Goal: Task Accomplishment & Management: Manage account settings

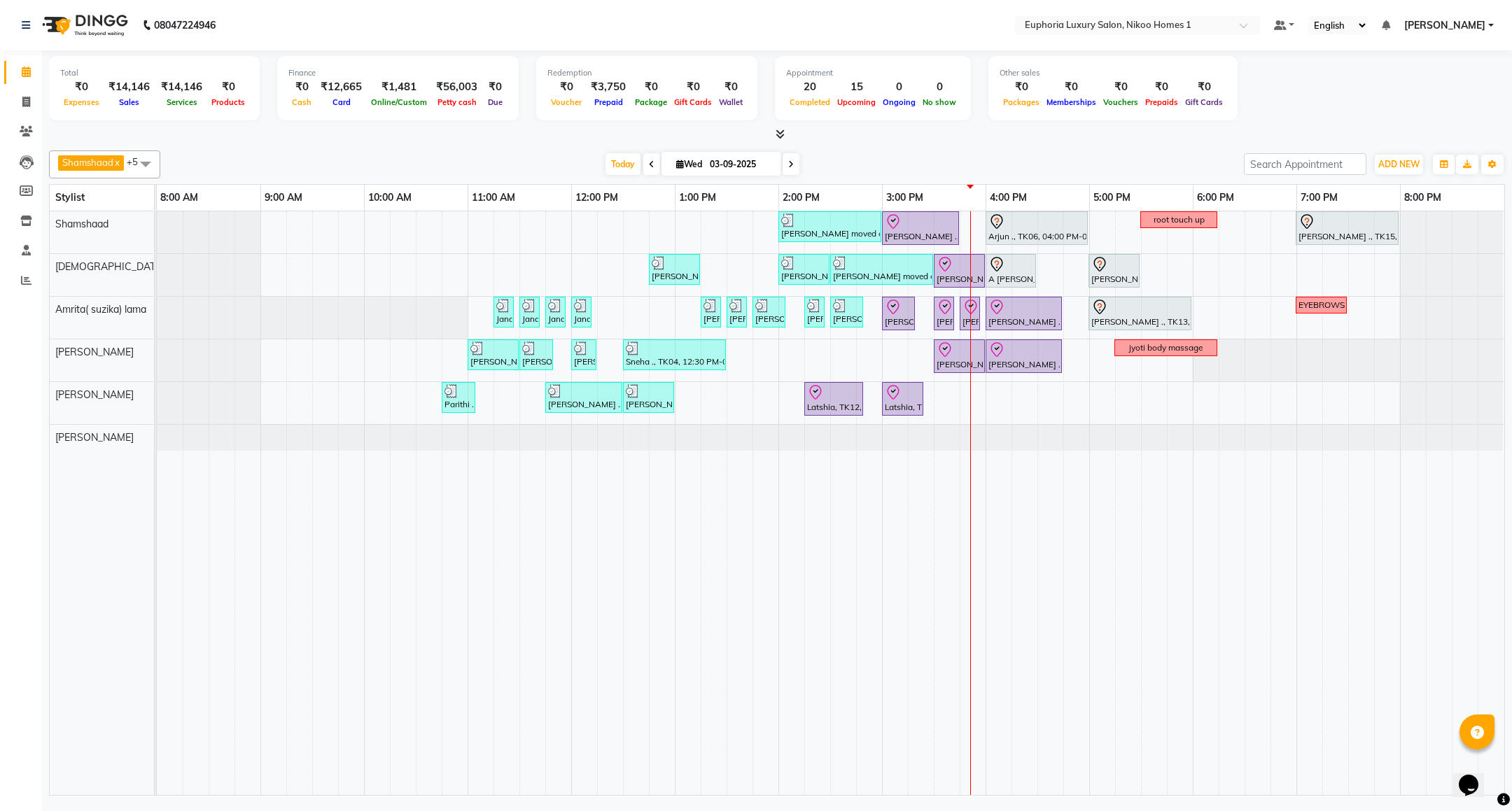
click at [1042, 407] on div "Mahima moved out, TK11, 02:00 PM-03:00 PM, EP-Artistic Cut - Creative Stylist V…" at bounding box center [831, 503] width 1347 height 583
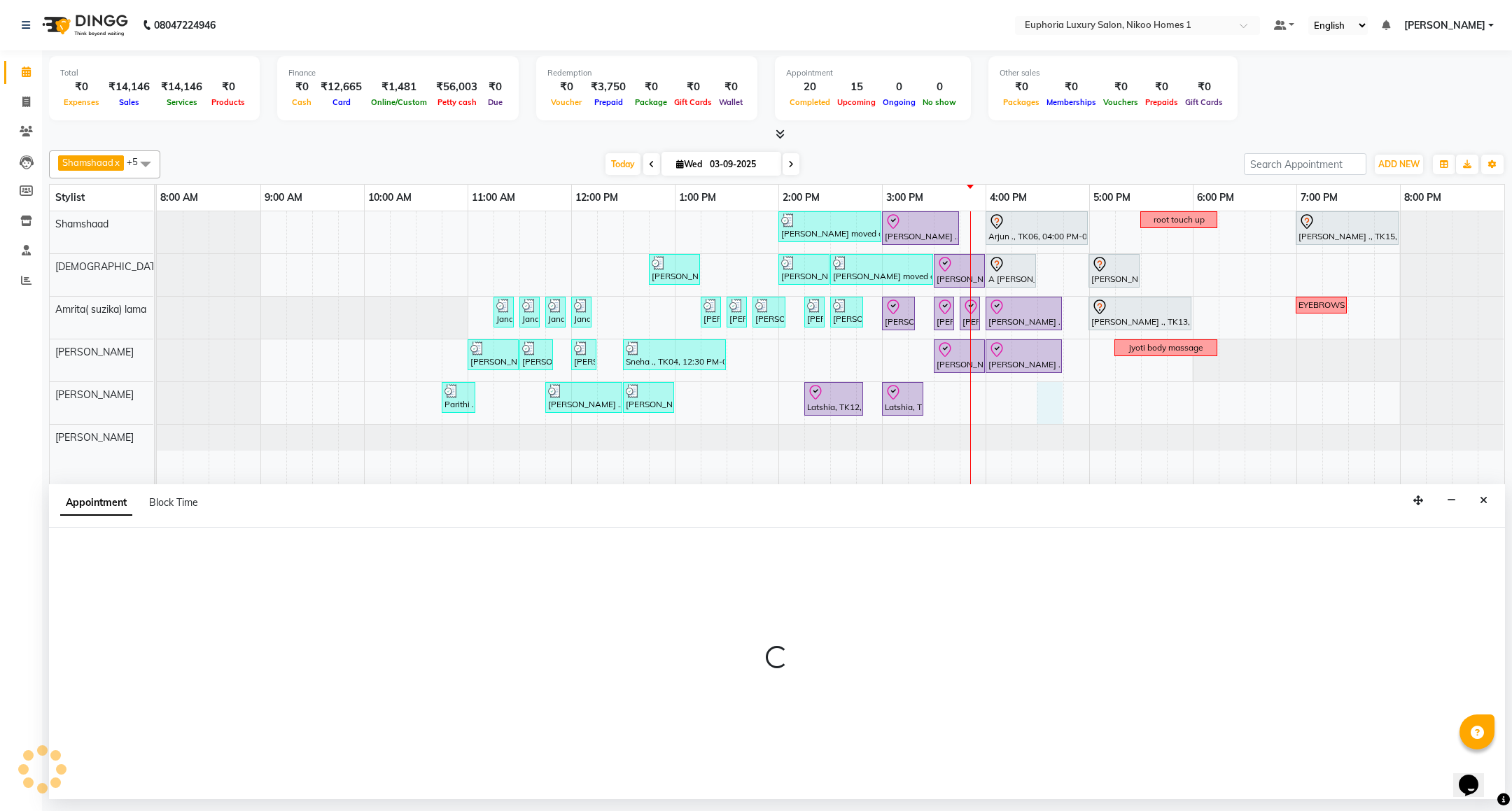
select select "86001"
select select "990"
select select "tentative"
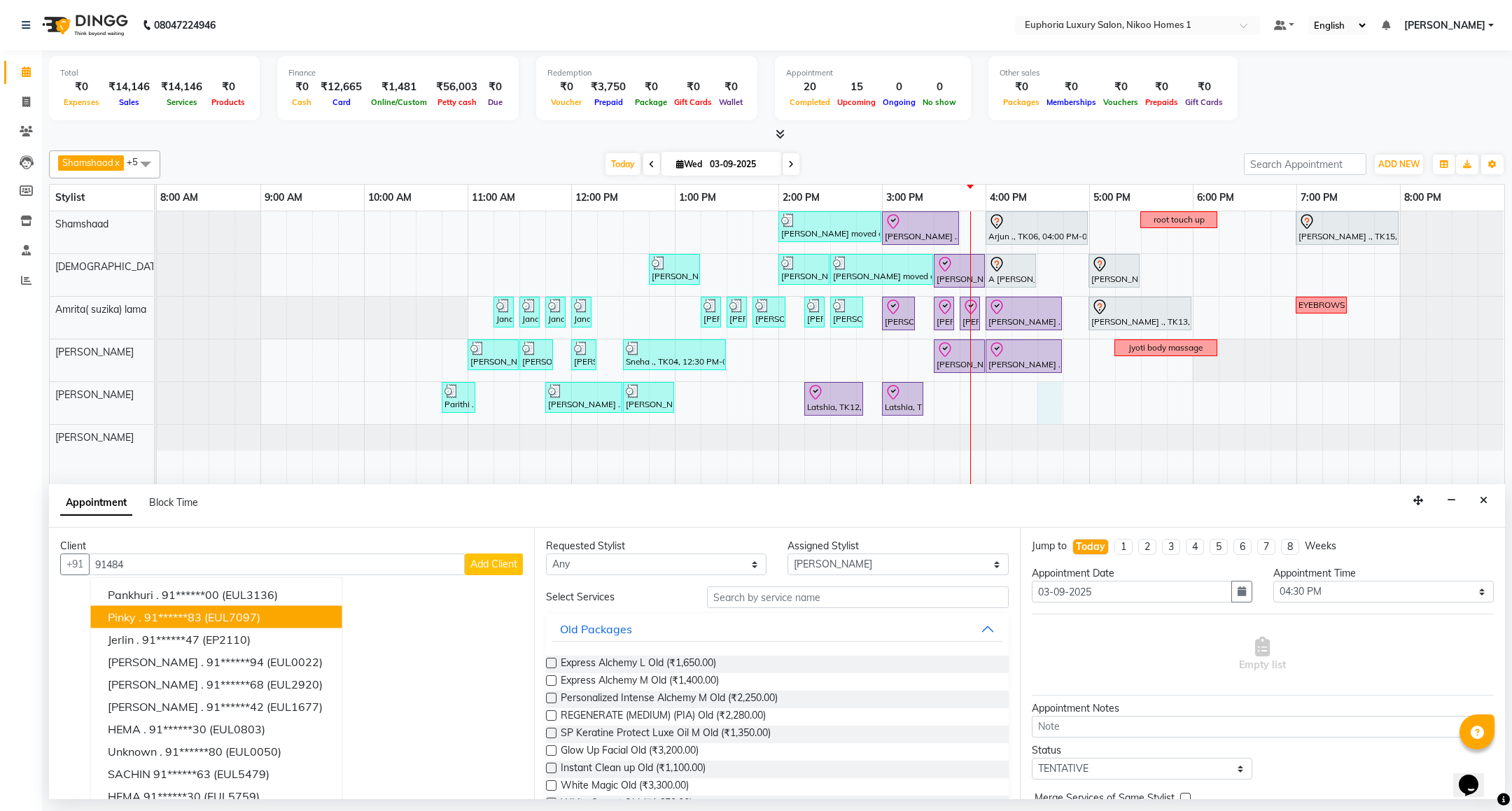
click at [223, 621] on span "(EUL7097)" at bounding box center [233, 617] width 56 height 14
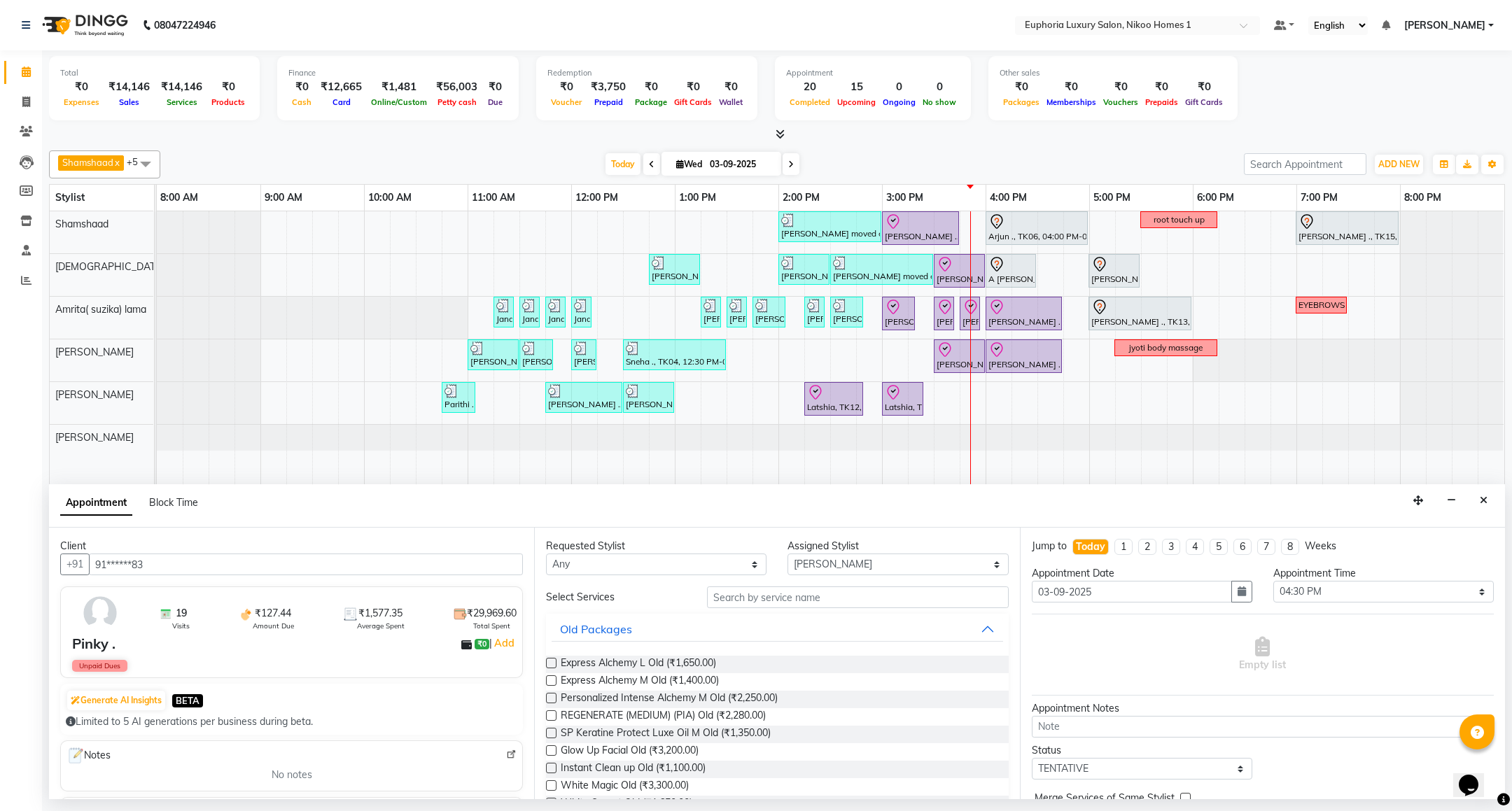
type input "91******83"
click at [773, 606] on input "text" at bounding box center [857, 597] width 301 height 21
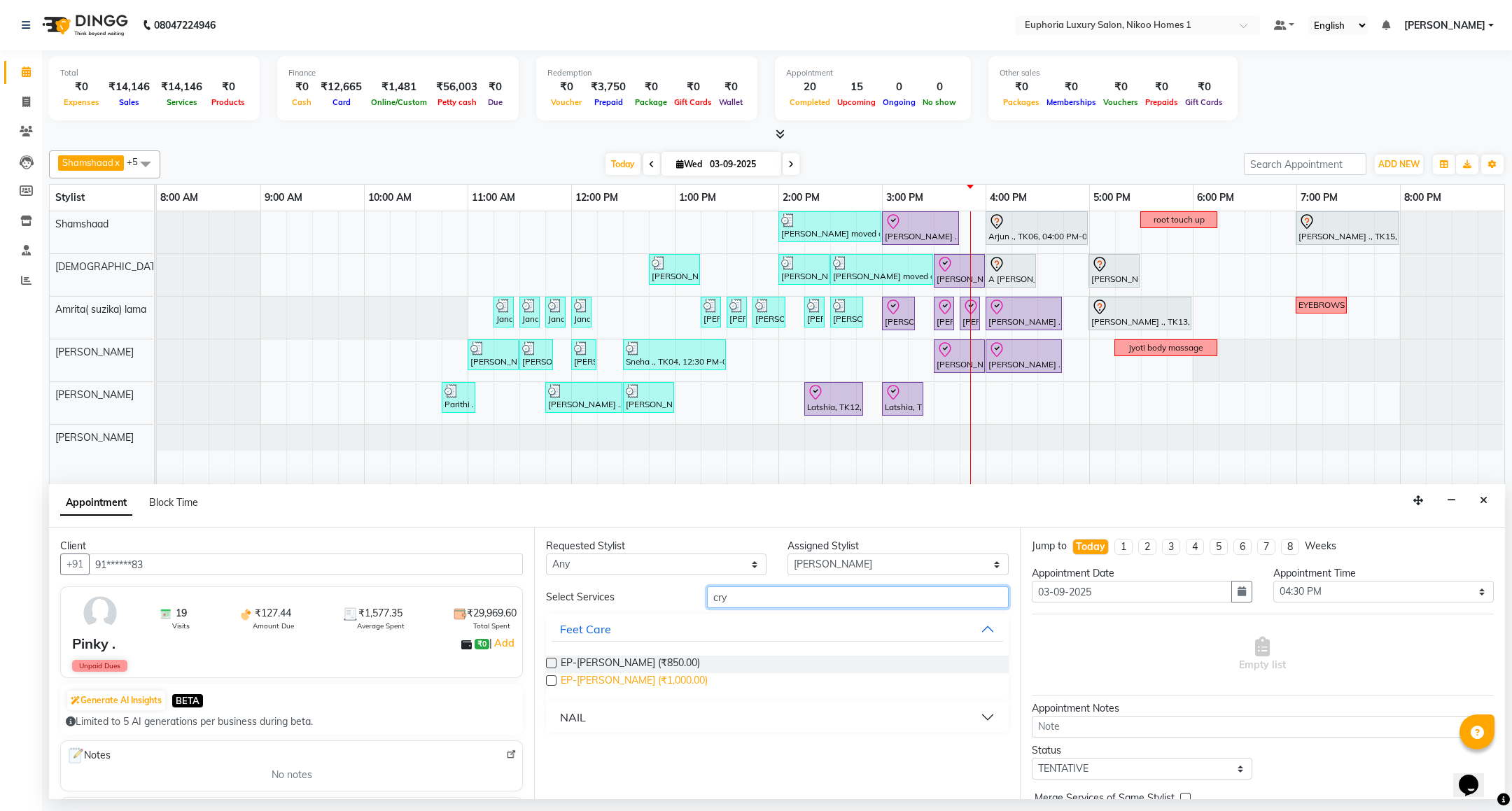
type input "cry"
click at [607, 679] on span "EP-Crystal Pedi (₹1,000.00)" at bounding box center [634, 682] width 147 height 17
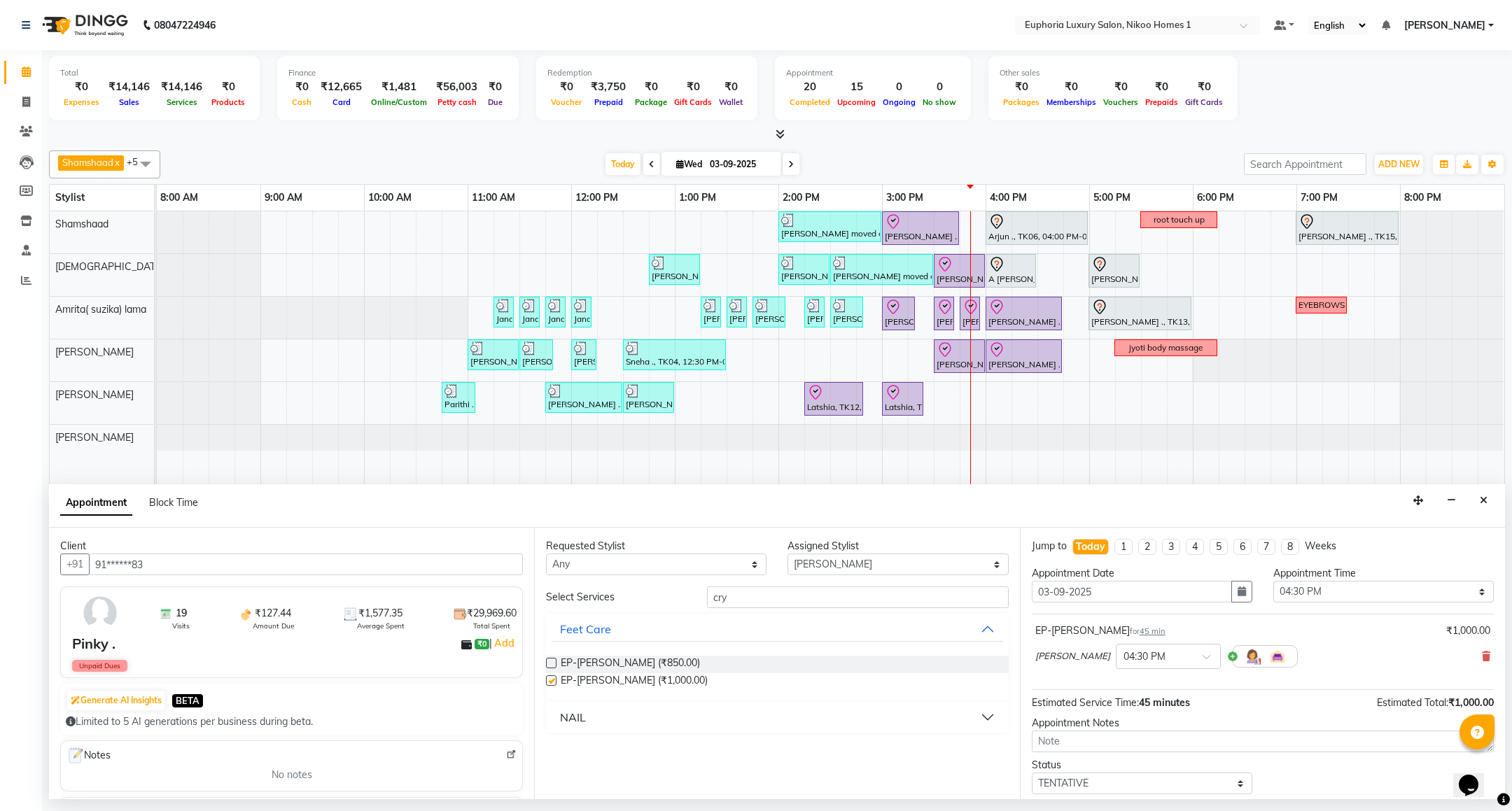
checkbox input "false"
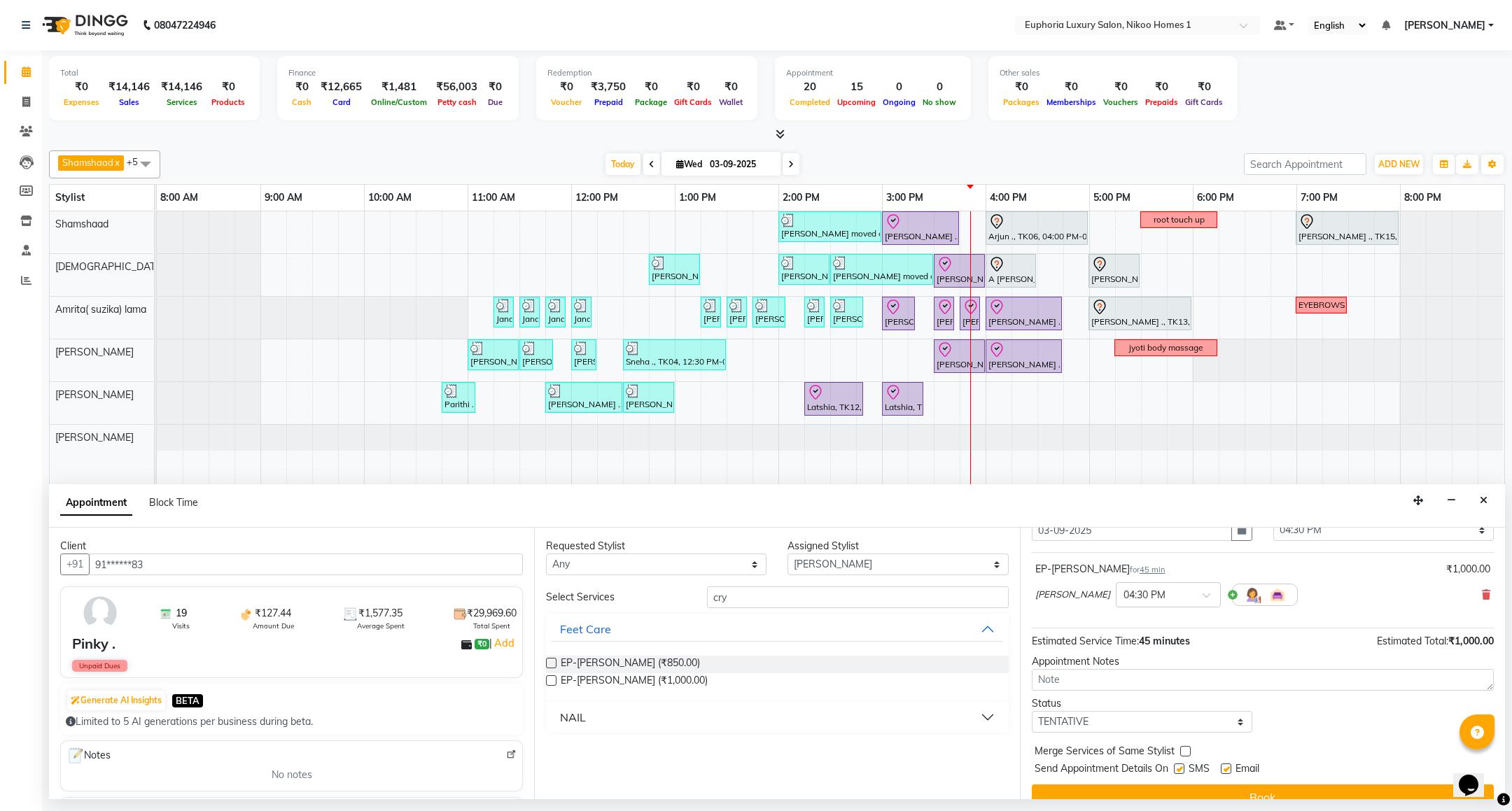
scroll to position [86, 0]
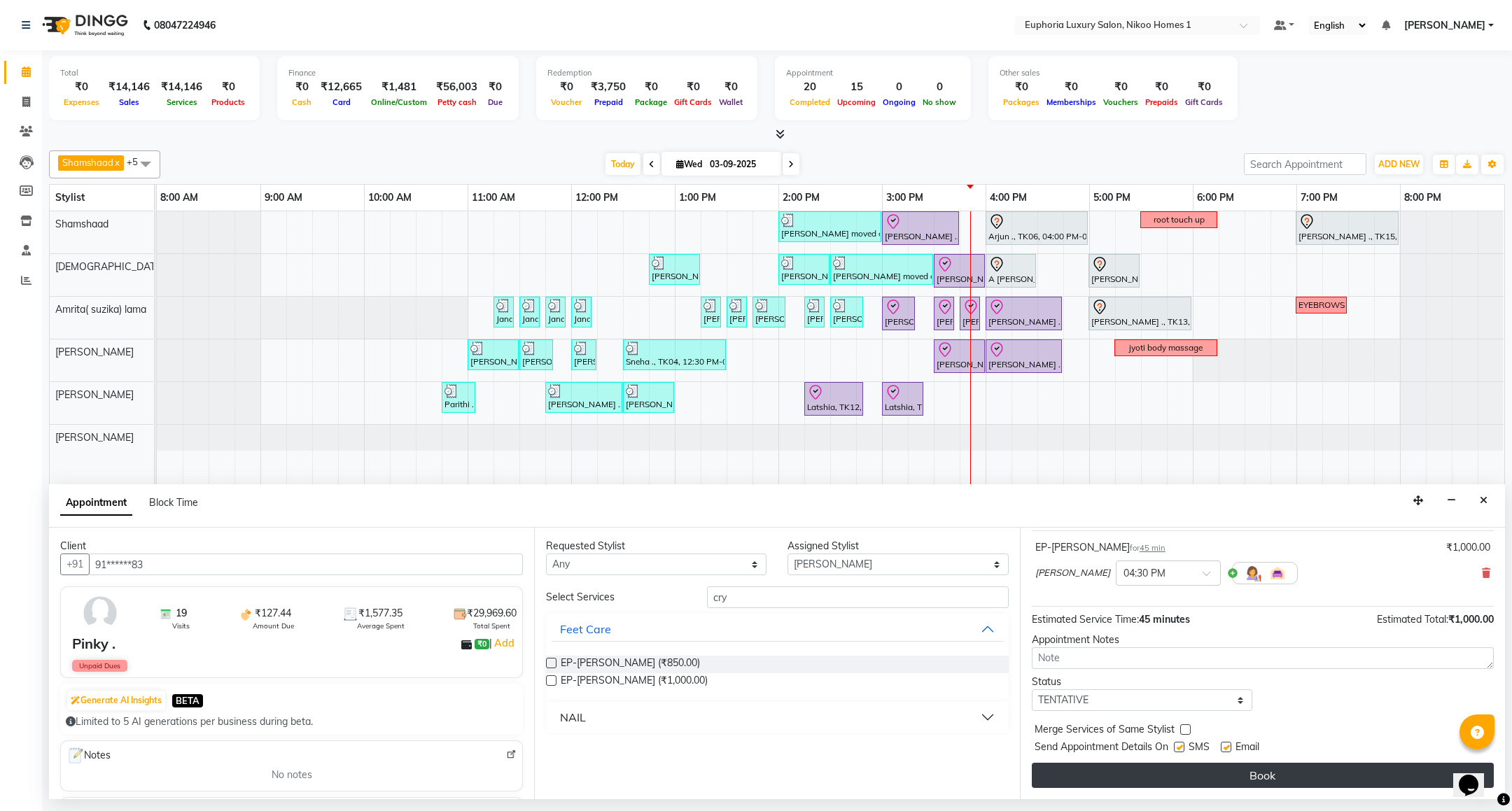
click at [1263, 779] on button "Book" at bounding box center [1262, 775] width 462 height 25
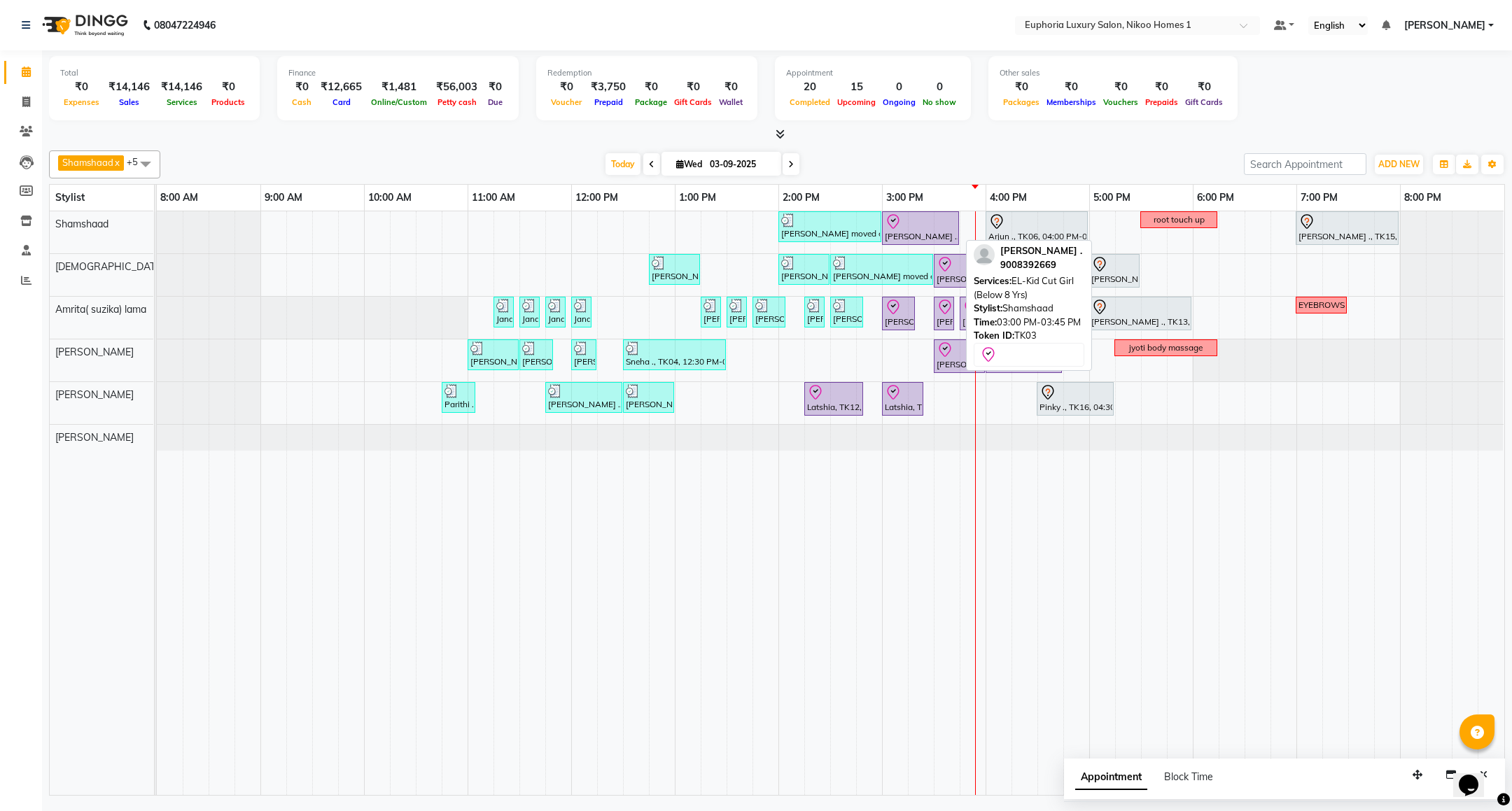
click at [916, 235] on div "[PERSON_NAME] ., TK03, 03:00 PM-03:45 PM, EL-Kid Cut Girl (Below 8 Yrs)" at bounding box center [920, 228] width 75 height 29
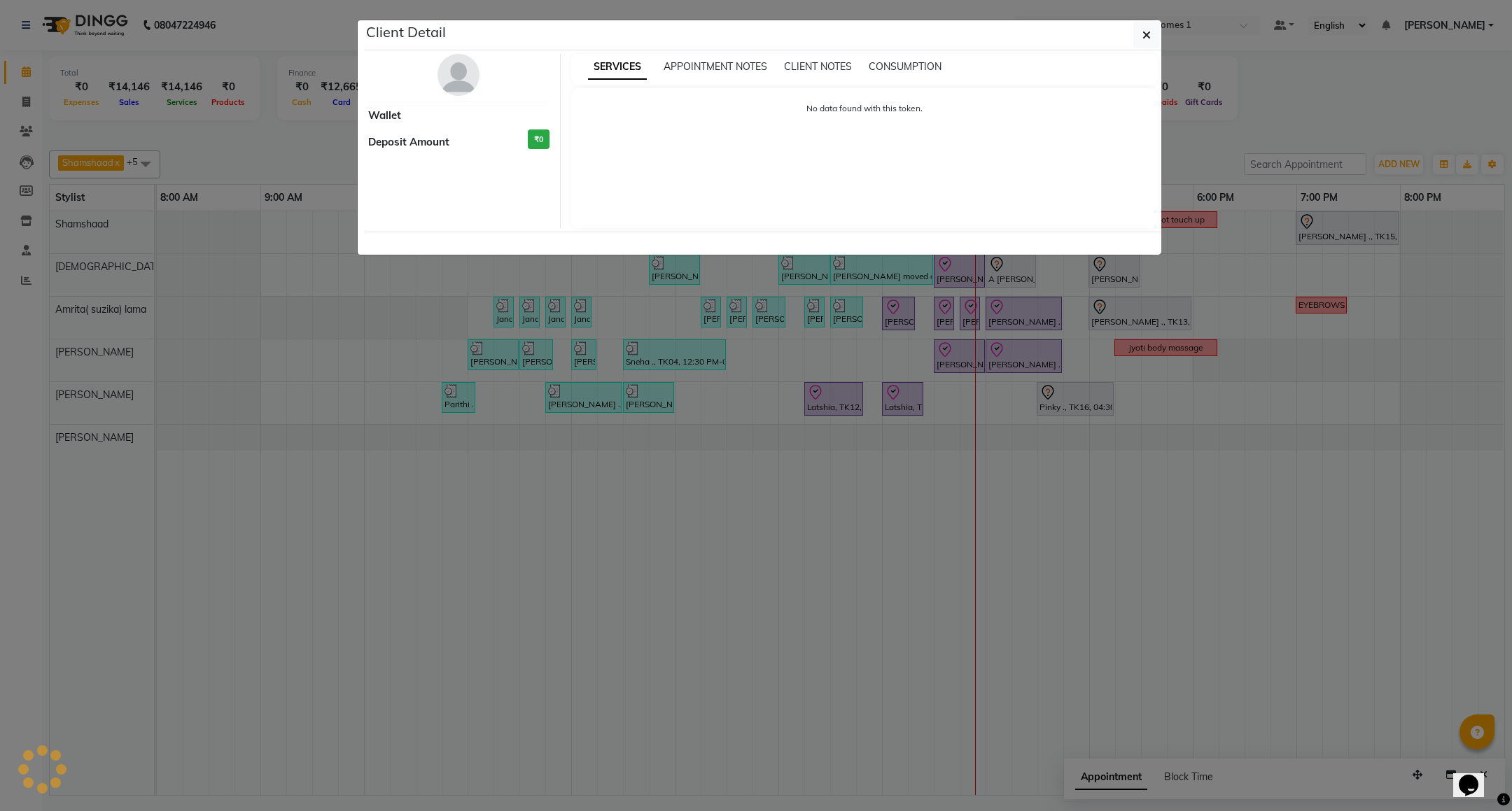
select select "8"
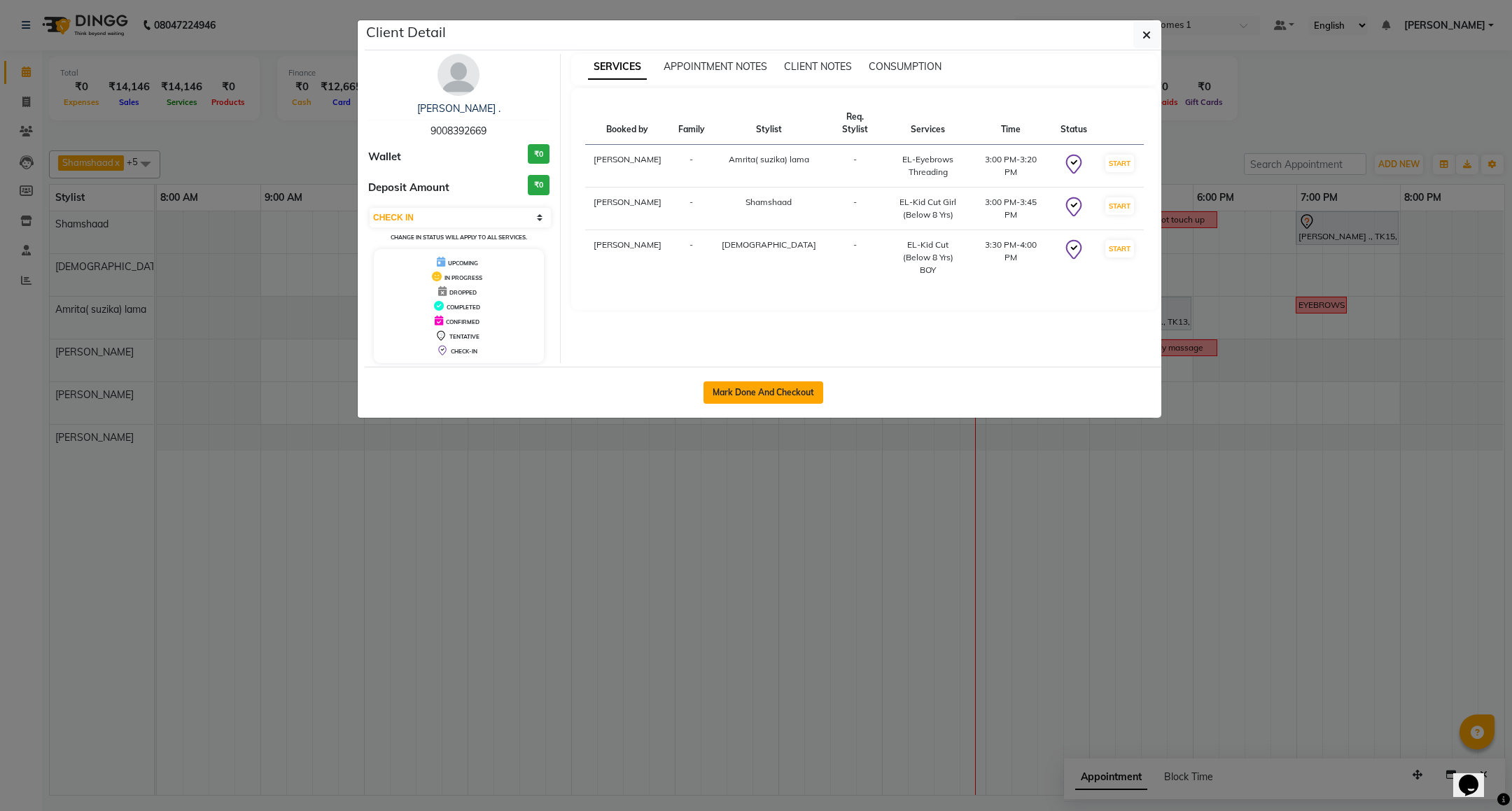
click at [732, 395] on button "Mark Done And Checkout" at bounding box center [763, 392] width 119 height 22
select select "service"
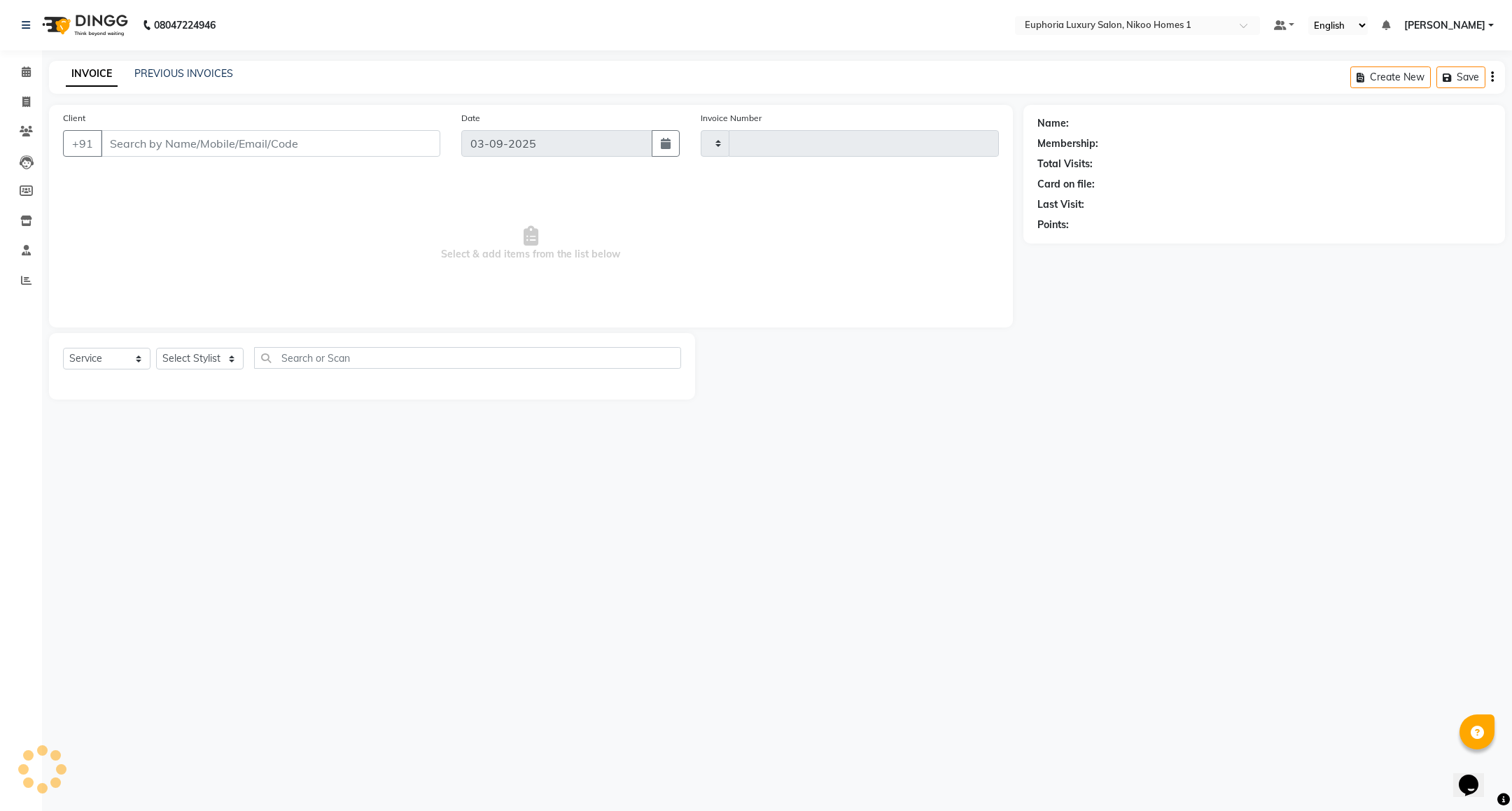
type input "3761"
select select "7987"
type input "90******69"
select select "85373"
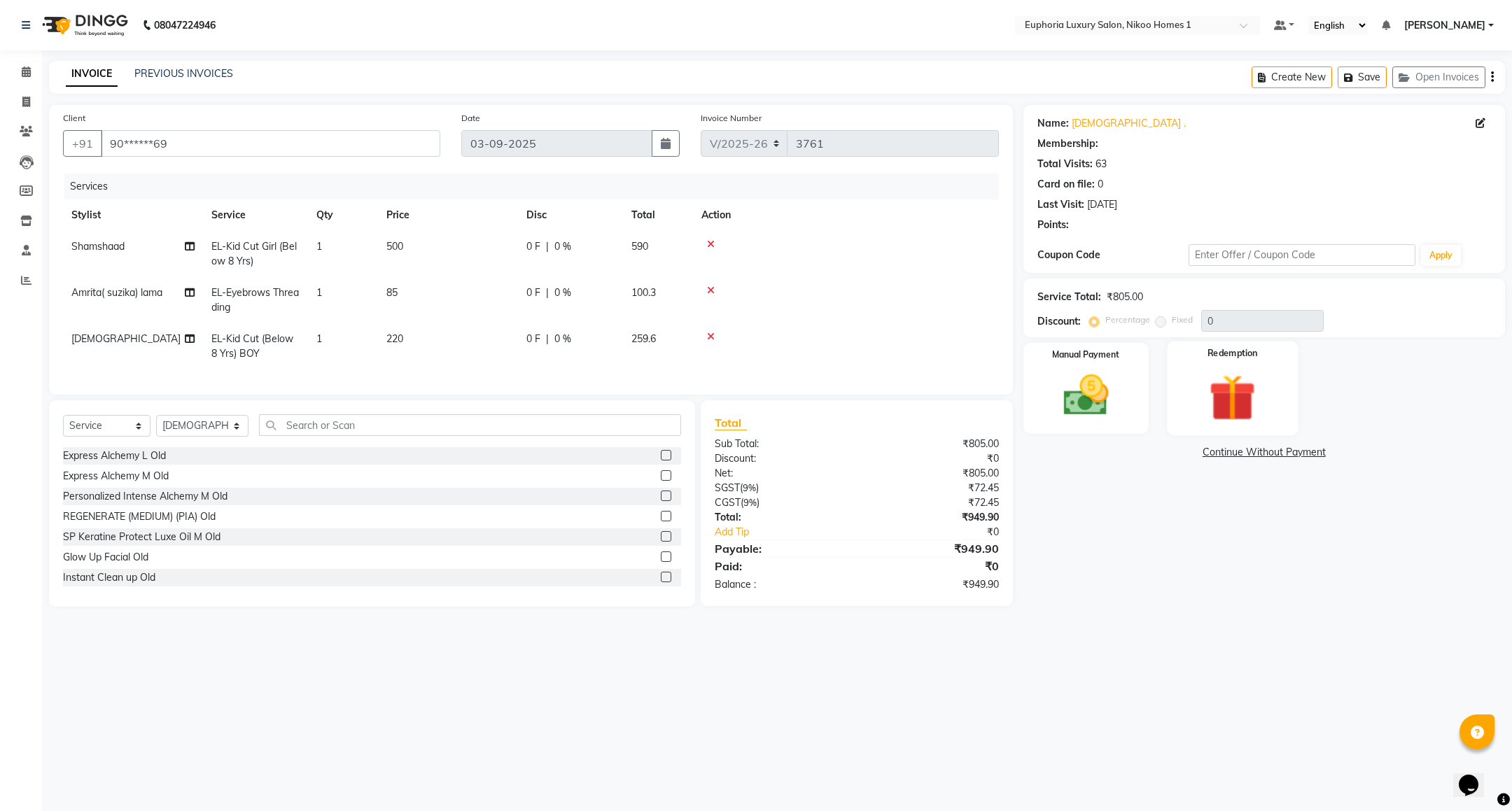
select select "1: Object"
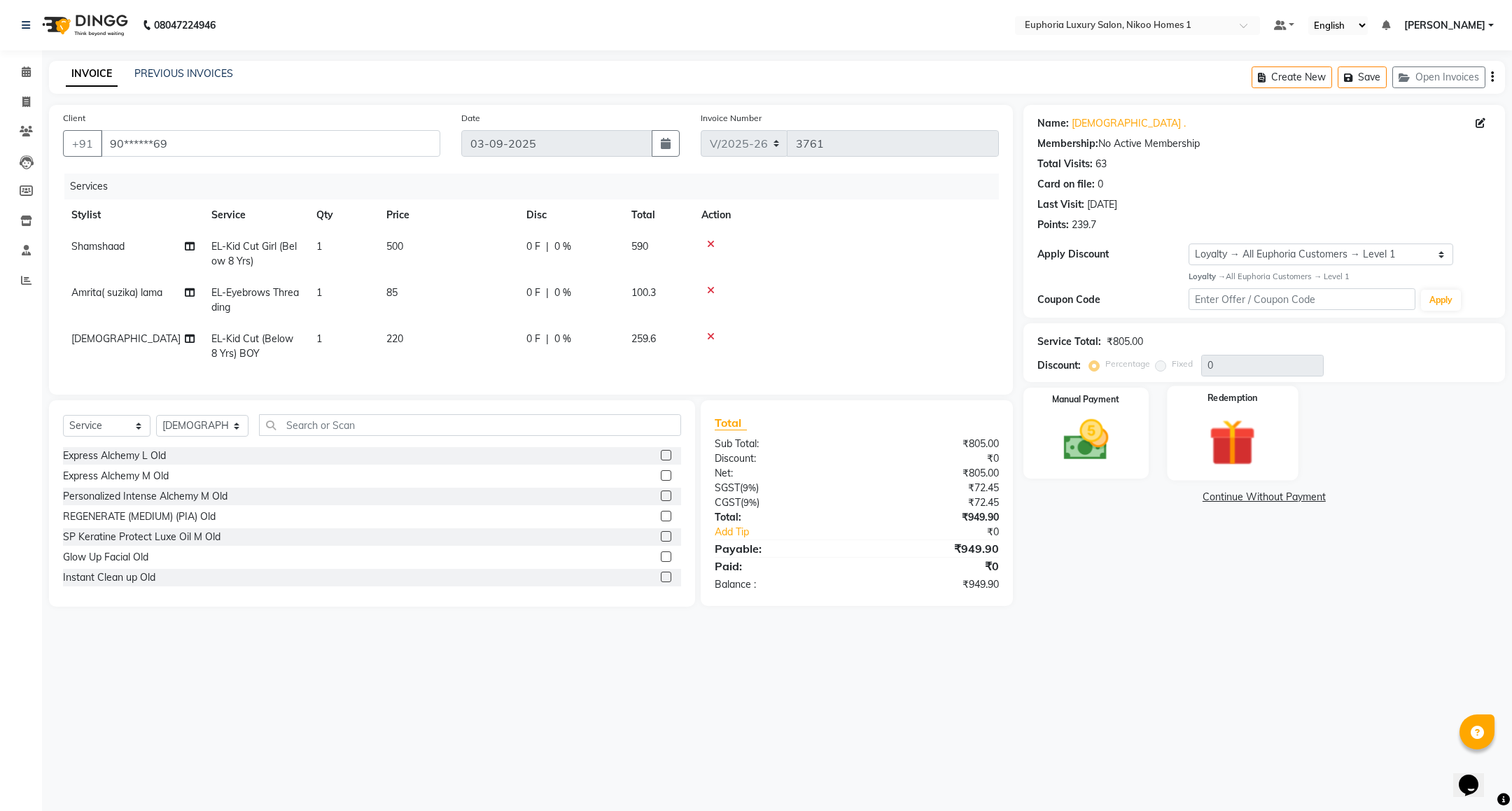
click at [1212, 440] on img at bounding box center [1233, 443] width 77 height 58
click at [1101, 439] on img at bounding box center [1086, 441] width 77 height 54
click at [1127, 498] on span "UPI" at bounding box center [1136, 498] width 21 height 16
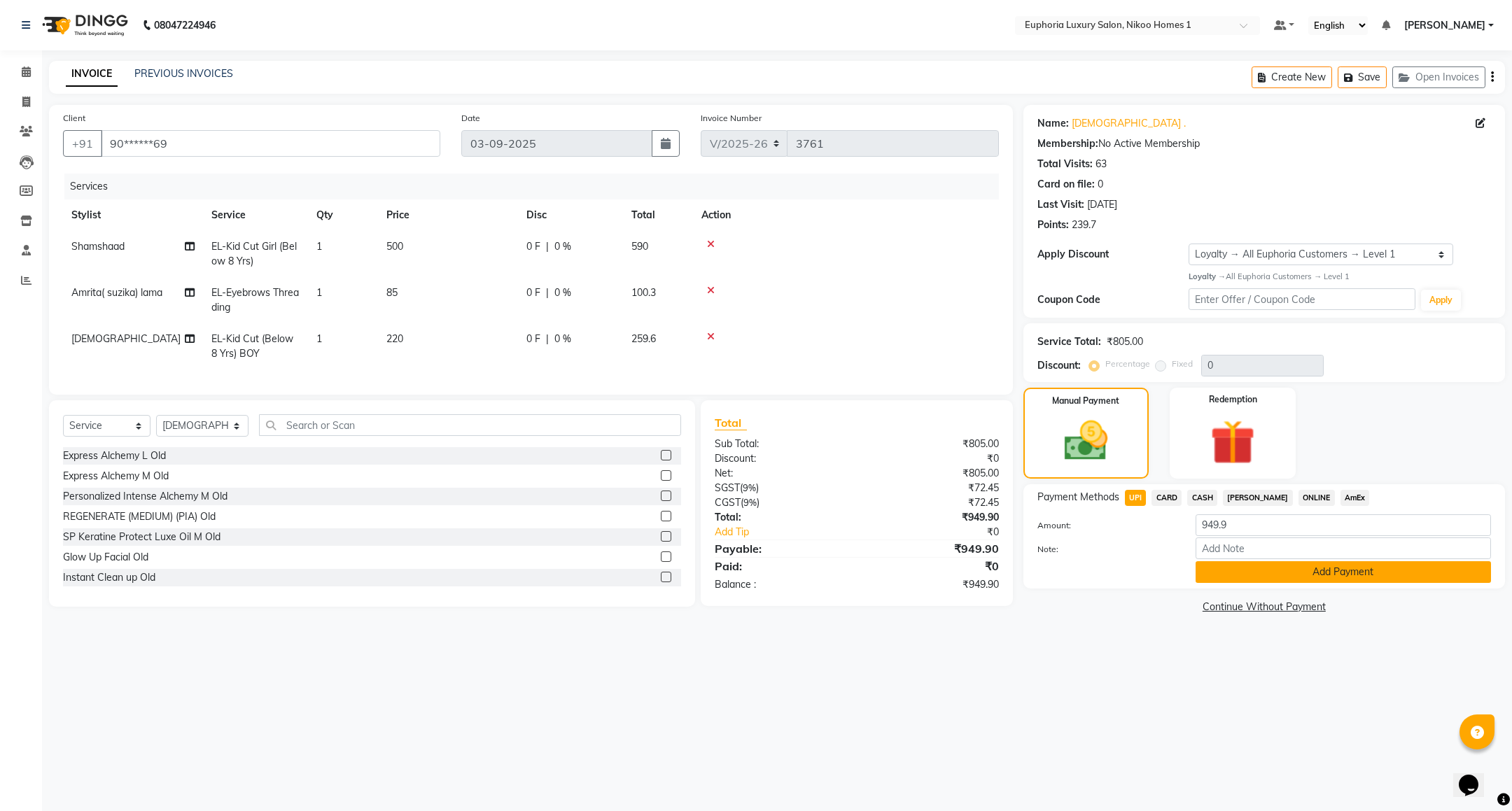
click at [1261, 571] on button "Add Payment" at bounding box center [1342, 572] width 296 height 21
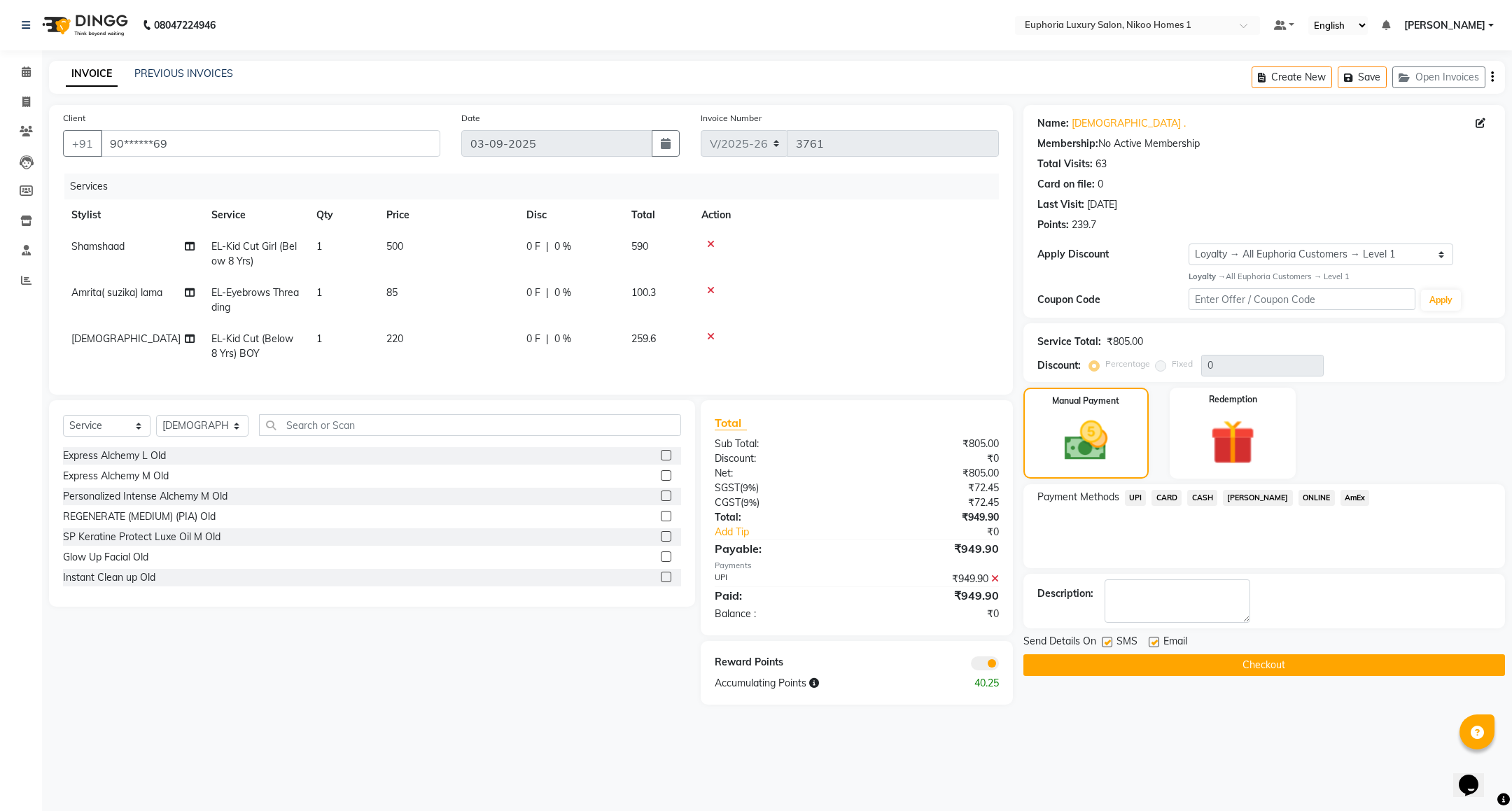
click at [1187, 658] on button "Checkout" at bounding box center [1264, 665] width 482 height 21
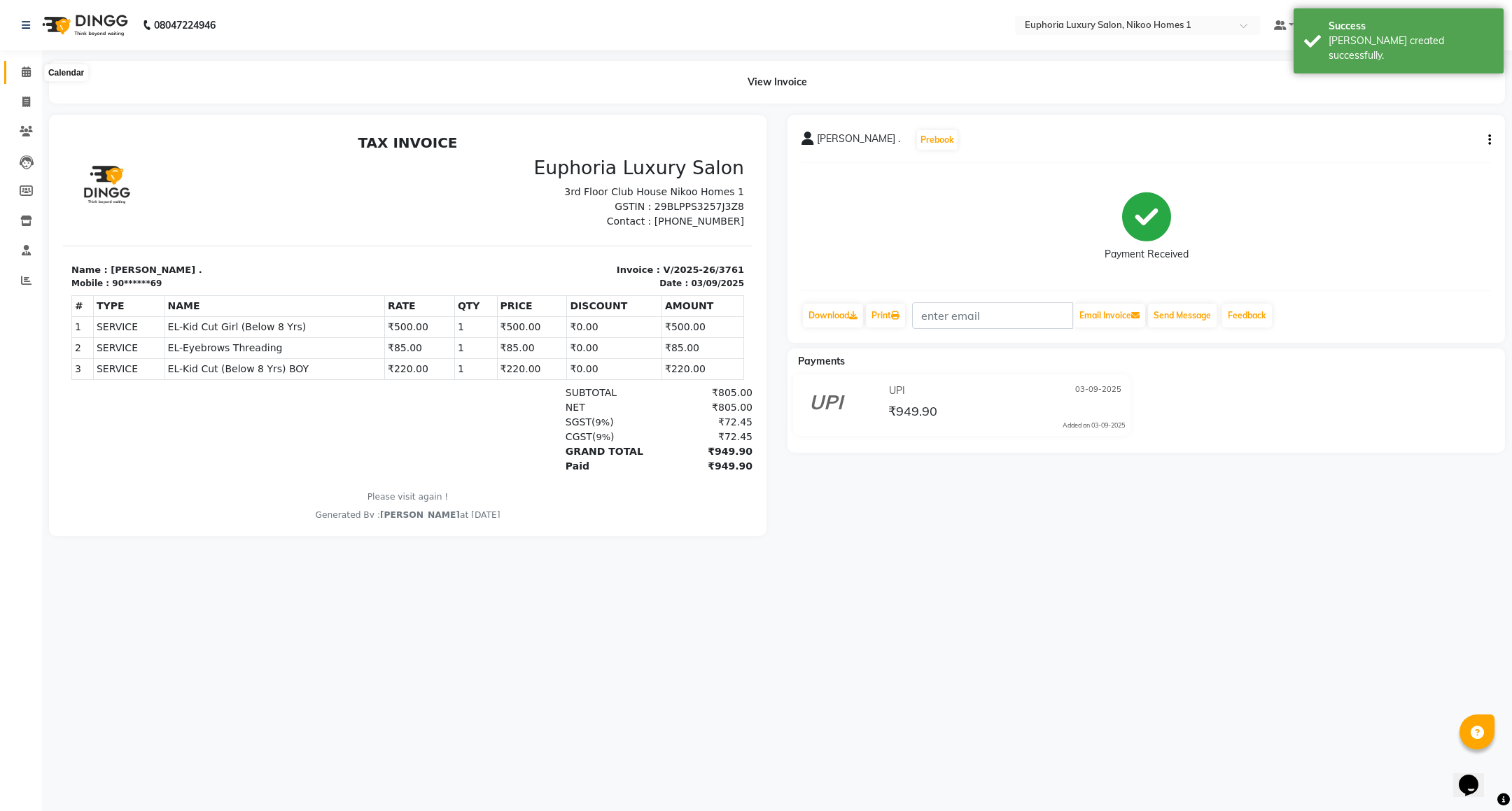
click at [23, 72] on icon at bounding box center [25, 72] width 9 height 11
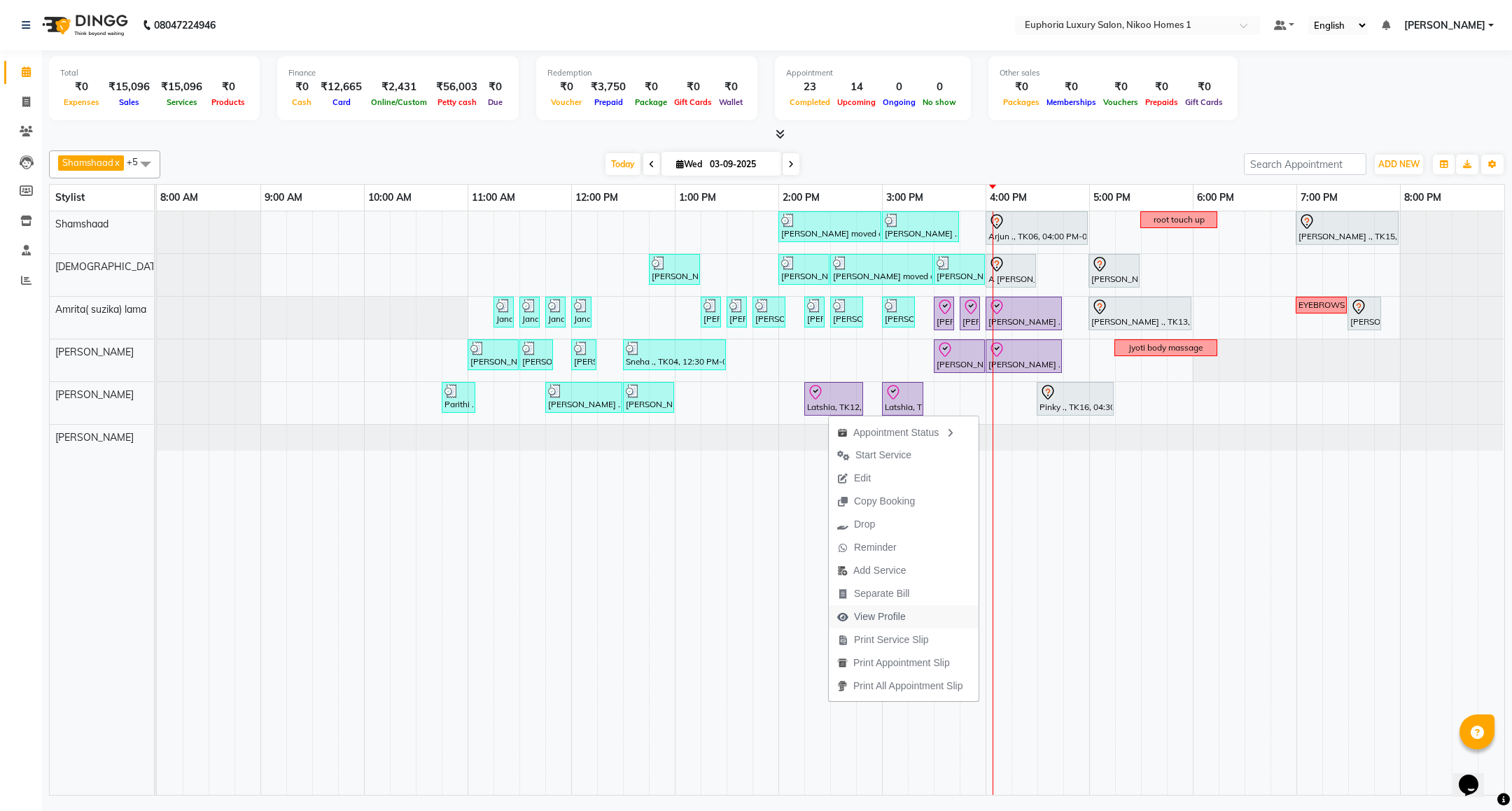
click at [886, 616] on span "View Profile" at bounding box center [879, 616] width 51 height 15
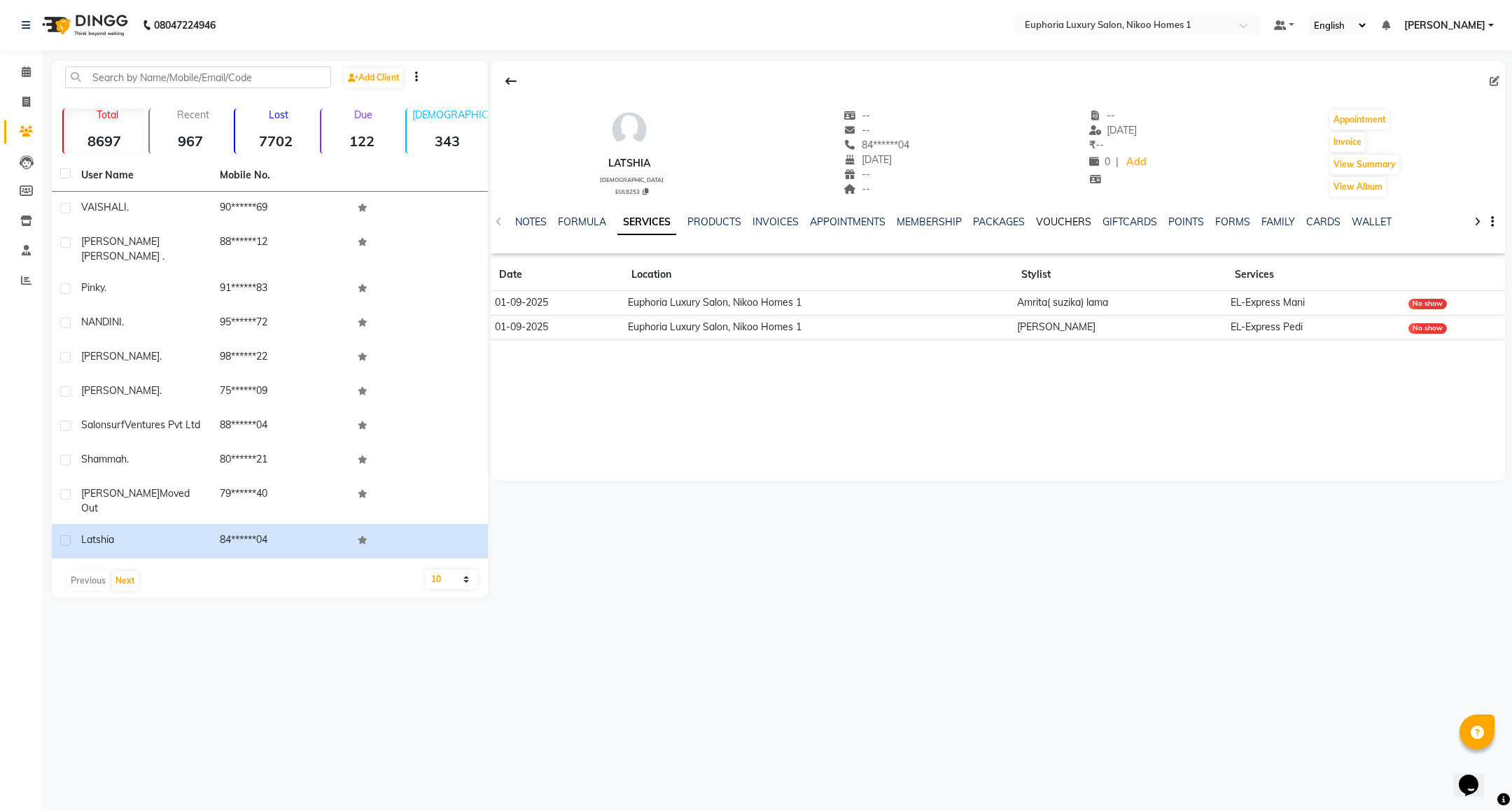
click at [1055, 225] on link "VOUCHERS" at bounding box center [1063, 221] width 55 height 13
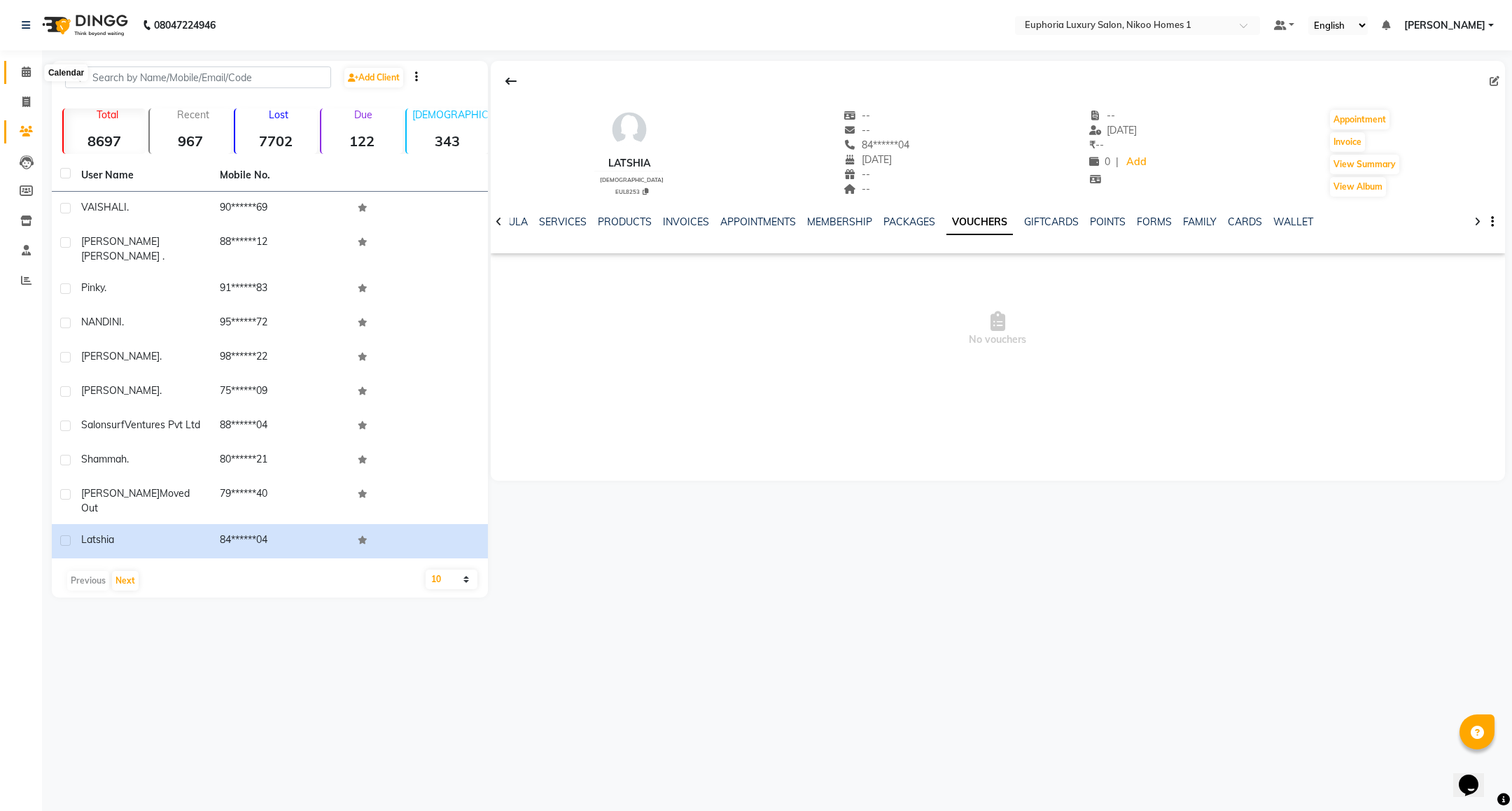
click at [21, 74] on icon at bounding box center [25, 72] width 9 height 11
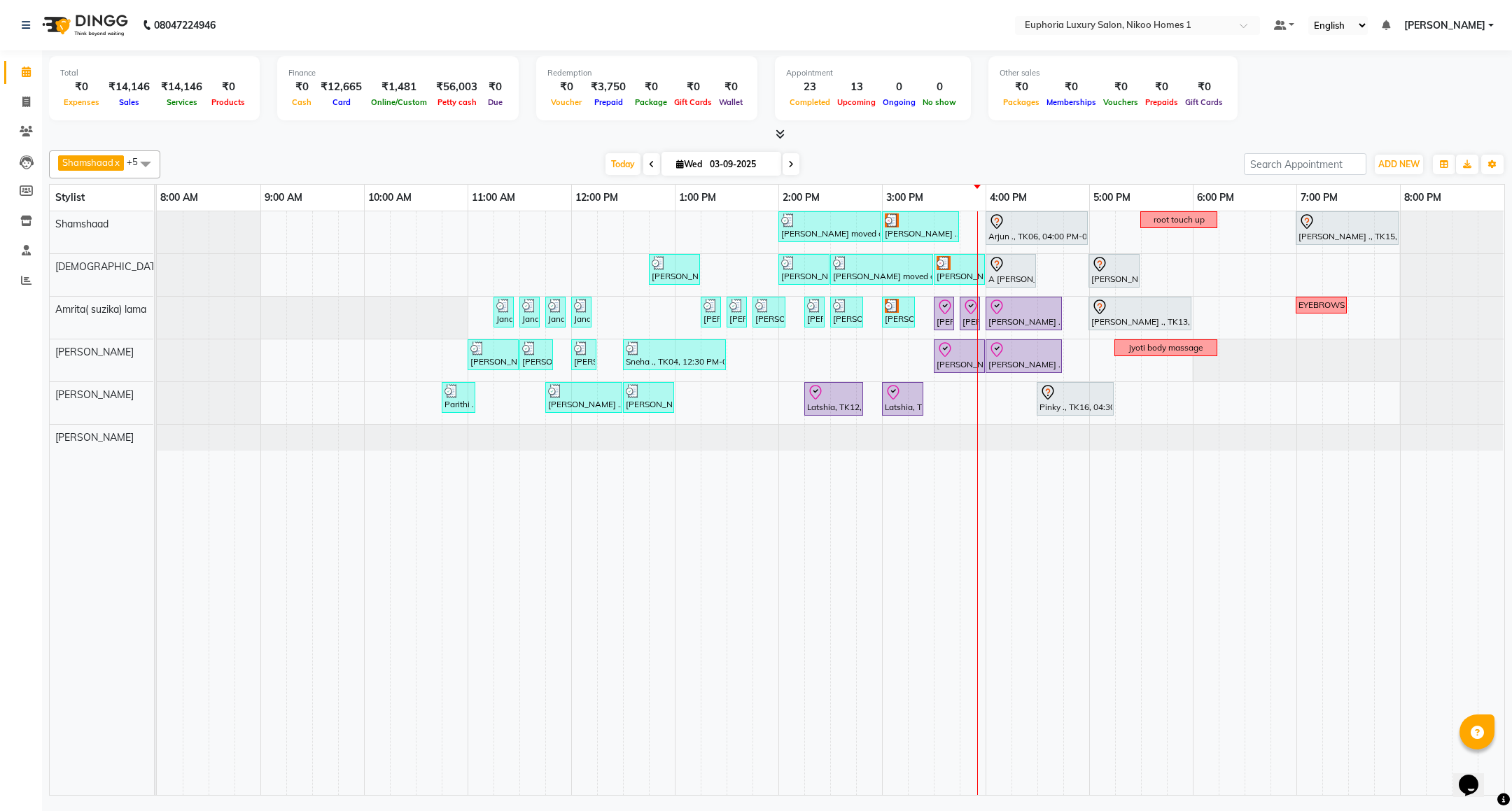
click at [1199, 390] on div "[PERSON_NAME] moved out, TK11, 02:00 PM-03:00 PM, EP-Artistic Cut - Creative St…" at bounding box center [831, 503] width 1347 height 583
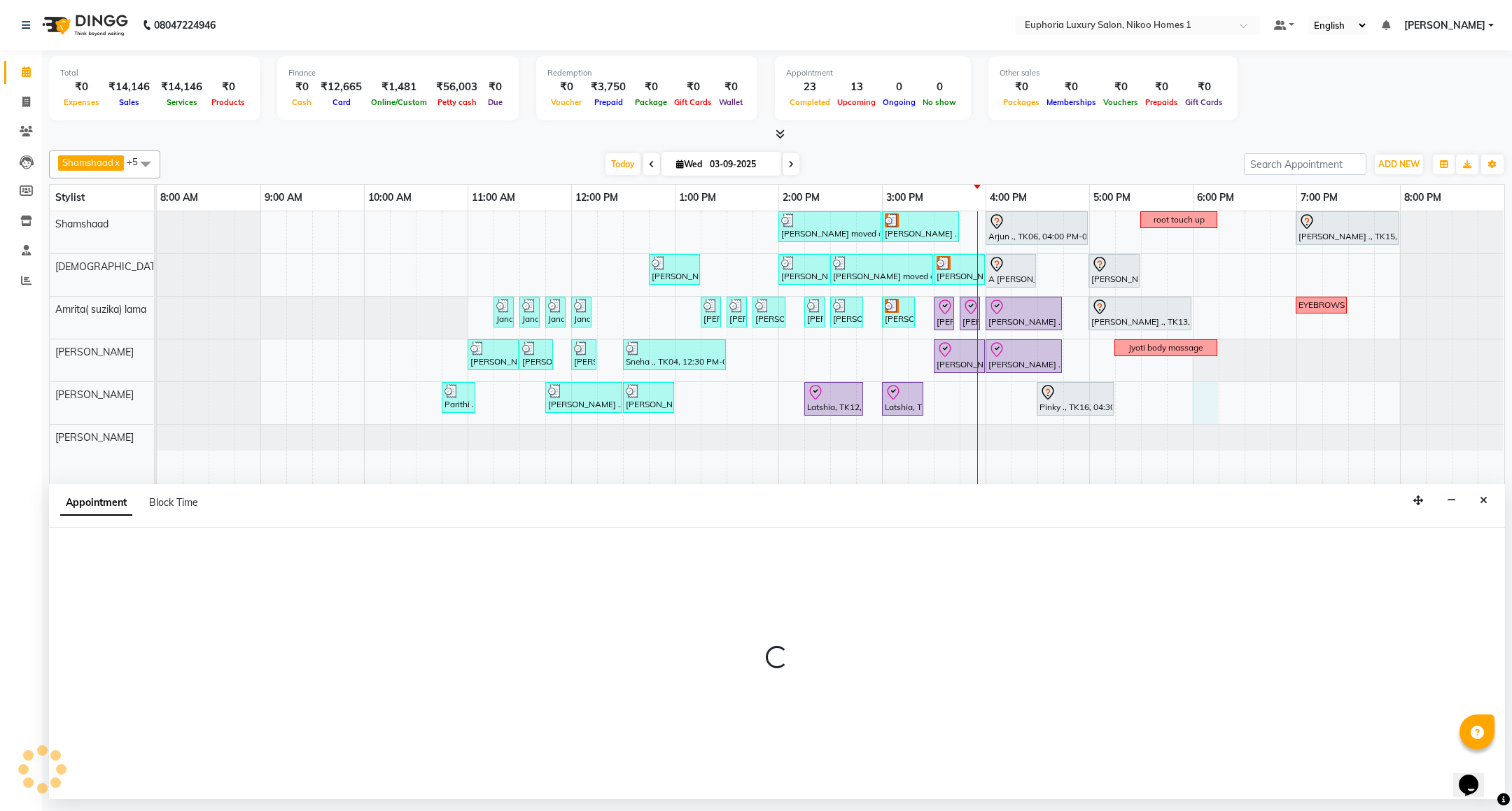
select select "86001"
select select "1080"
select select "tentative"
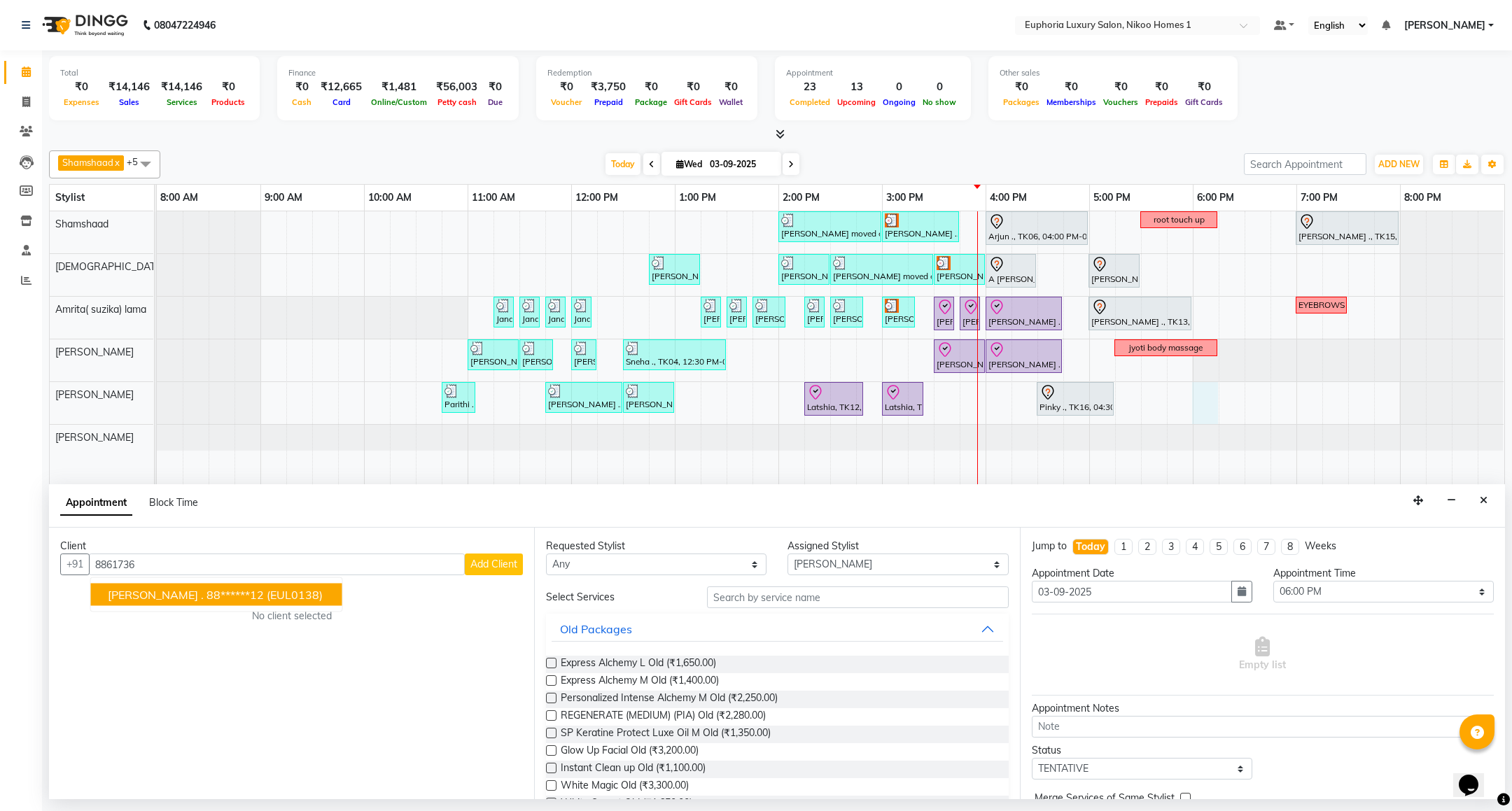
click at [198, 593] on span "TANYA SHARMA ." at bounding box center [155, 595] width 96 height 14
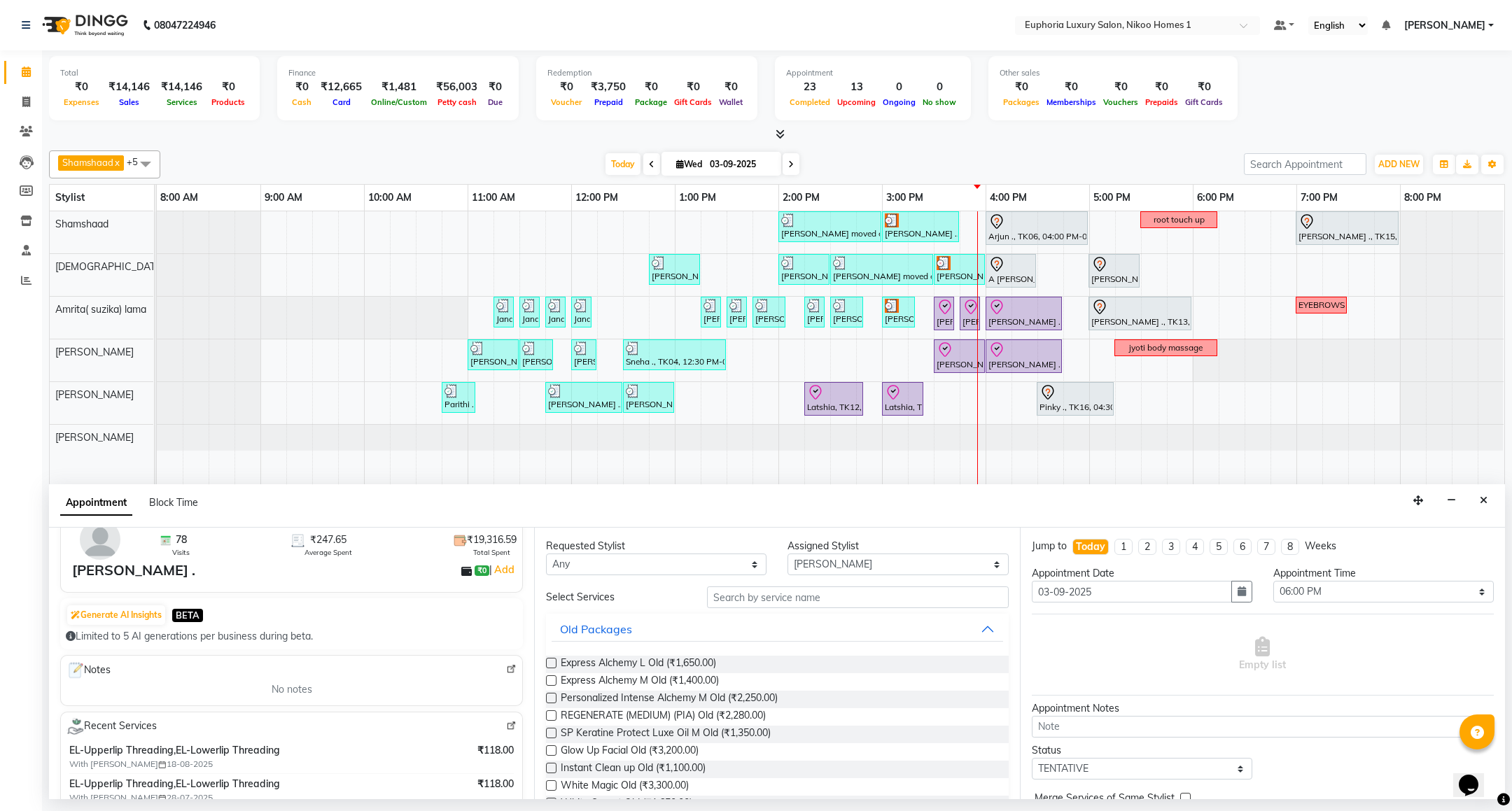
scroll to position [105, 0]
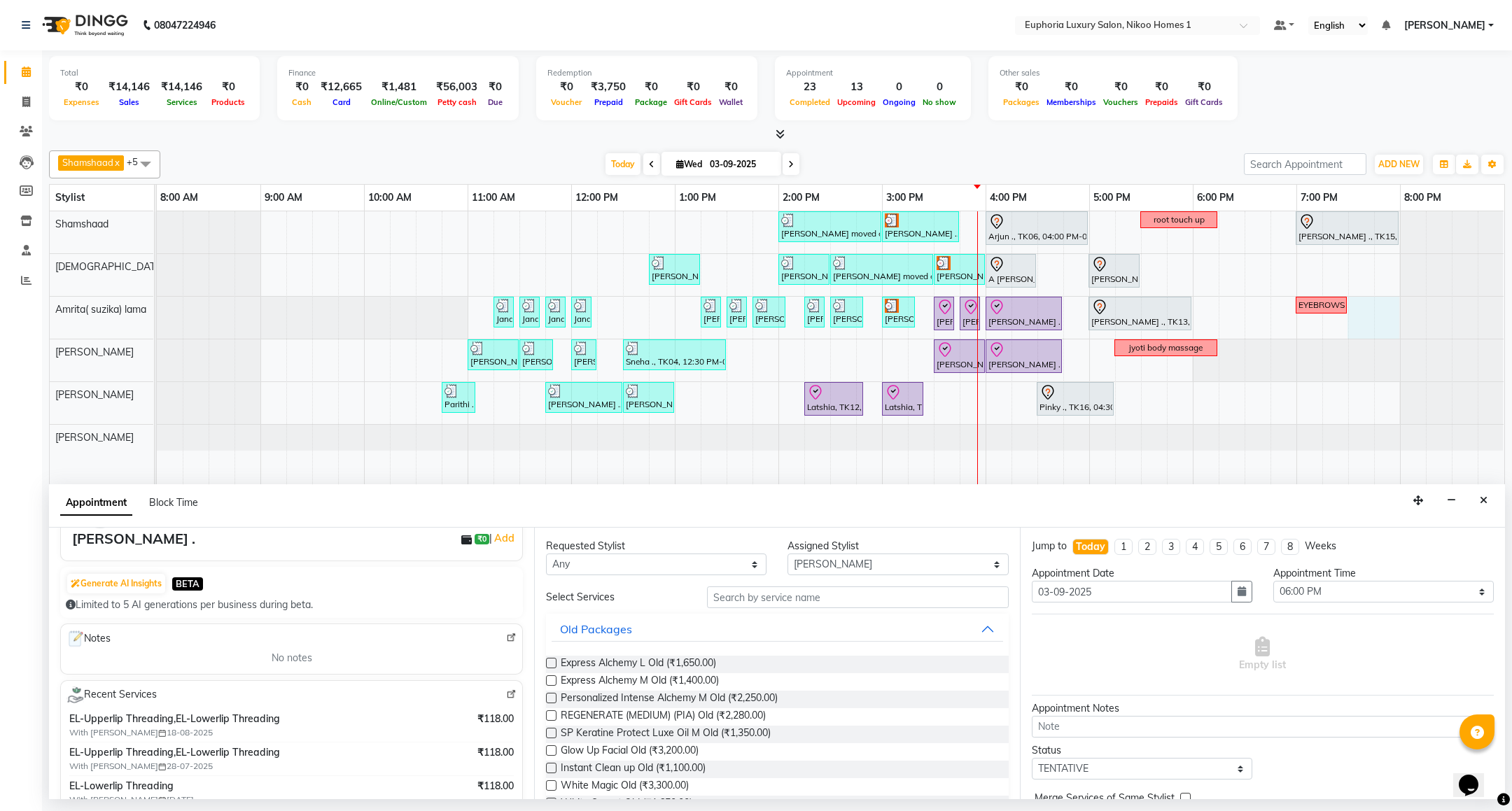
drag, startPoint x: 1349, startPoint y: 307, endPoint x: 1382, endPoint y: 304, distance: 33.1
click at [1382, 304] on div "Mahima moved out, TK11, 02:00 PM-03:00 PM, EP-Artistic Cut - Creative Stylist V…" at bounding box center [831, 503] width 1347 height 583
type input "88******12"
click at [824, 563] on select "Select Amrita( suzika) lama Atif Ali Azhar Bhumika Binoy Danish EVA KIPGEN Insh…" at bounding box center [897, 564] width 220 height 21
select select "74231"
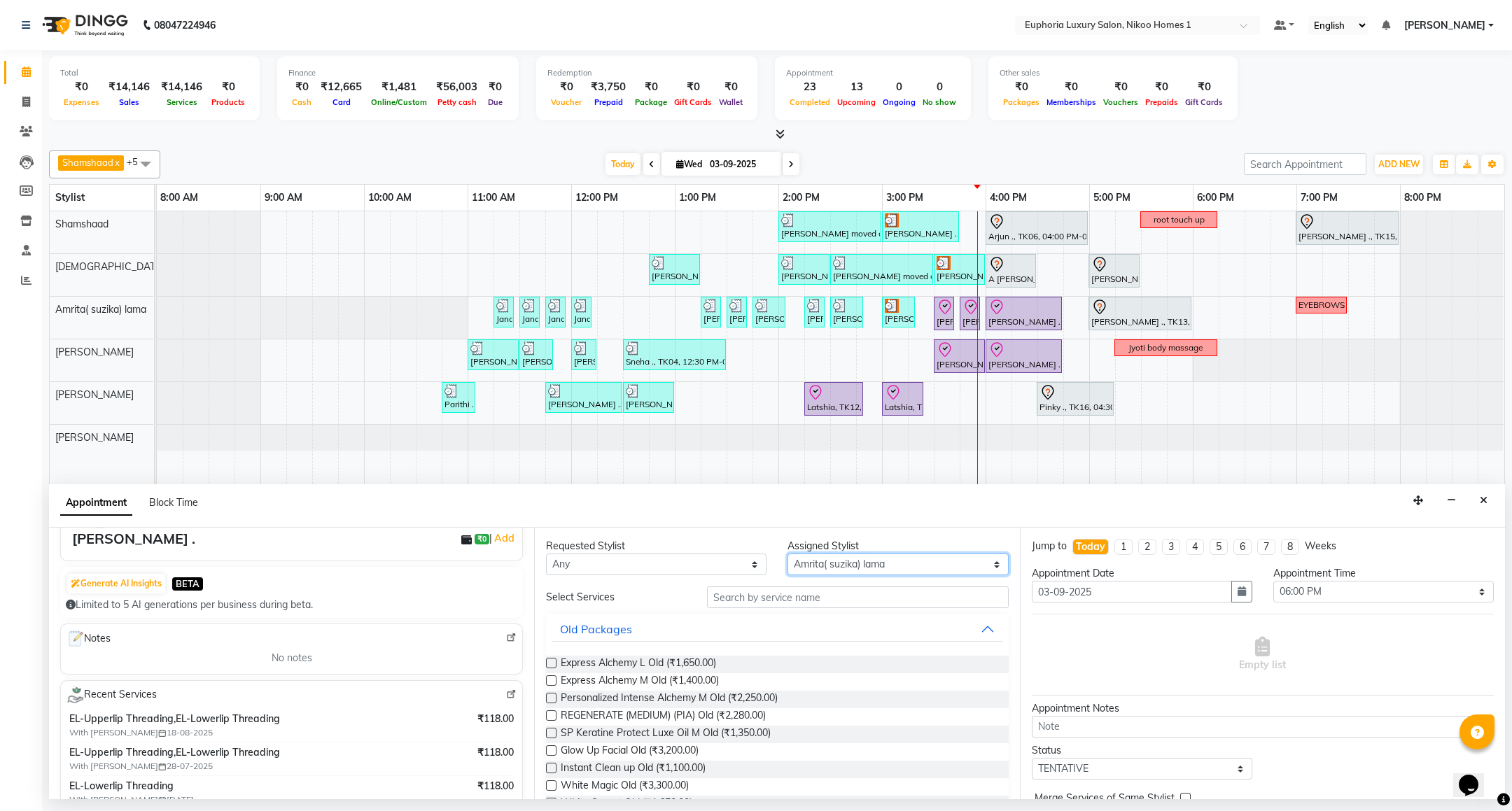
click at [787, 555] on select "Select Amrita( suzika) lama Atif Ali Azhar Bhumika Binoy Danish EVA KIPGEN Insh…" at bounding box center [897, 564] width 220 height 21
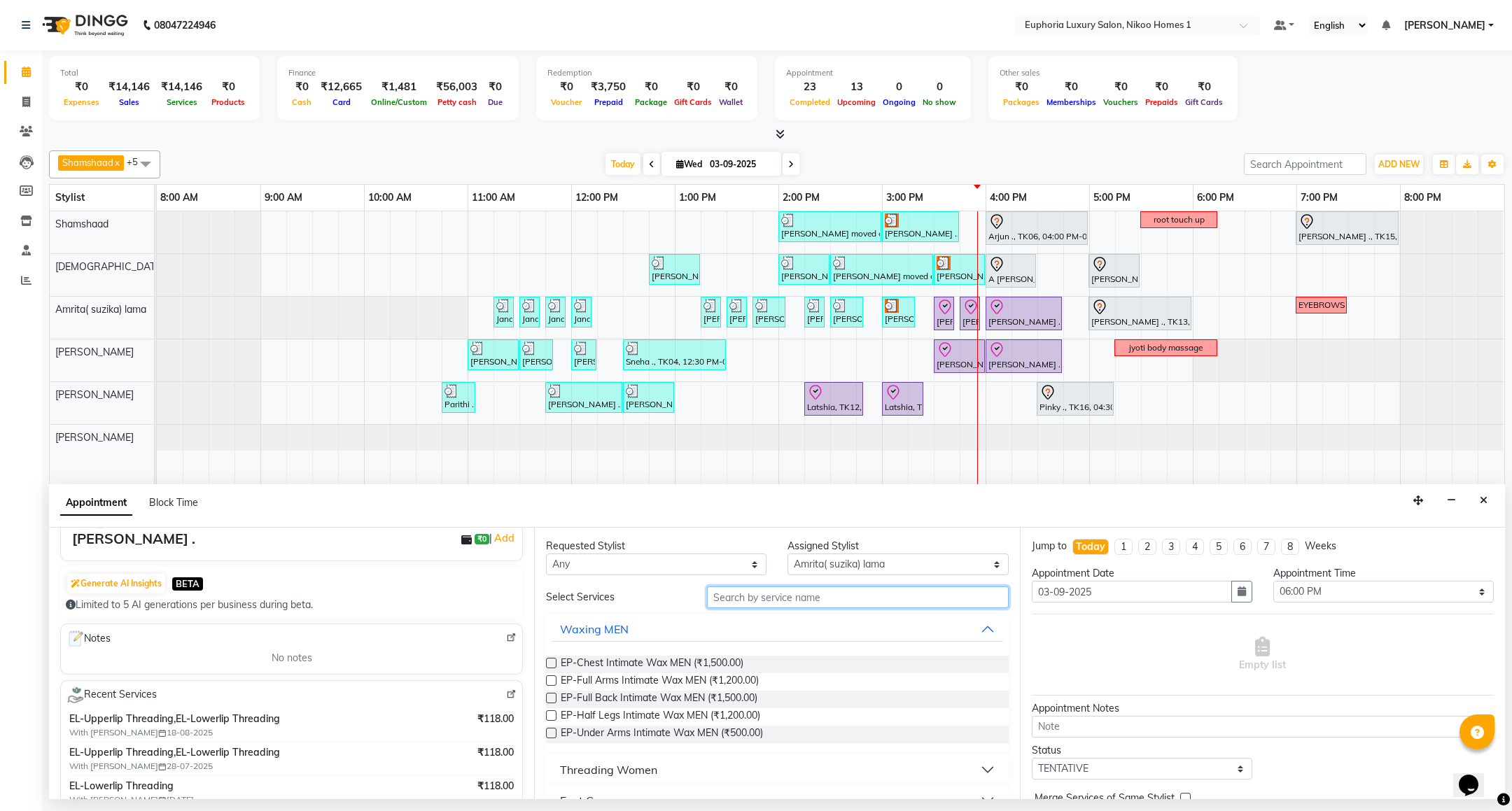
click at [759, 605] on input "text" at bounding box center [857, 597] width 301 height 21
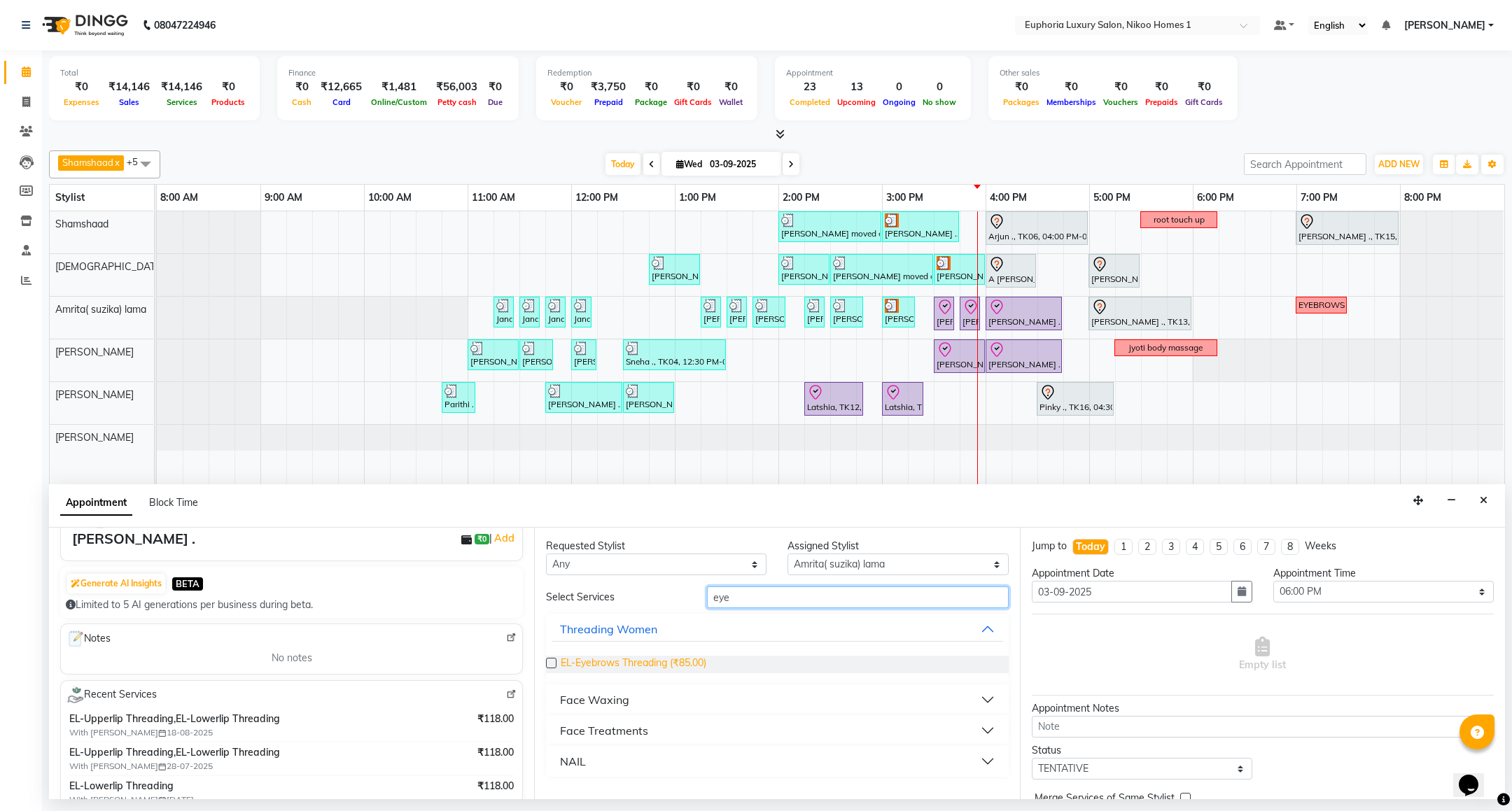
type input "eye"
click at [699, 661] on span "EL-Eyebrows Threading (₹85.00)" at bounding box center [633, 665] width 145 height 17
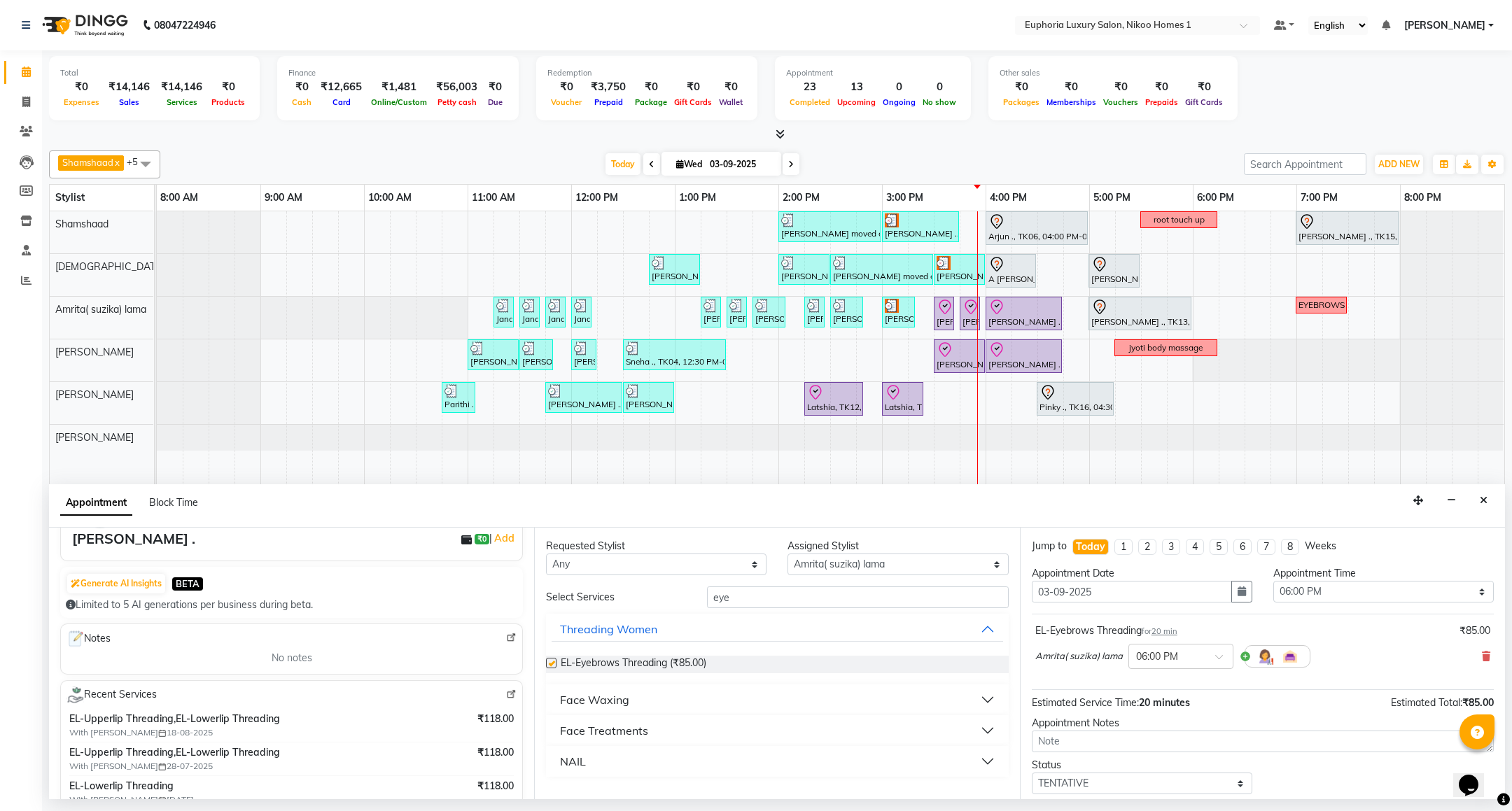
checkbox input "false"
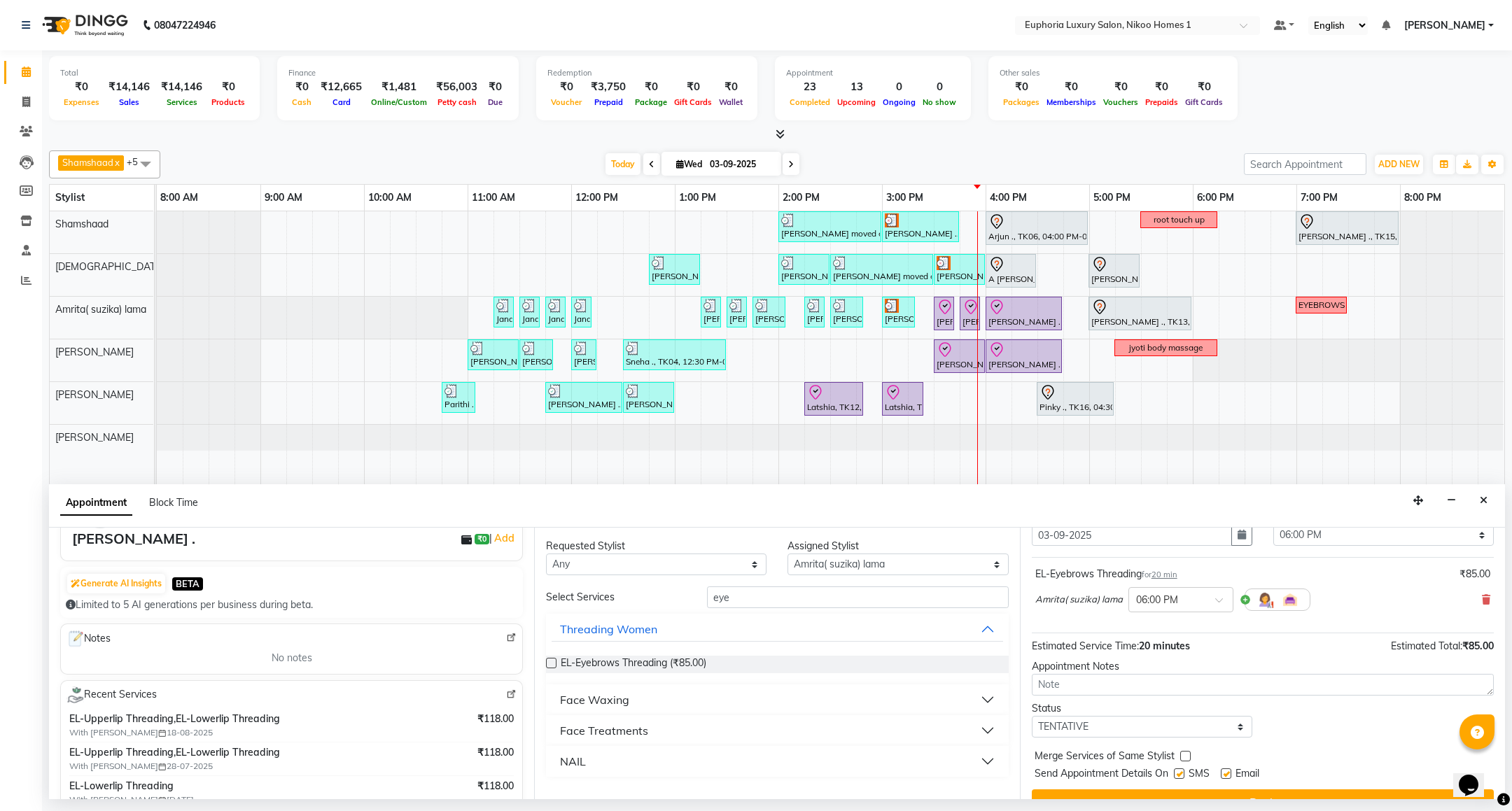
scroll to position [86, 0]
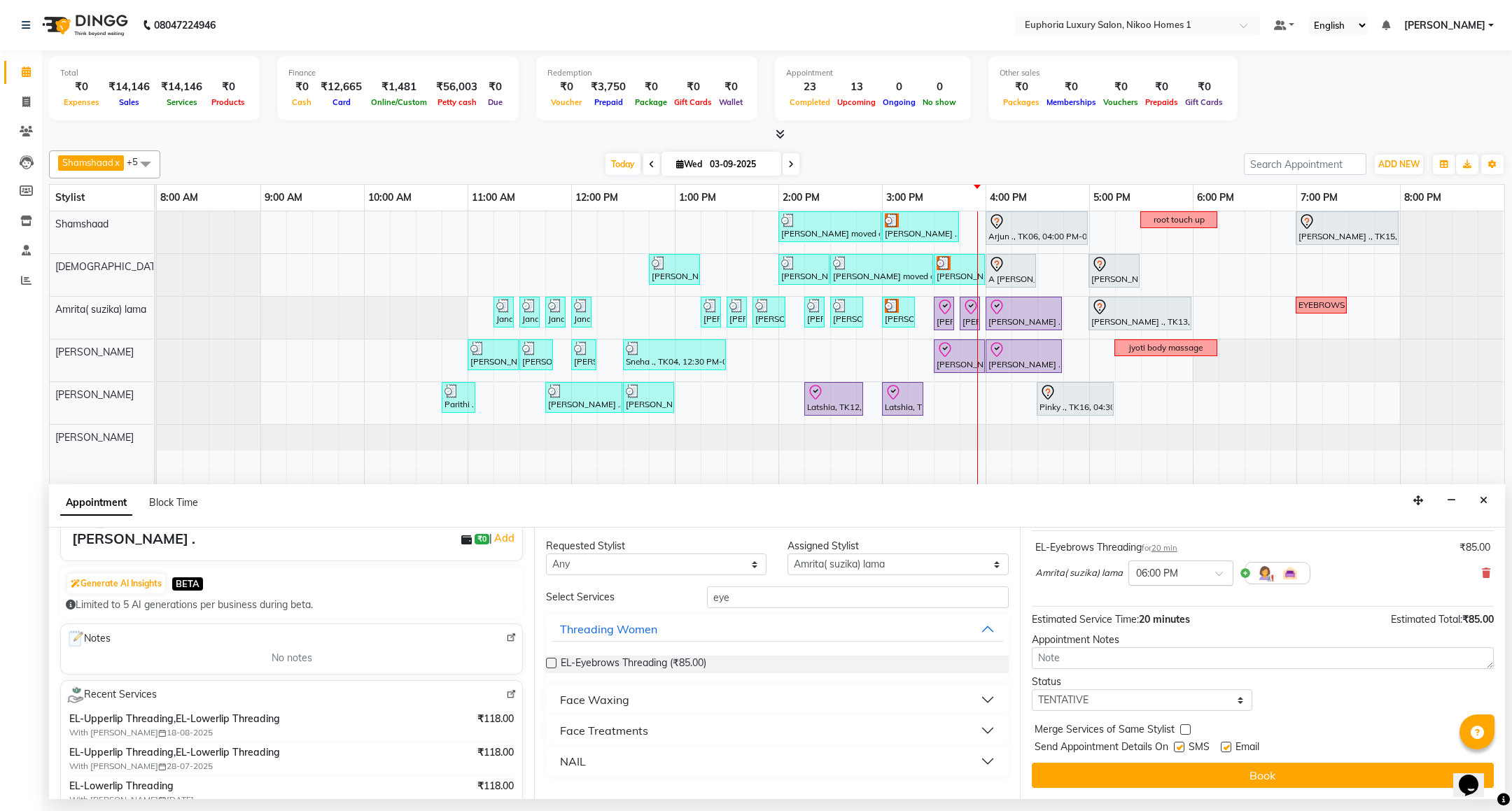
click at [1210, 580] on div "× 06:00 PM" at bounding box center [1170, 573] width 81 height 15
click at [1168, 687] on div "07:30 PM" at bounding box center [1181, 687] width 104 height 26
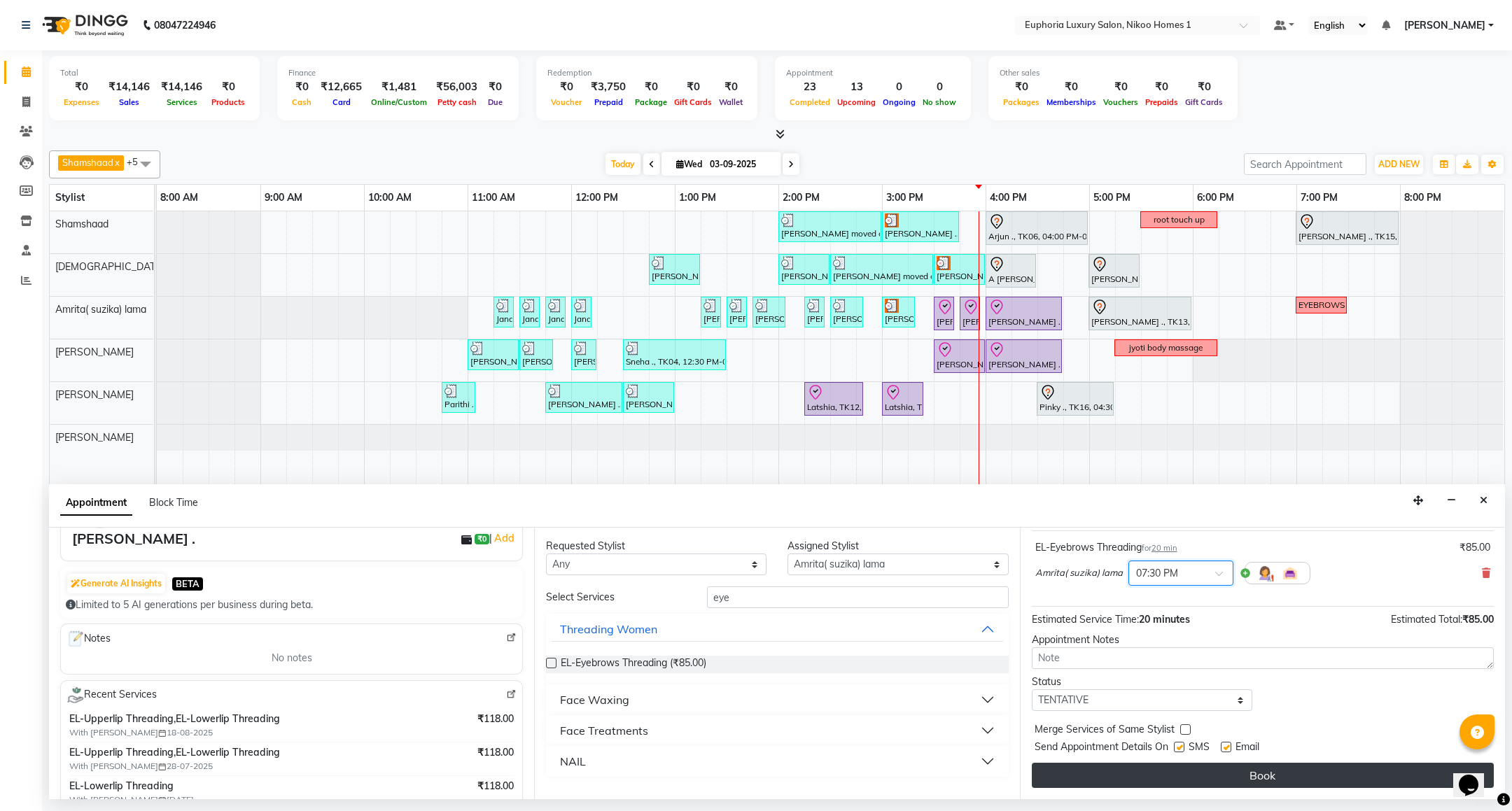
click at [1254, 764] on button "Book" at bounding box center [1262, 775] width 462 height 25
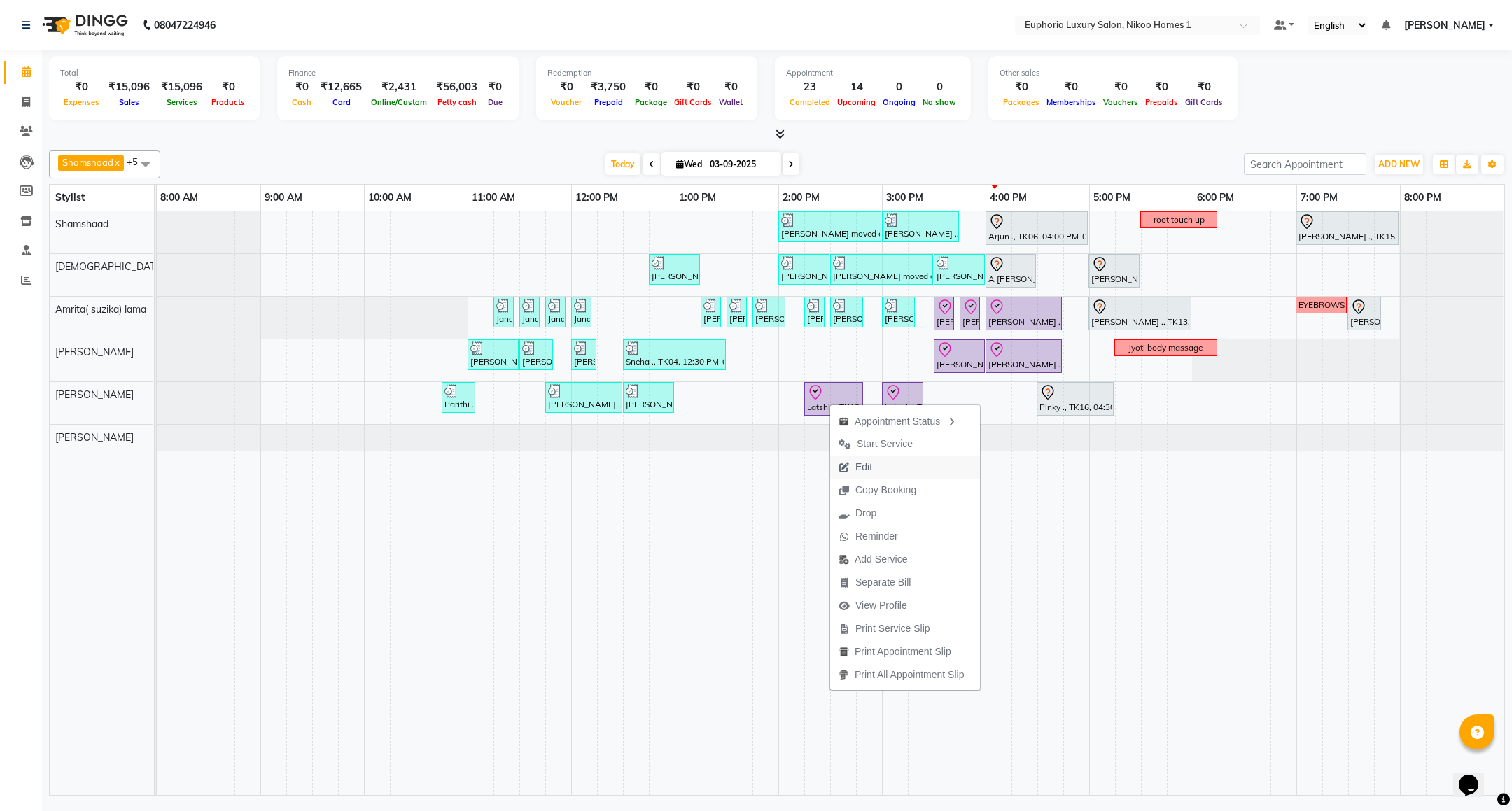
click at [853, 467] on span "Edit" at bounding box center [856, 467] width 50 height 23
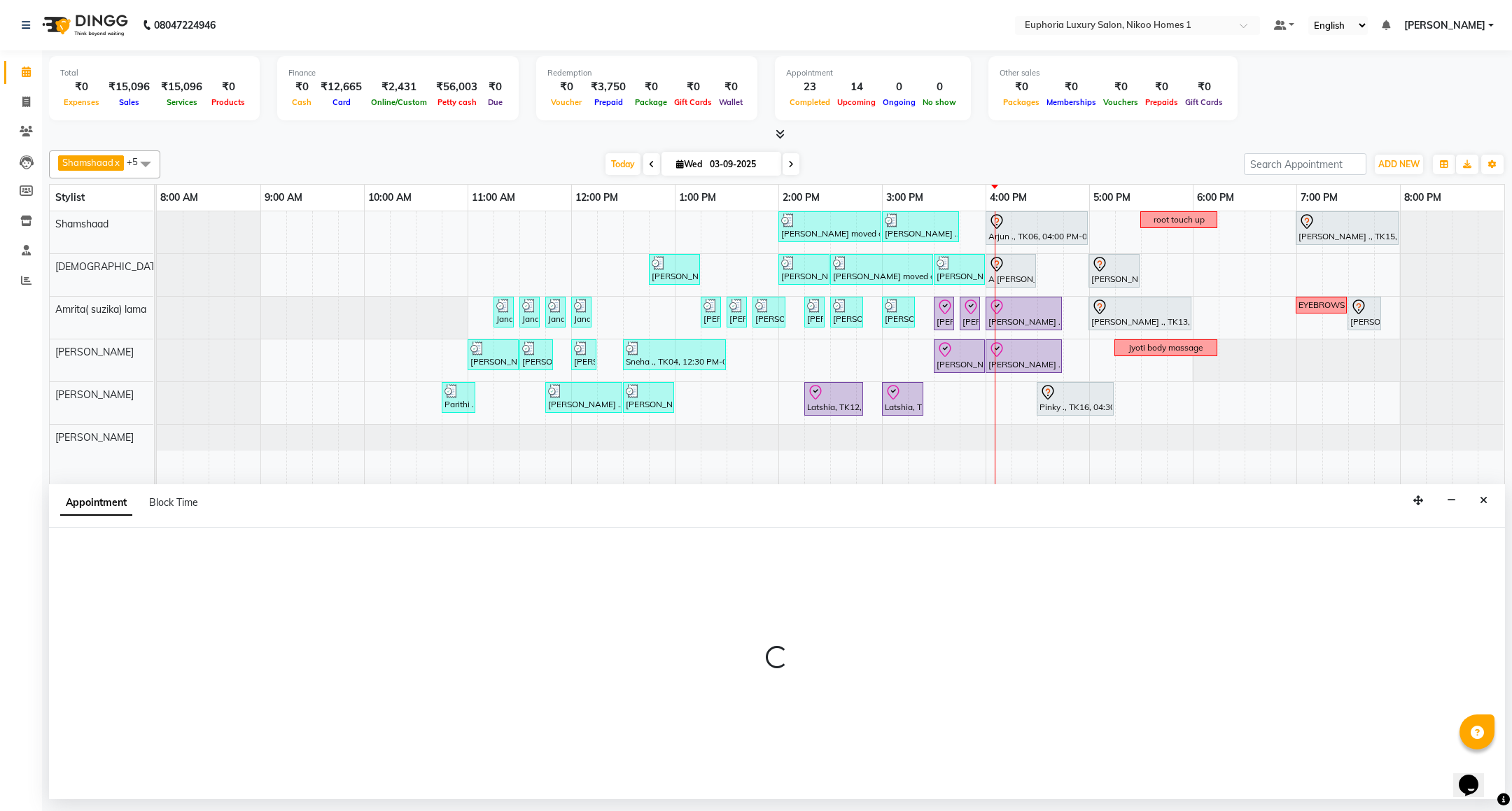
select select "tentative"
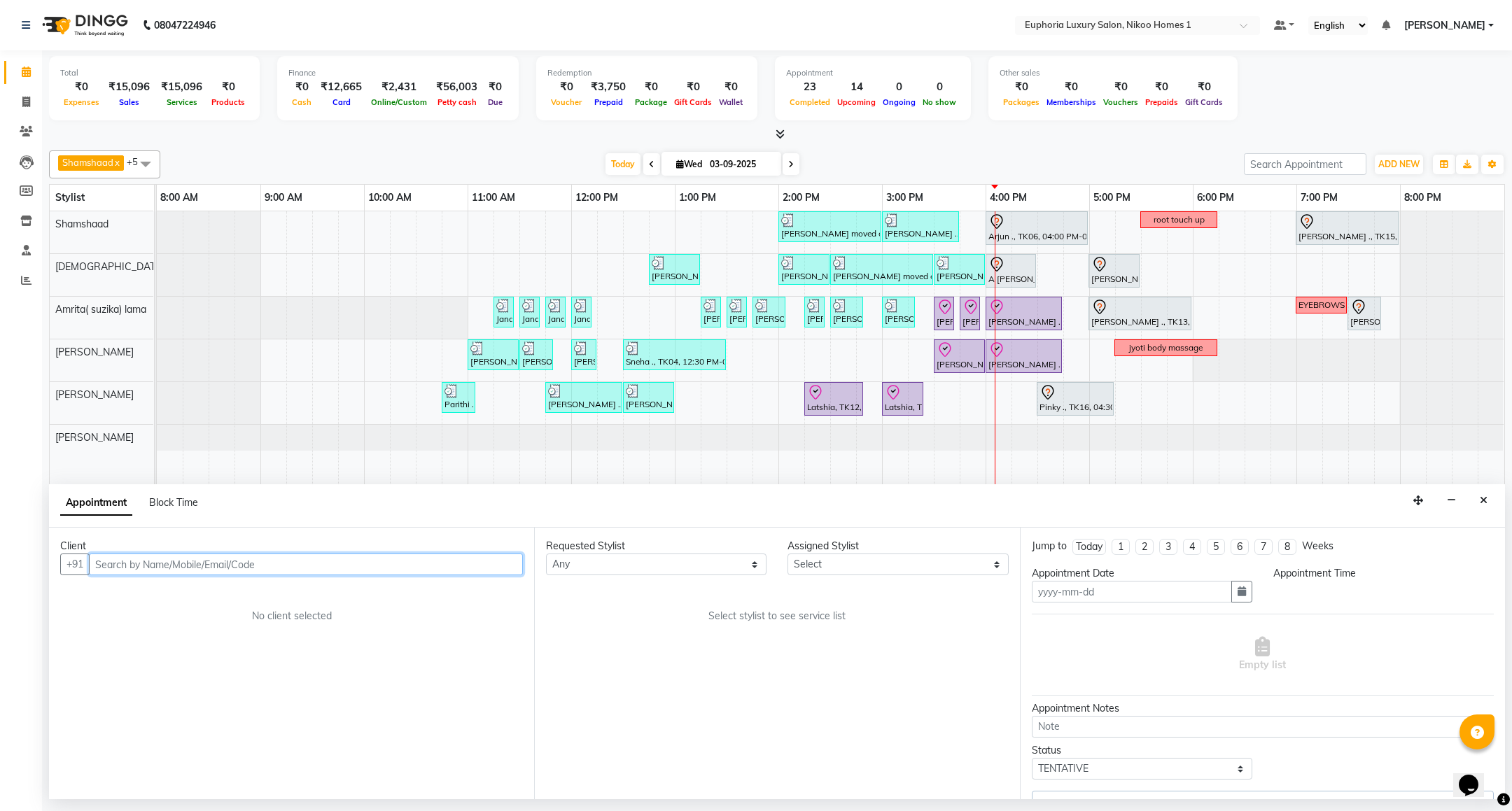
type input "03-09-2025"
select select "check-in"
select select "855"
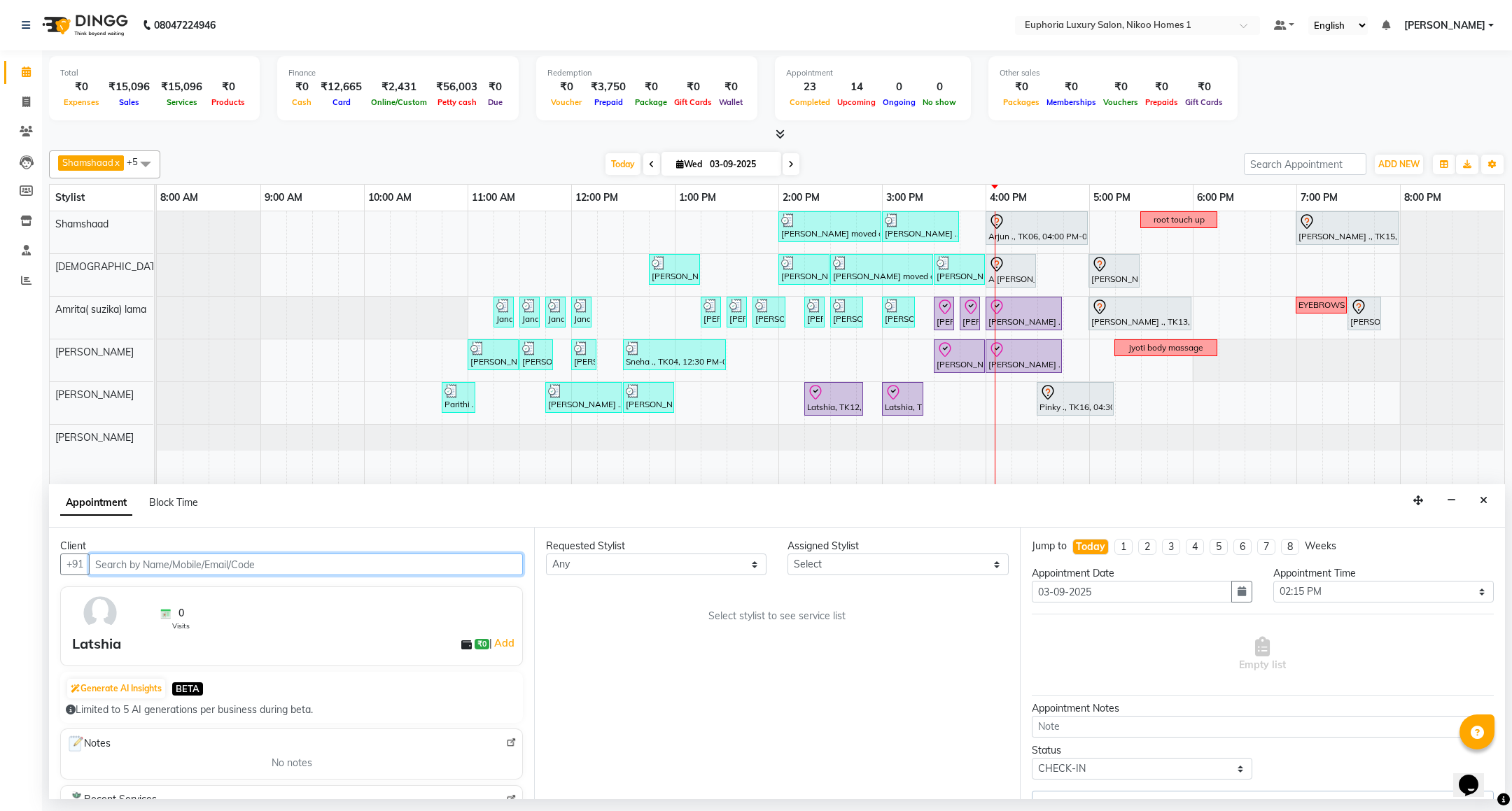
select select "86001"
select select "4025"
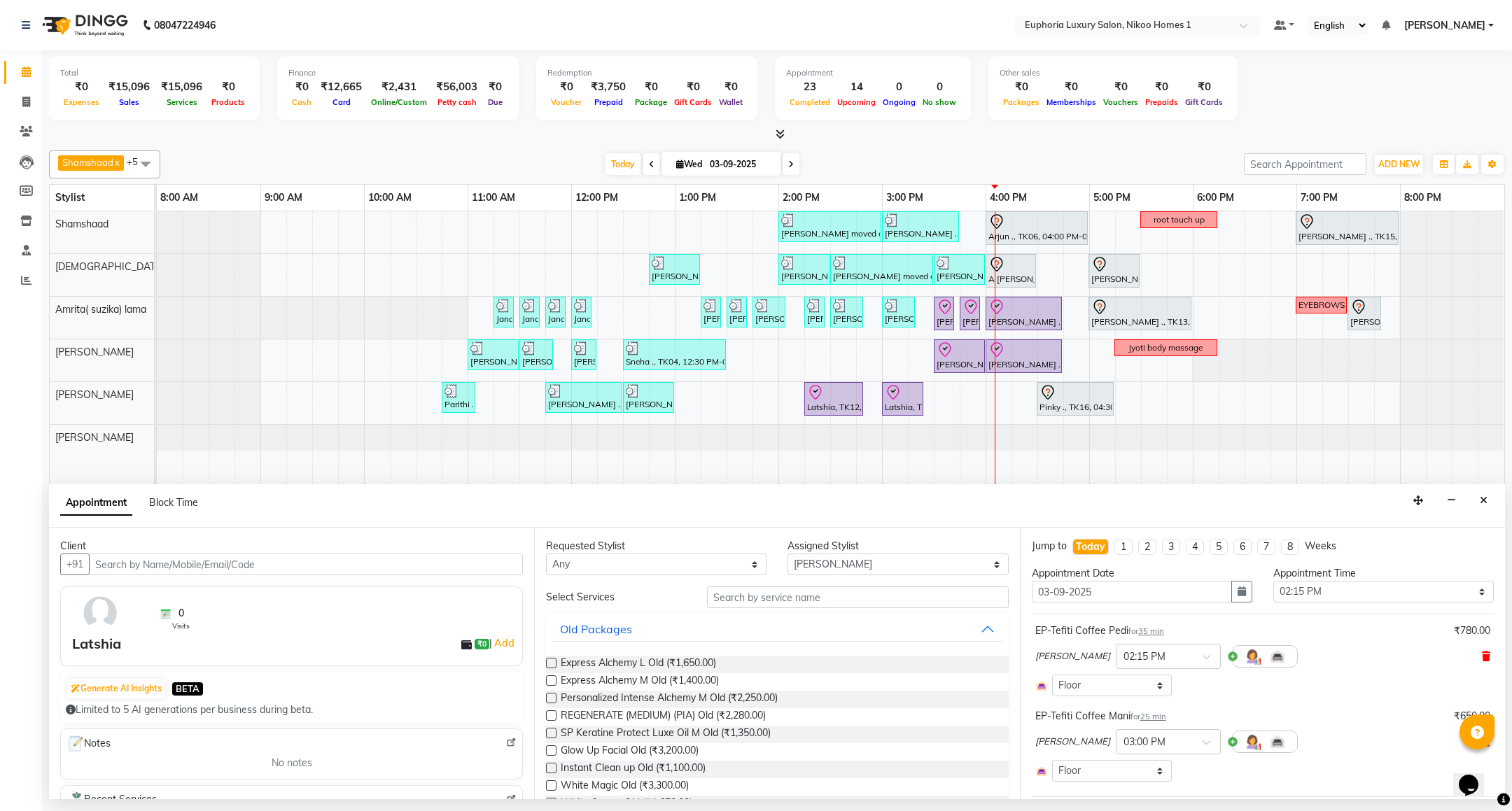
click at [1482, 659] on icon at bounding box center [1486, 656] width 9 height 10
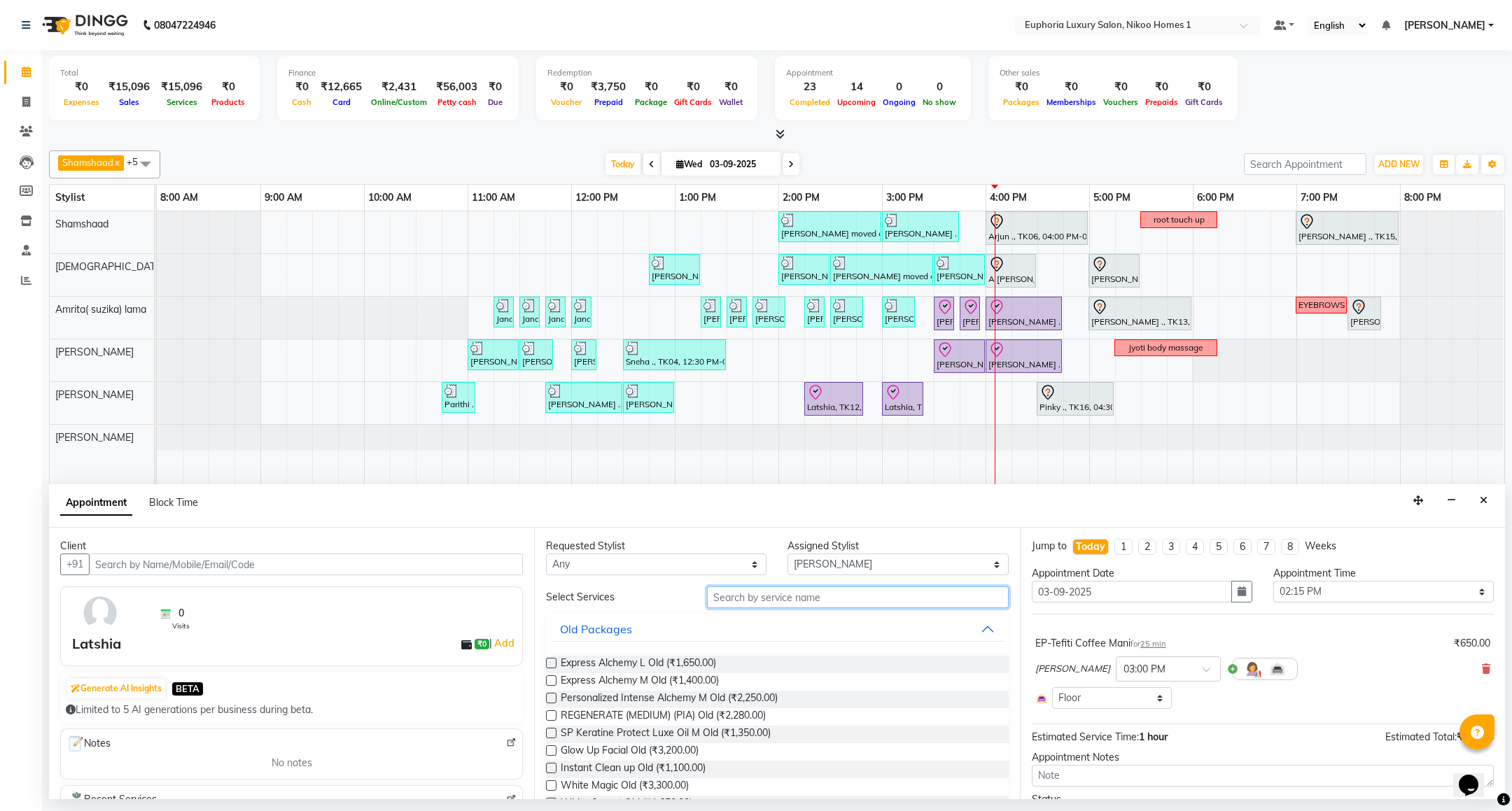
click at [823, 594] on input "text" at bounding box center [857, 597] width 301 height 21
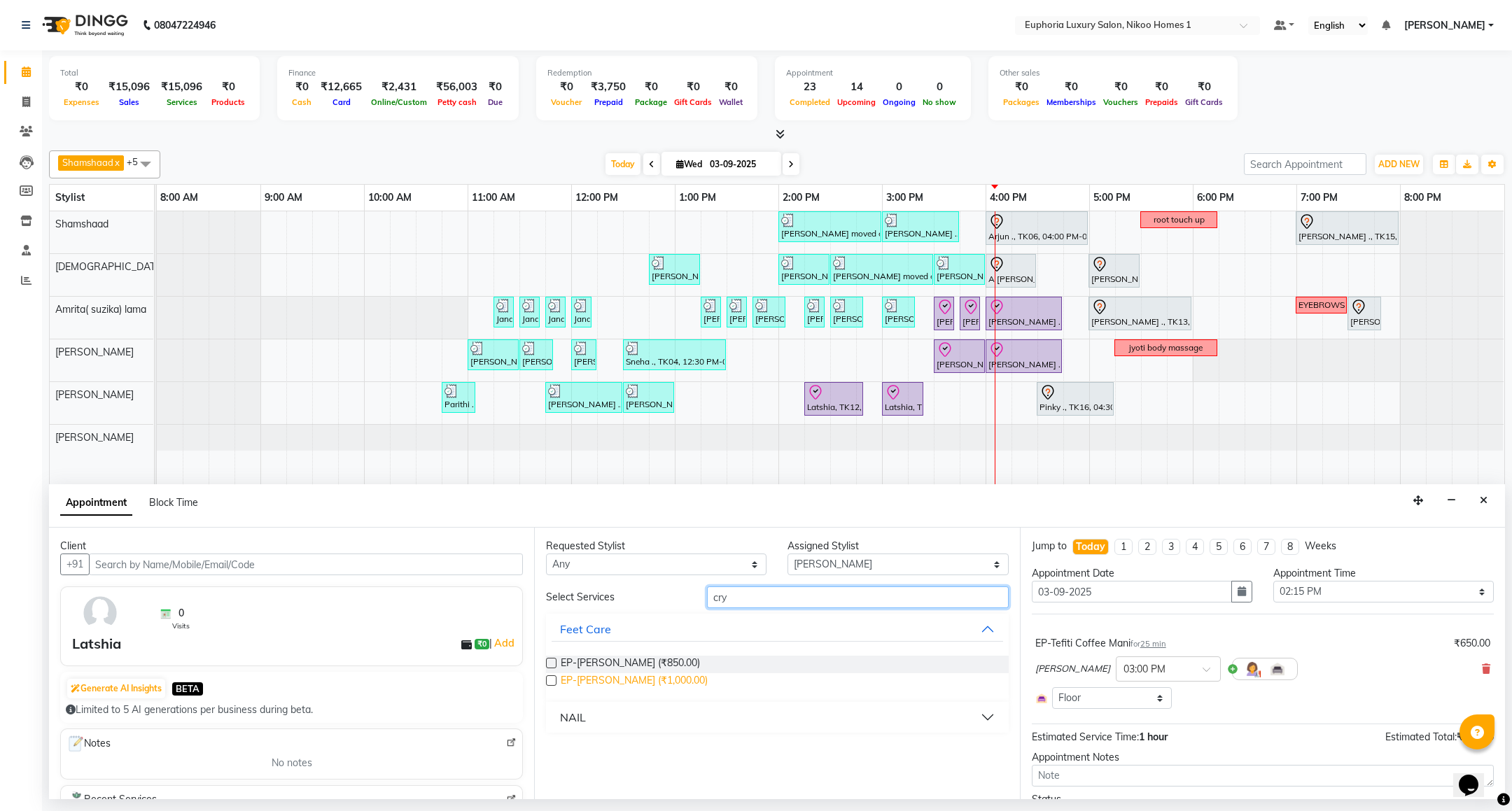
type input "cry"
click at [655, 678] on span "EP-Crystal Pedi (₹1,000.00)" at bounding box center [634, 682] width 147 height 17
checkbox input "false"
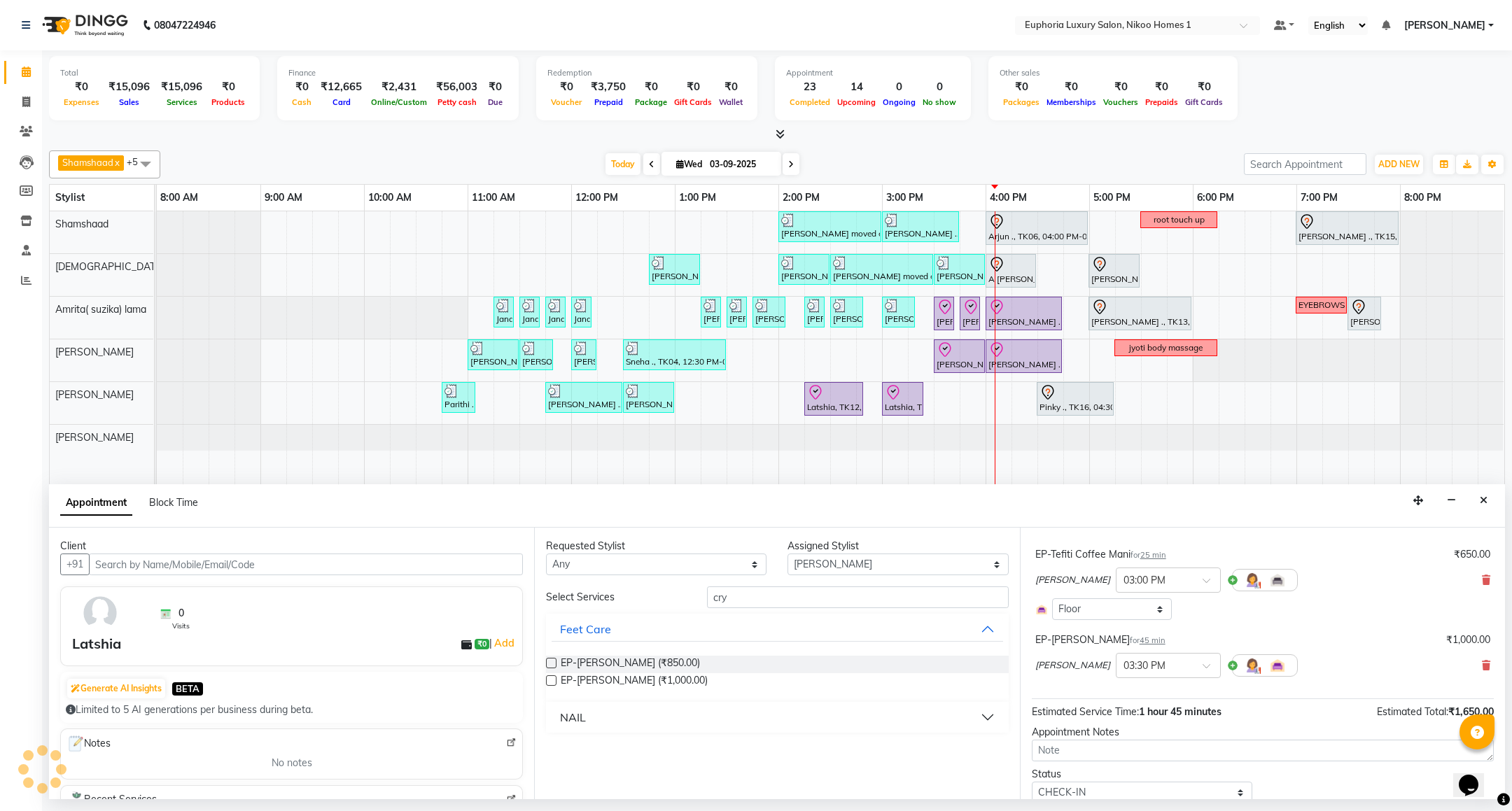
scroll to position [142, 0]
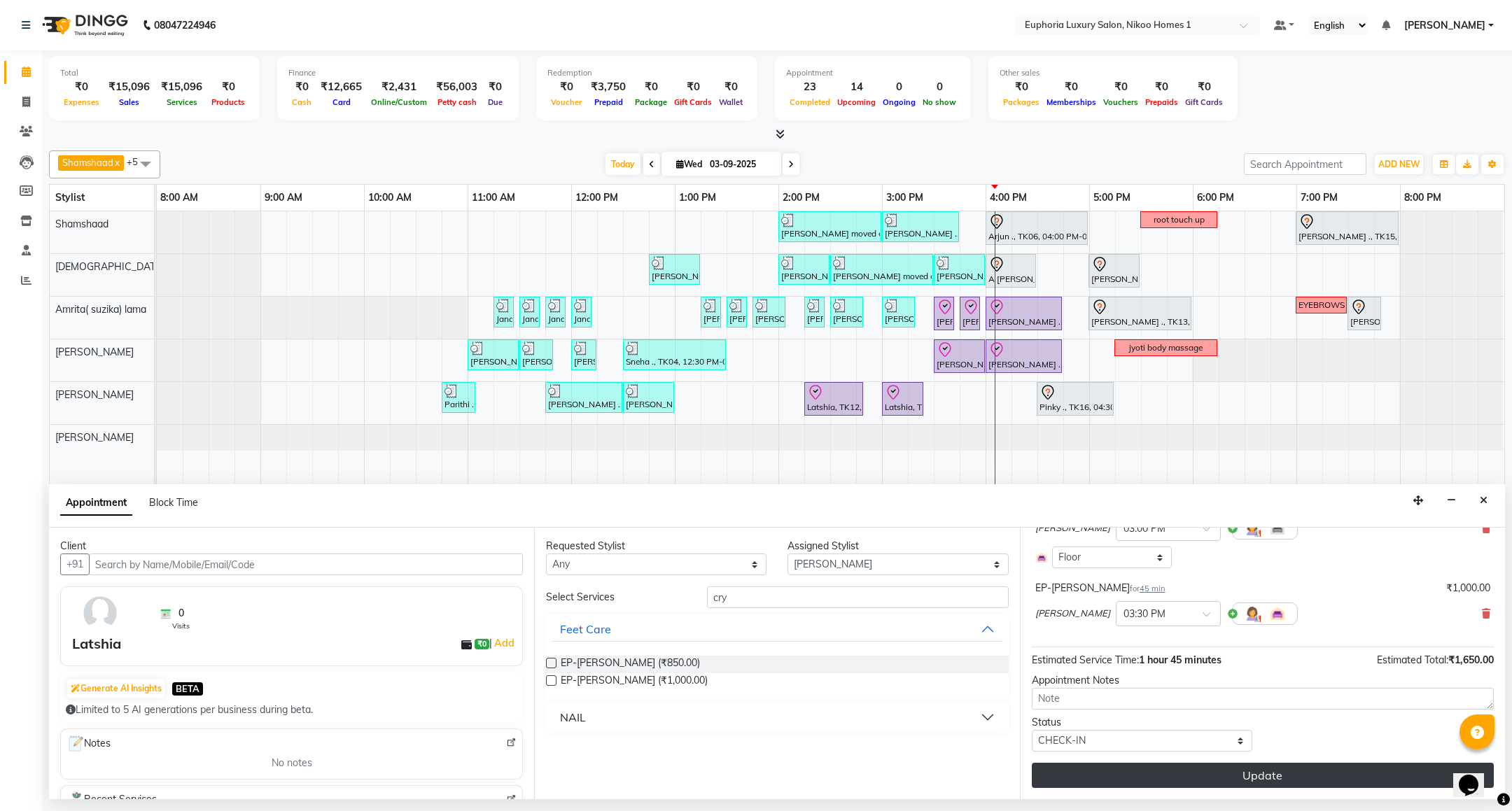
click at [1252, 774] on button "Update" at bounding box center [1262, 775] width 462 height 25
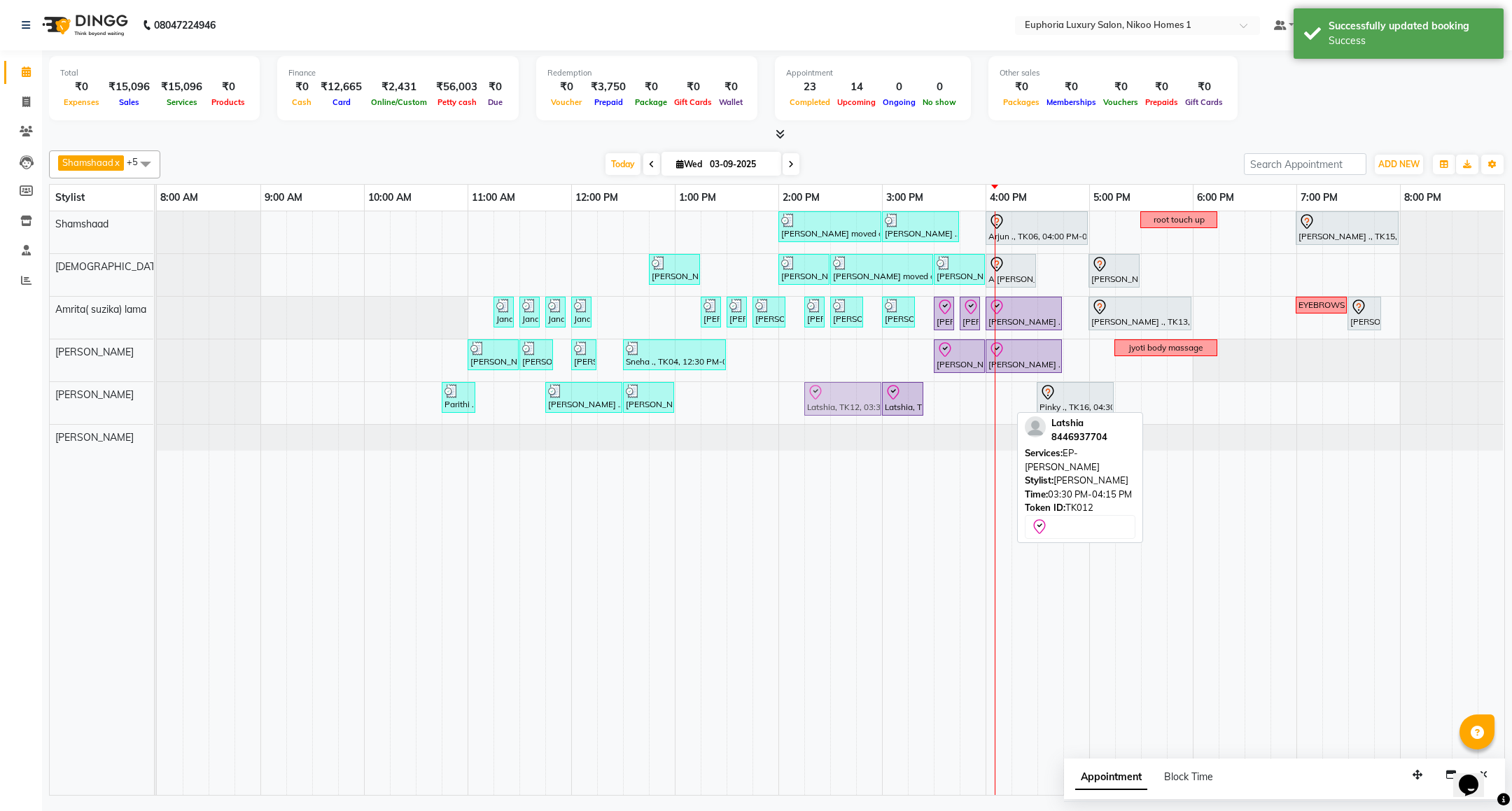
drag, startPoint x: 949, startPoint y: 399, endPoint x: 821, endPoint y: 393, distance: 128.1
click at [157, 393] on div "Parithi ., TK05, 10:45 AM-11:05 AM, EL-Upperlip Threading Arif ., TK02, 11:45 A…" at bounding box center [157, 402] width 0 height 42
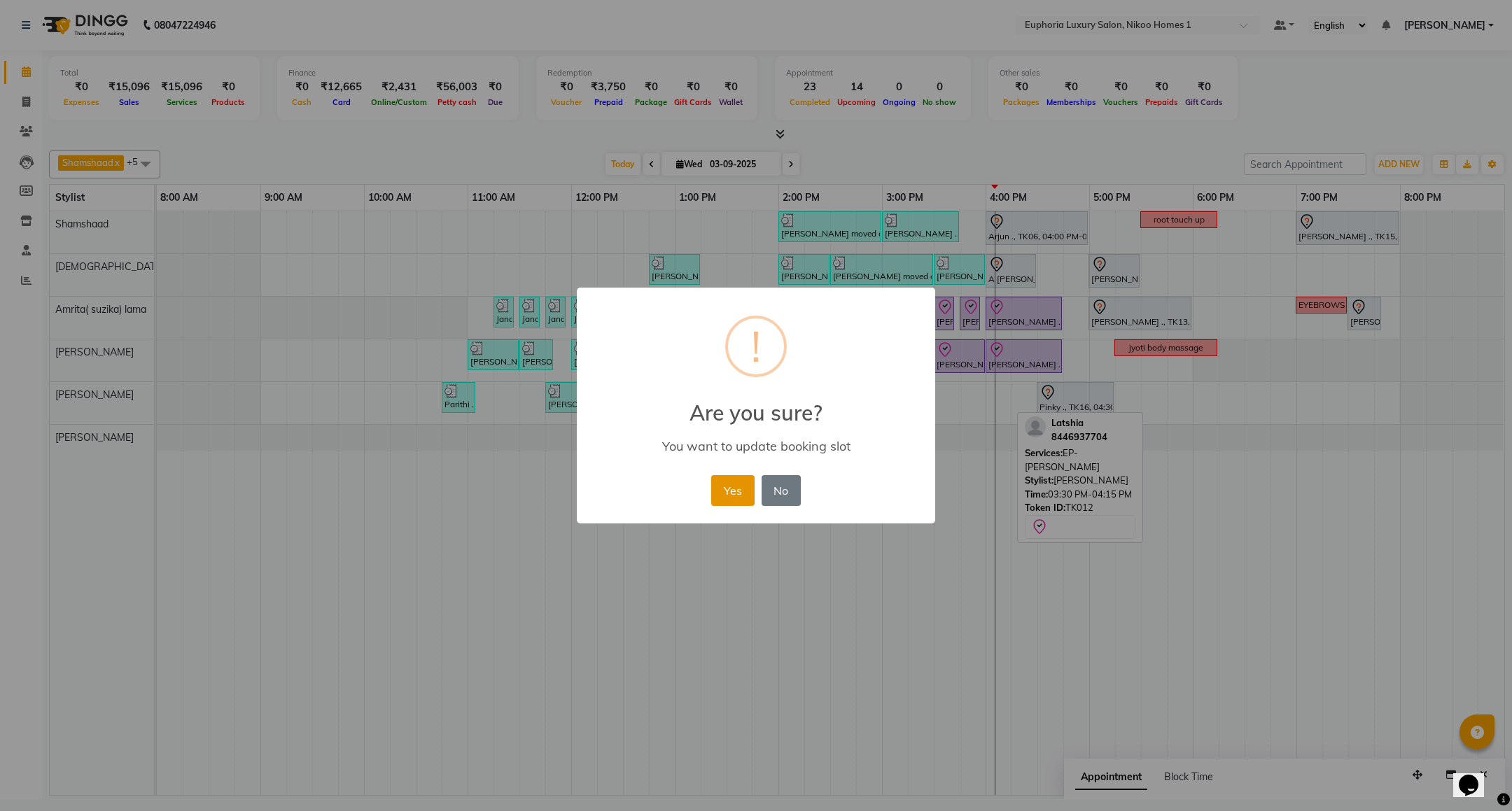
click at [737, 496] on button "Yes" at bounding box center [733, 490] width 43 height 31
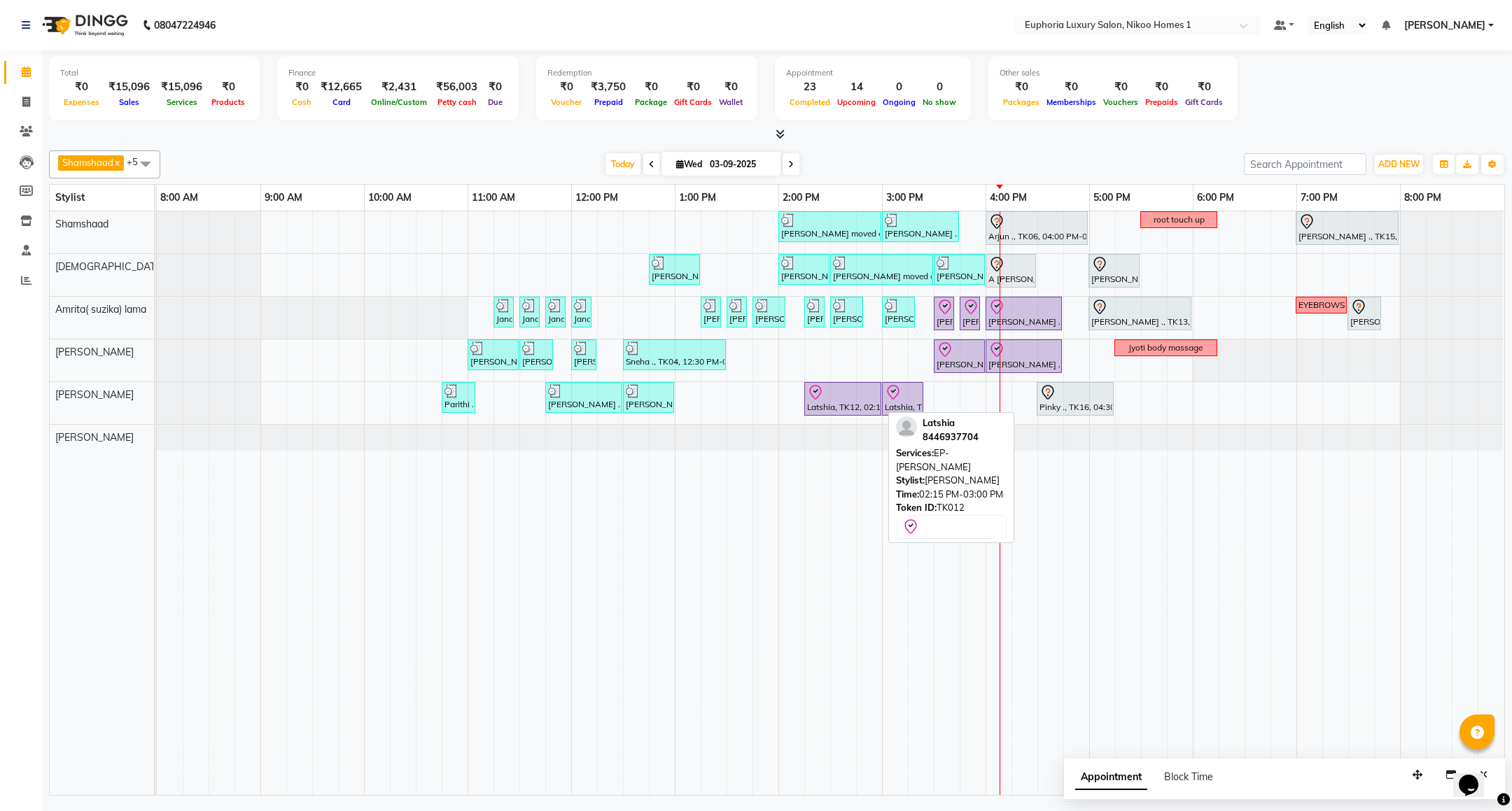
click at [855, 412] on div "Latshia, TK12, 02:15 PM-03:00 PM, EP-[PERSON_NAME]" at bounding box center [842, 398] width 75 height 29
select select "8"
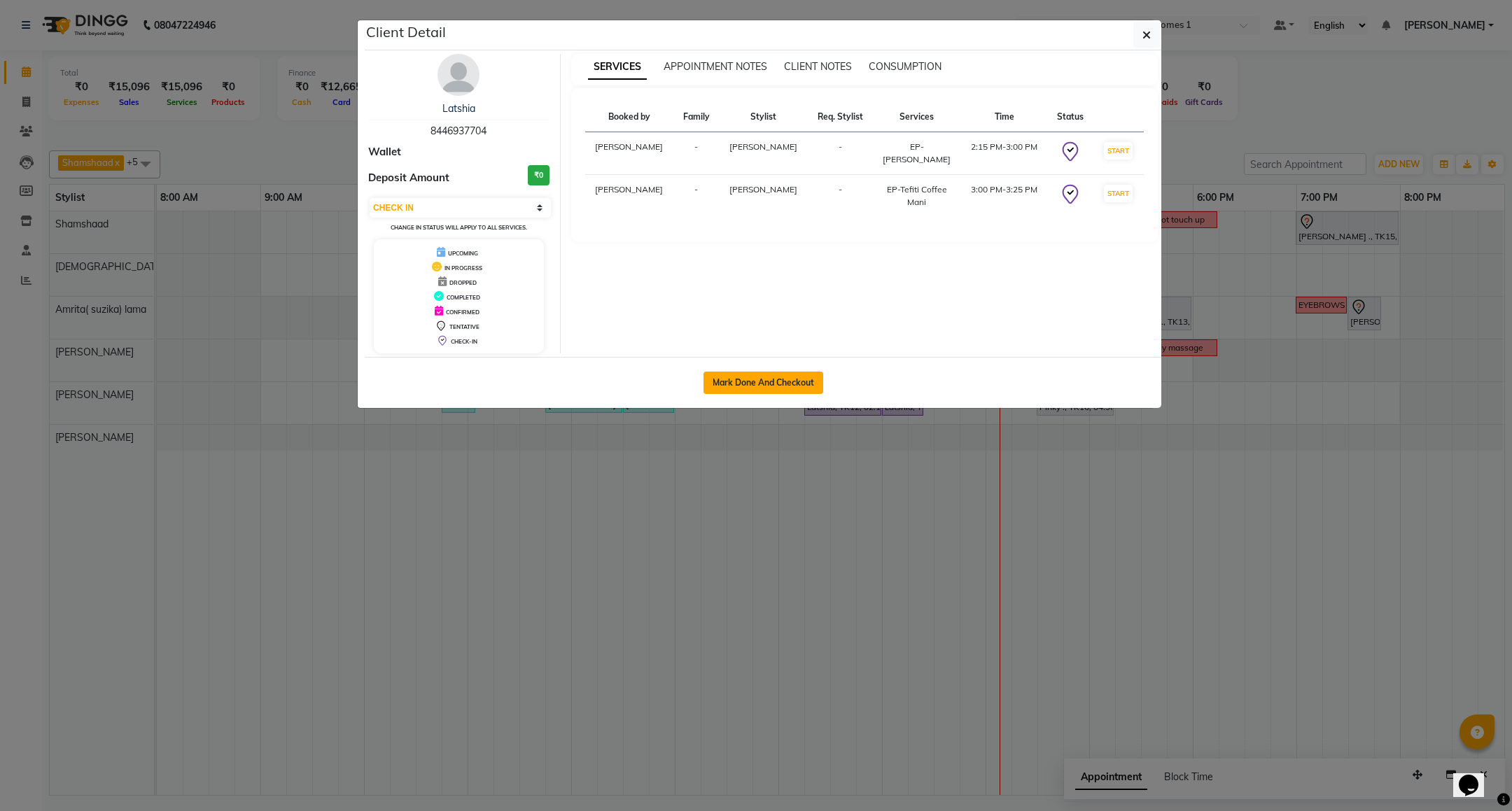
click at [737, 377] on button "Mark Done And Checkout" at bounding box center [763, 382] width 119 height 22
select select "service"
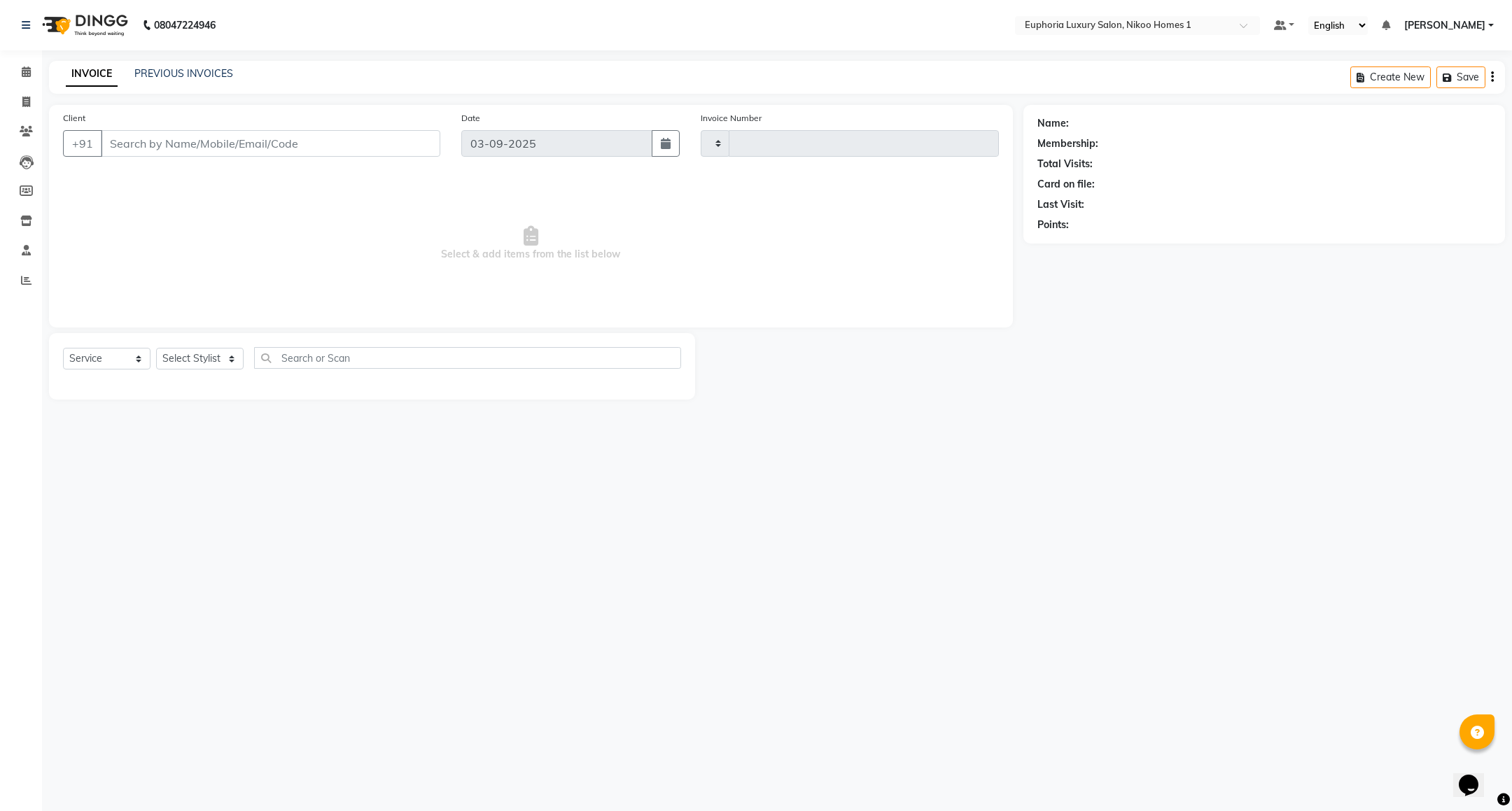
type input "3762"
select select "7987"
type input "84******04"
select select "86001"
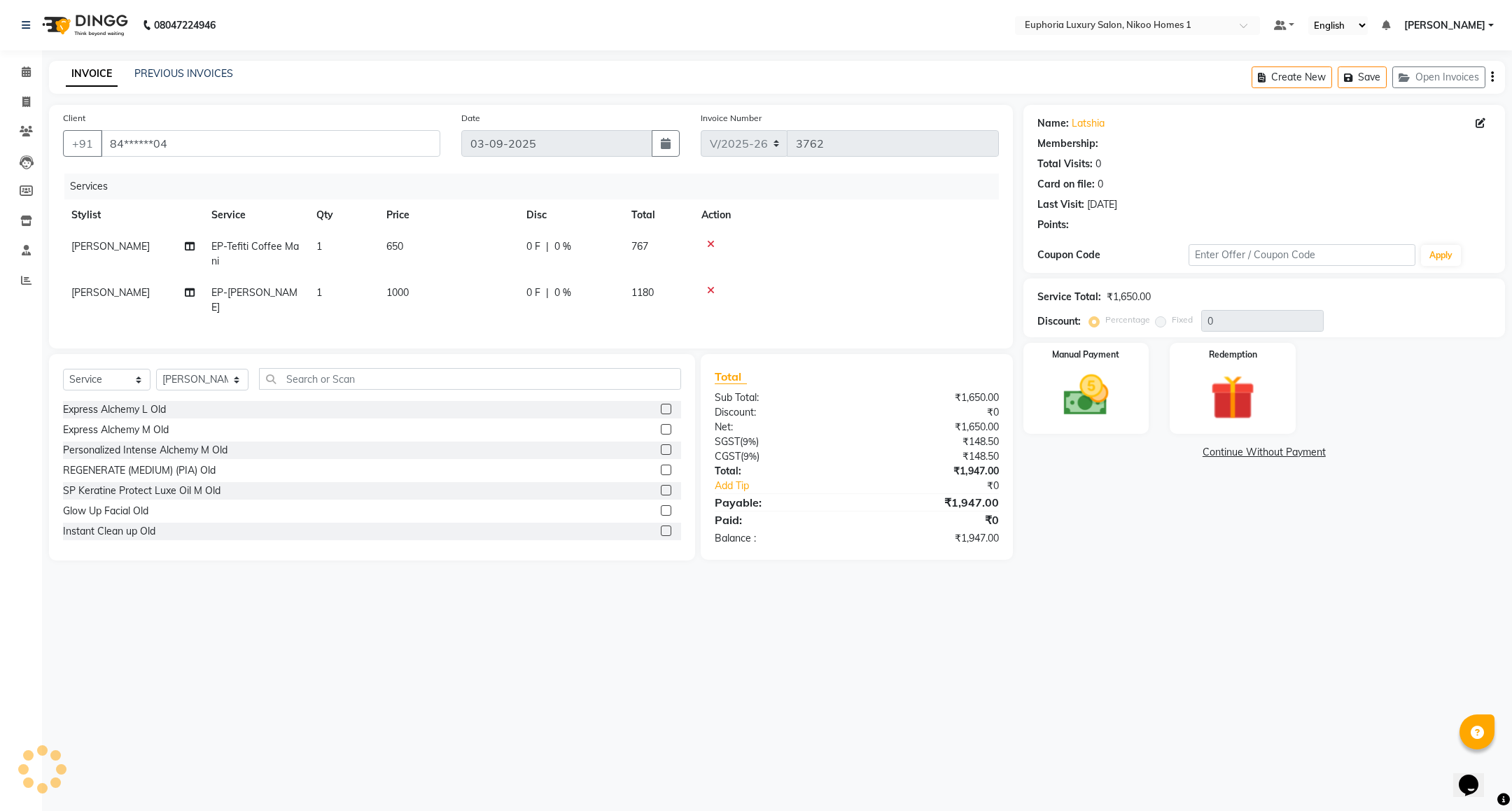
select select "1: Object"
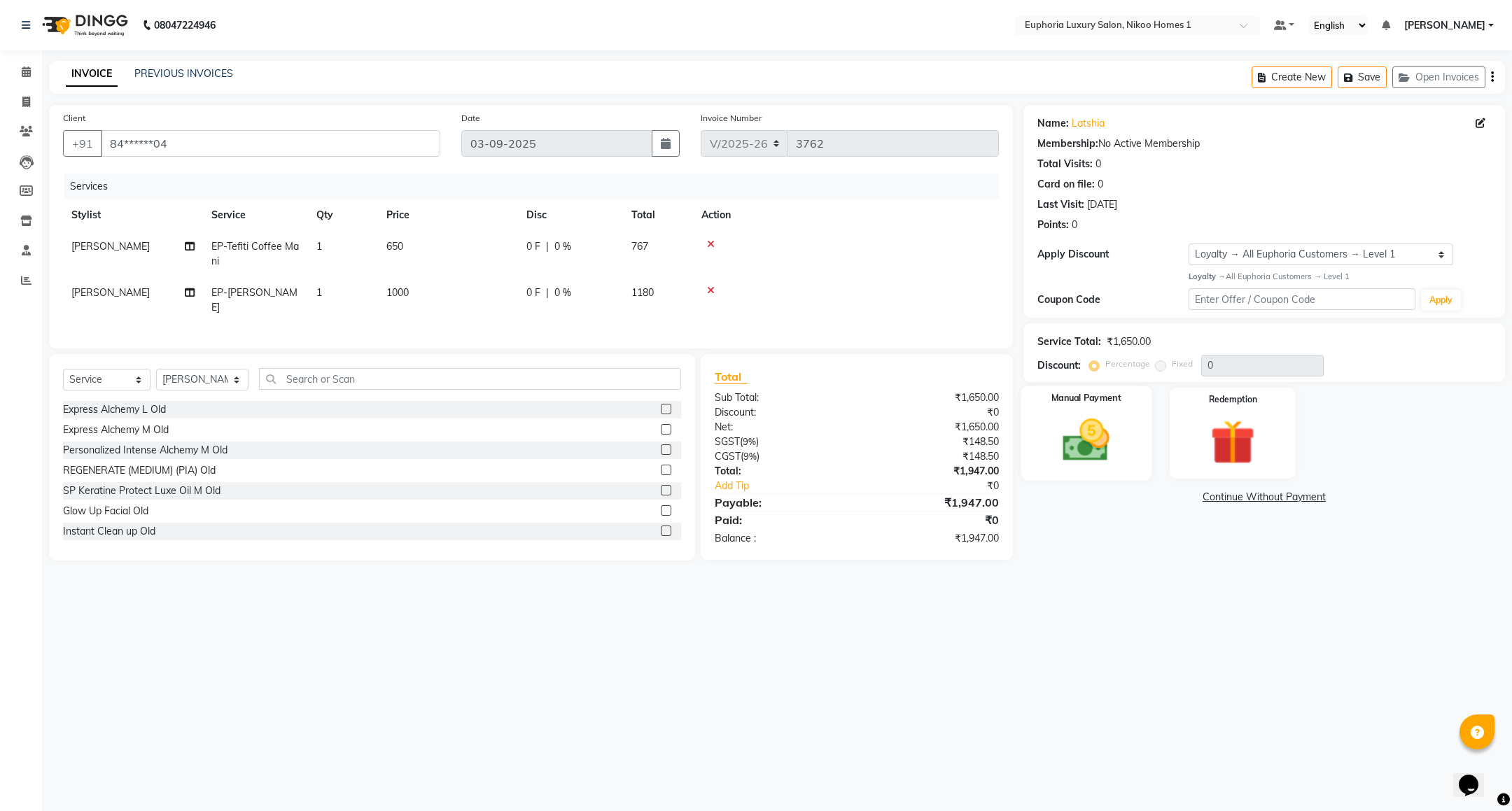
click at [1082, 435] on img at bounding box center [1086, 441] width 77 height 54
click at [1135, 498] on span "UPI" at bounding box center [1136, 498] width 21 height 16
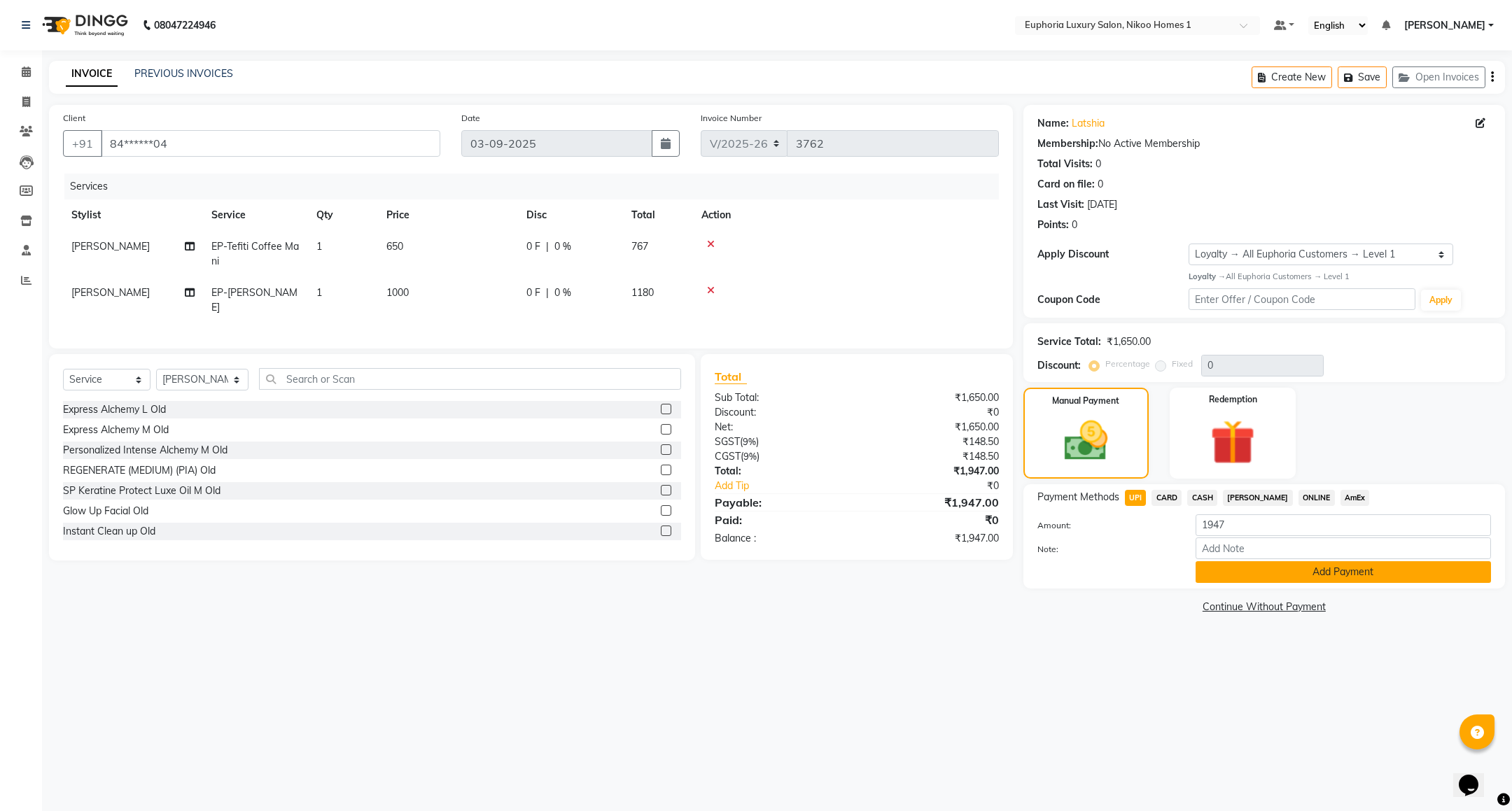
click at [1307, 570] on button "Add Payment" at bounding box center [1342, 572] width 296 height 21
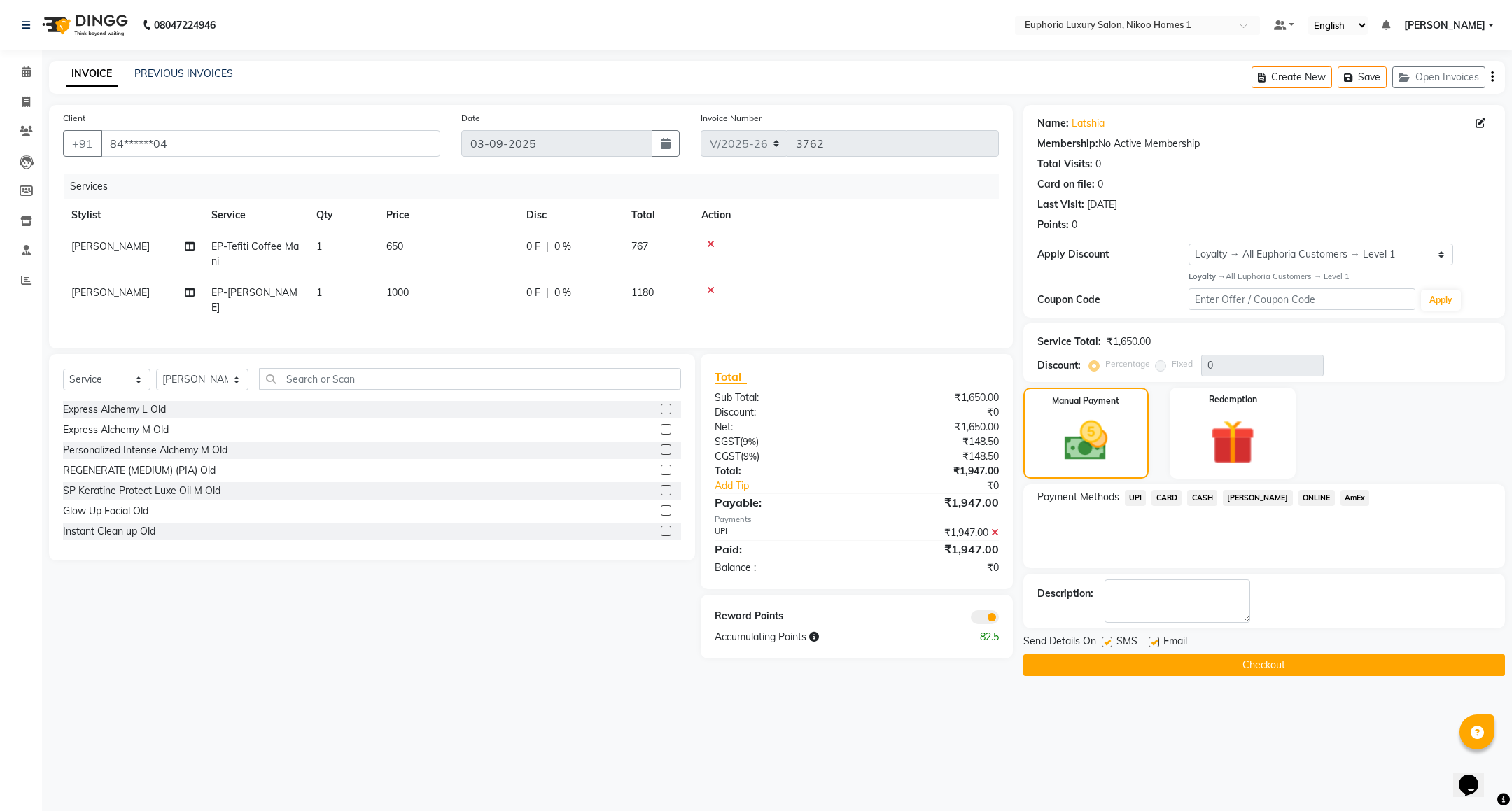
click at [1157, 670] on button "Checkout" at bounding box center [1264, 665] width 482 height 21
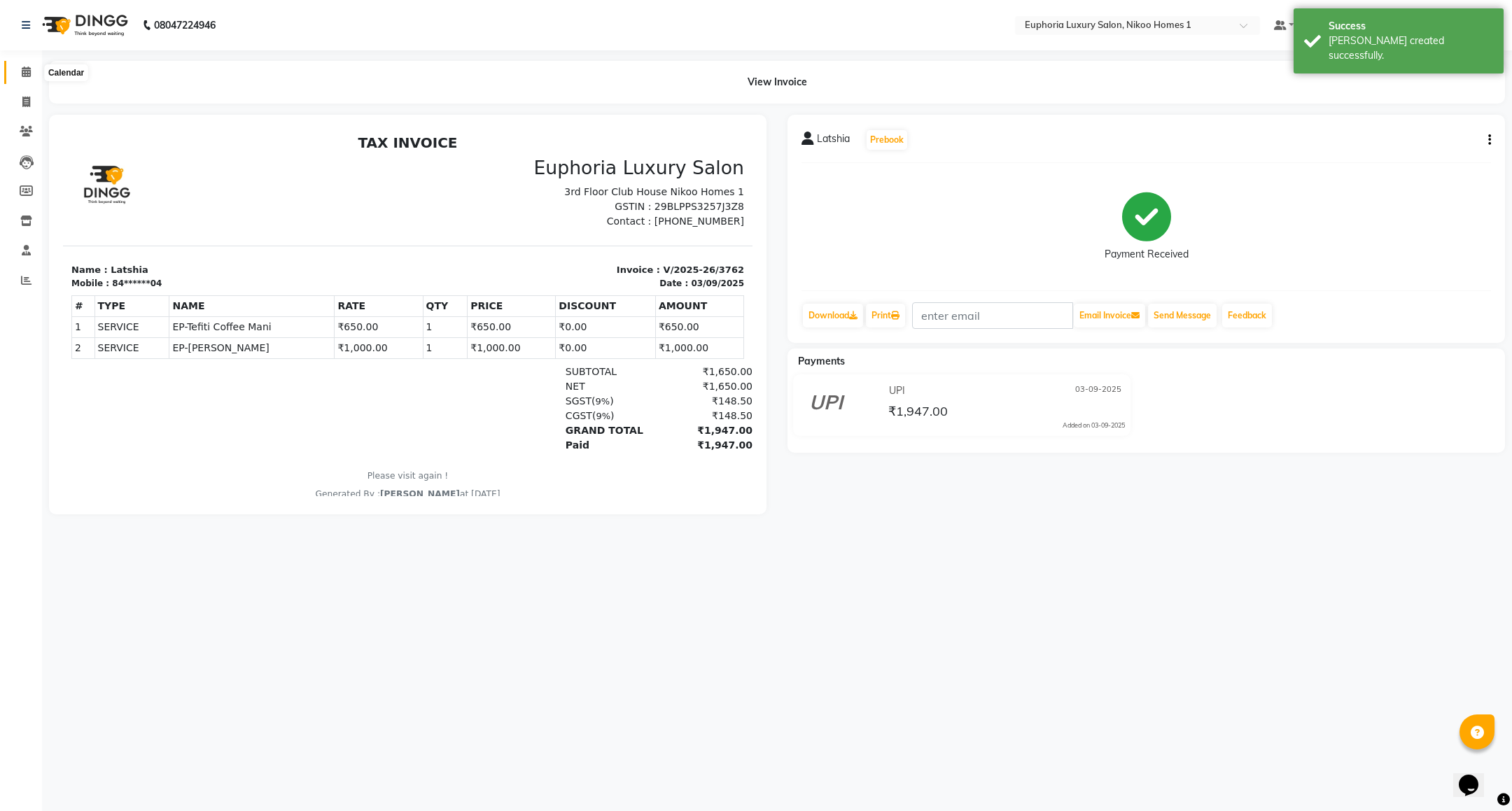
click at [25, 76] on icon at bounding box center [25, 72] width 9 height 11
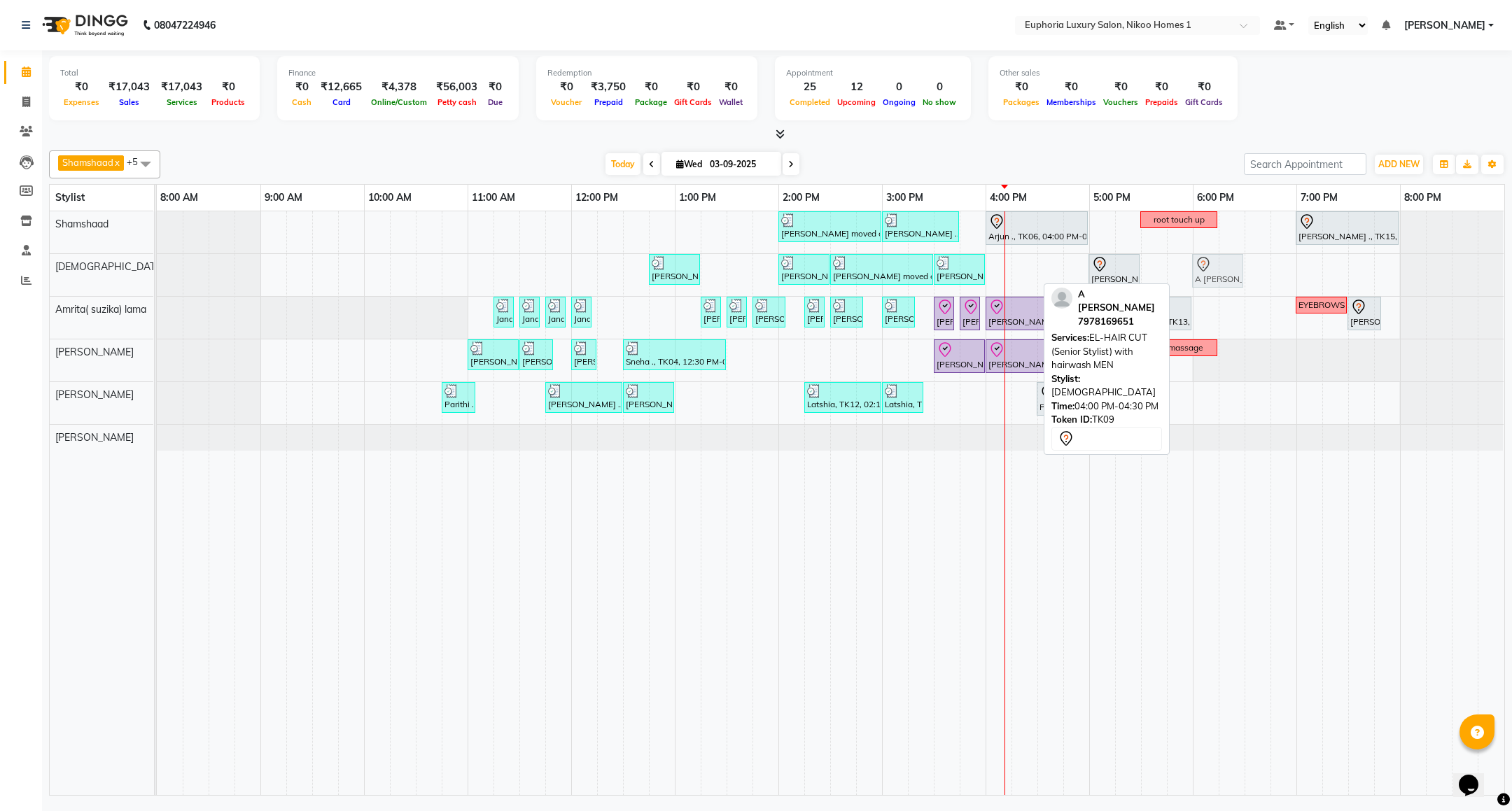
drag, startPoint x: 1010, startPoint y: 271, endPoint x: 1208, endPoint y: 275, distance: 198.0
click at [157, 275] on div "Sujit ., TK07, 12:45 PM-01:15 PM, EL-HAIR CUT (Senior Stylist) with hairwash ME…" at bounding box center [157, 274] width 0 height 42
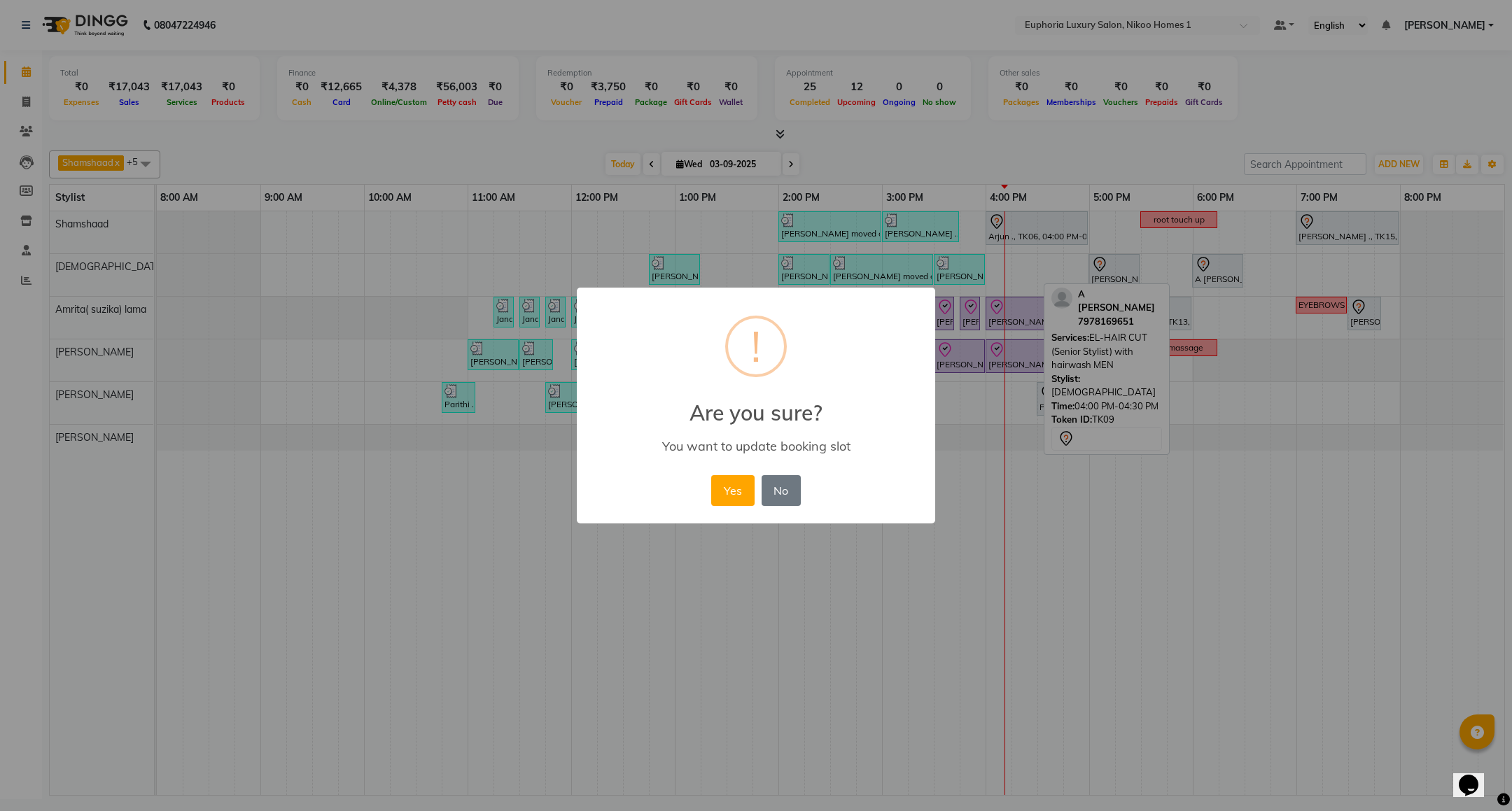
click at [711, 475] on button "Yes" at bounding box center [733, 490] width 43 height 31
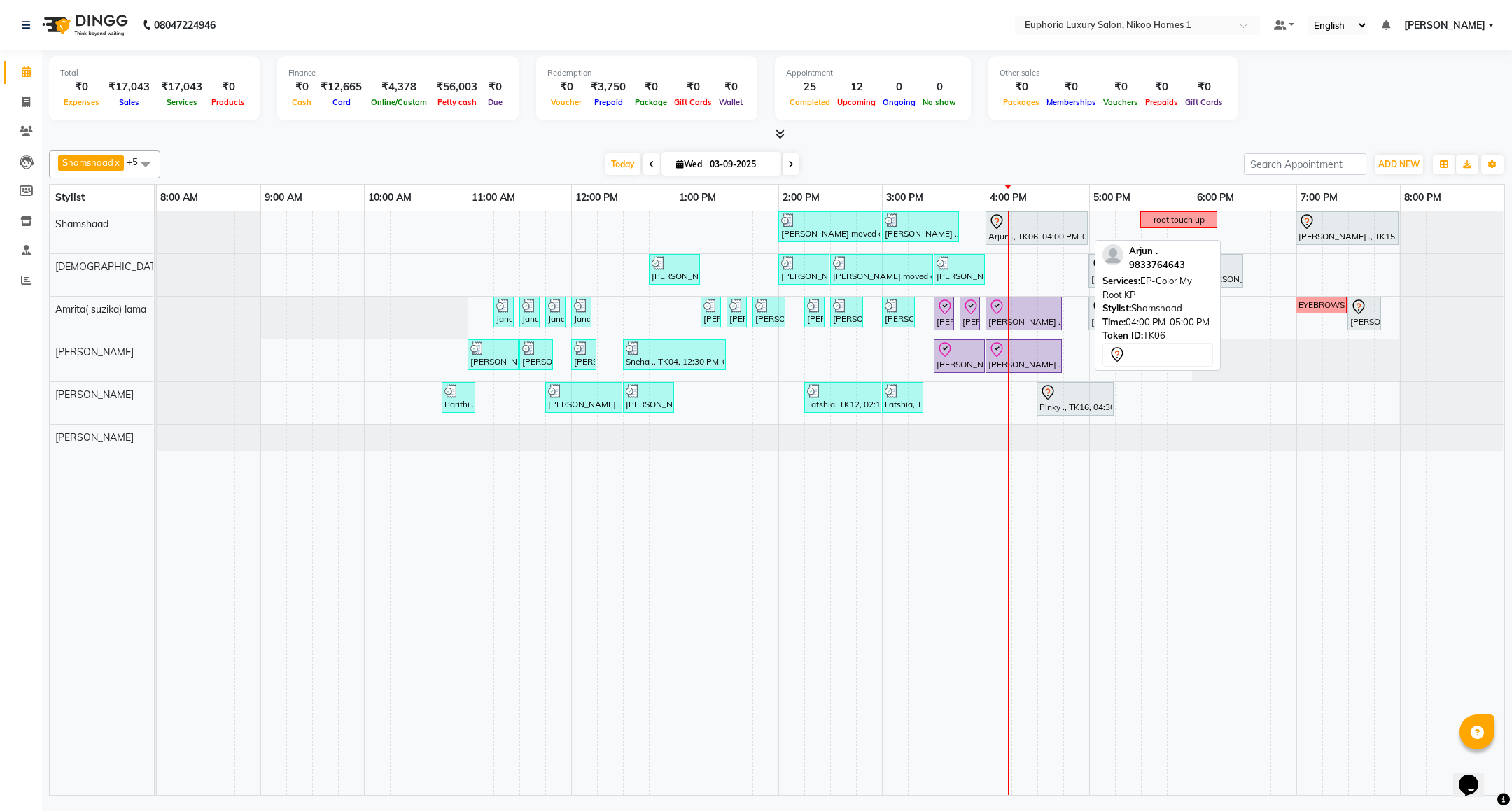
click at [1014, 230] on div at bounding box center [1037, 221] width 97 height 16
click at [1237, 225] on div "Mahima moved out, TK11, 02:00 PM-03:00 PM, EP-Artistic Cut - Creative Stylist V…" at bounding box center [831, 503] width 1347 height 583
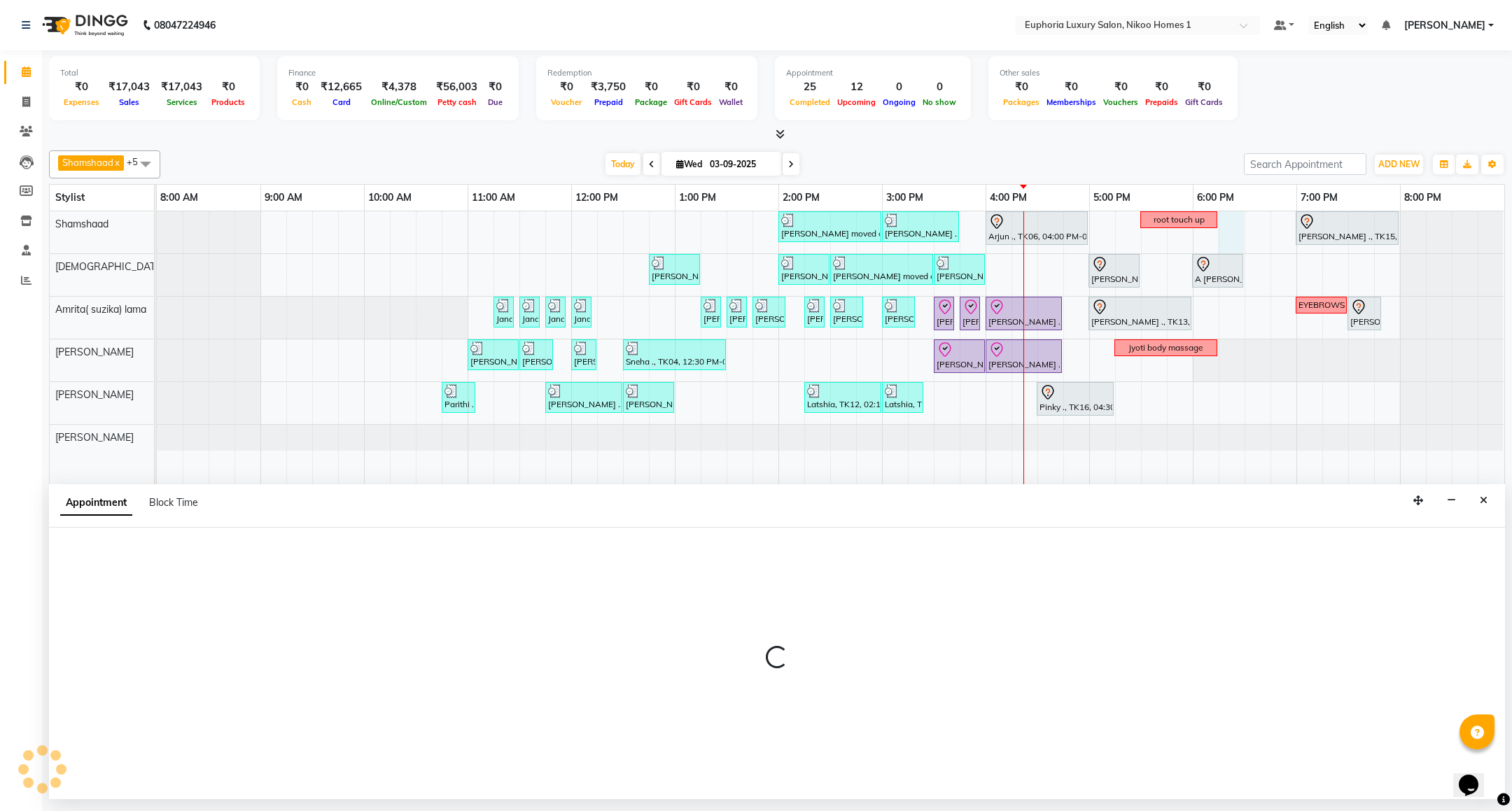
select select "87739"
select select "1095"
select select "tentative"
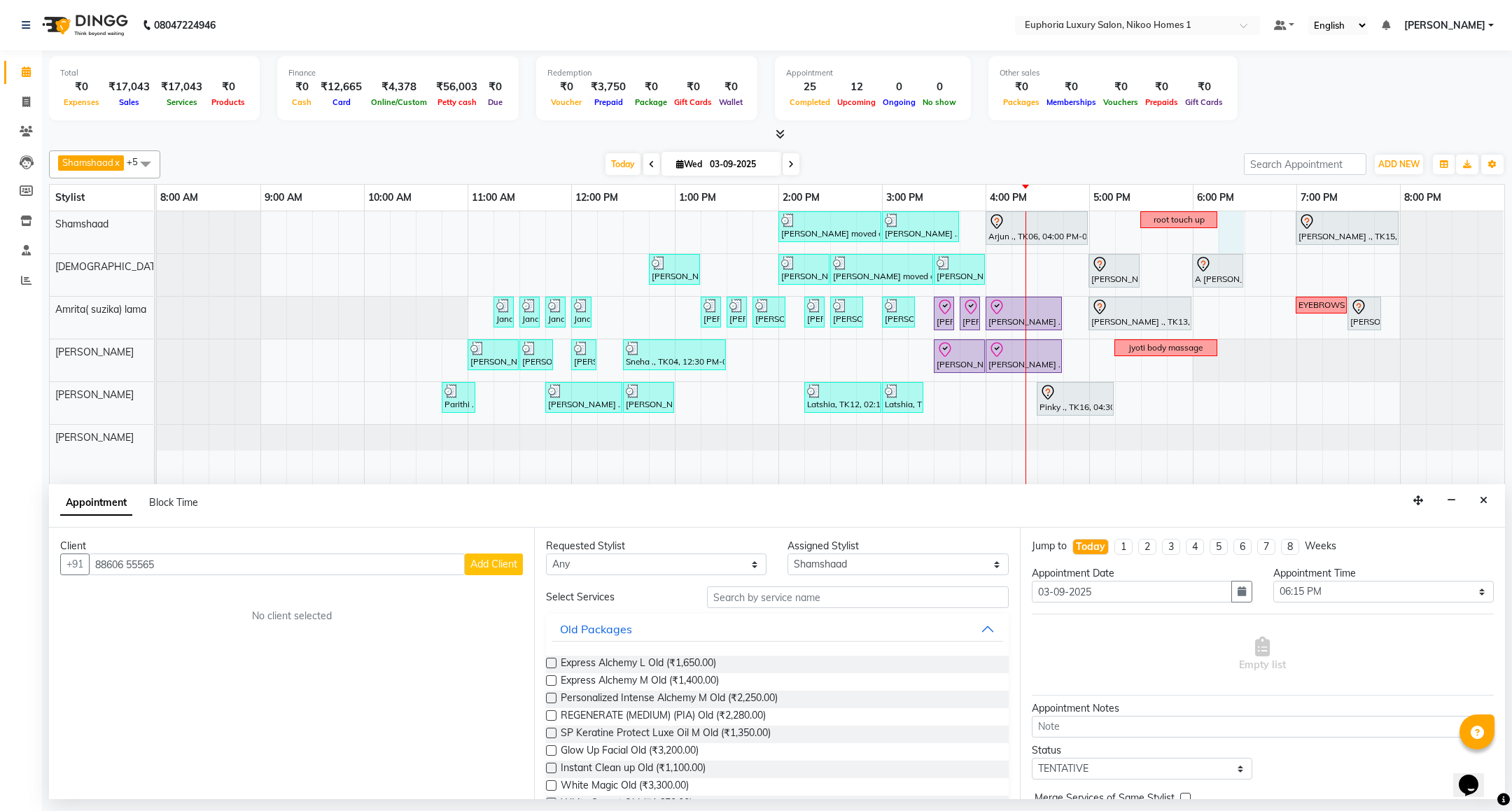
click at [132, 569] on input "88606 55565" at bounding box center [277, 564] width 376 height 21
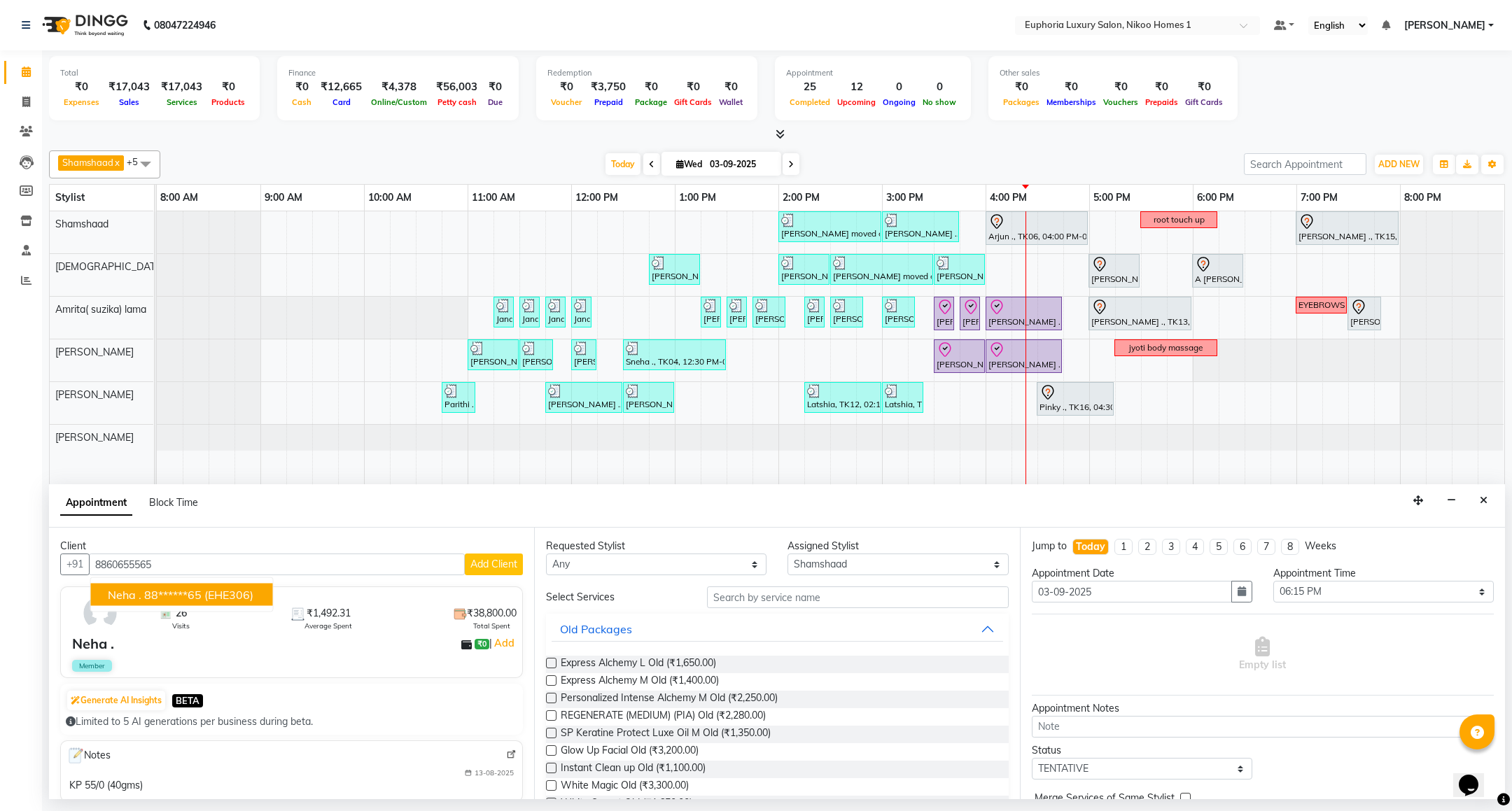
click at [185, 593] on ngb-highlight "88******65" at bounding box center [173, 595] width 57 height 14
type input "88******65"
click at [506, 760] on img at bounding box center [511, 754] width 11 height 11
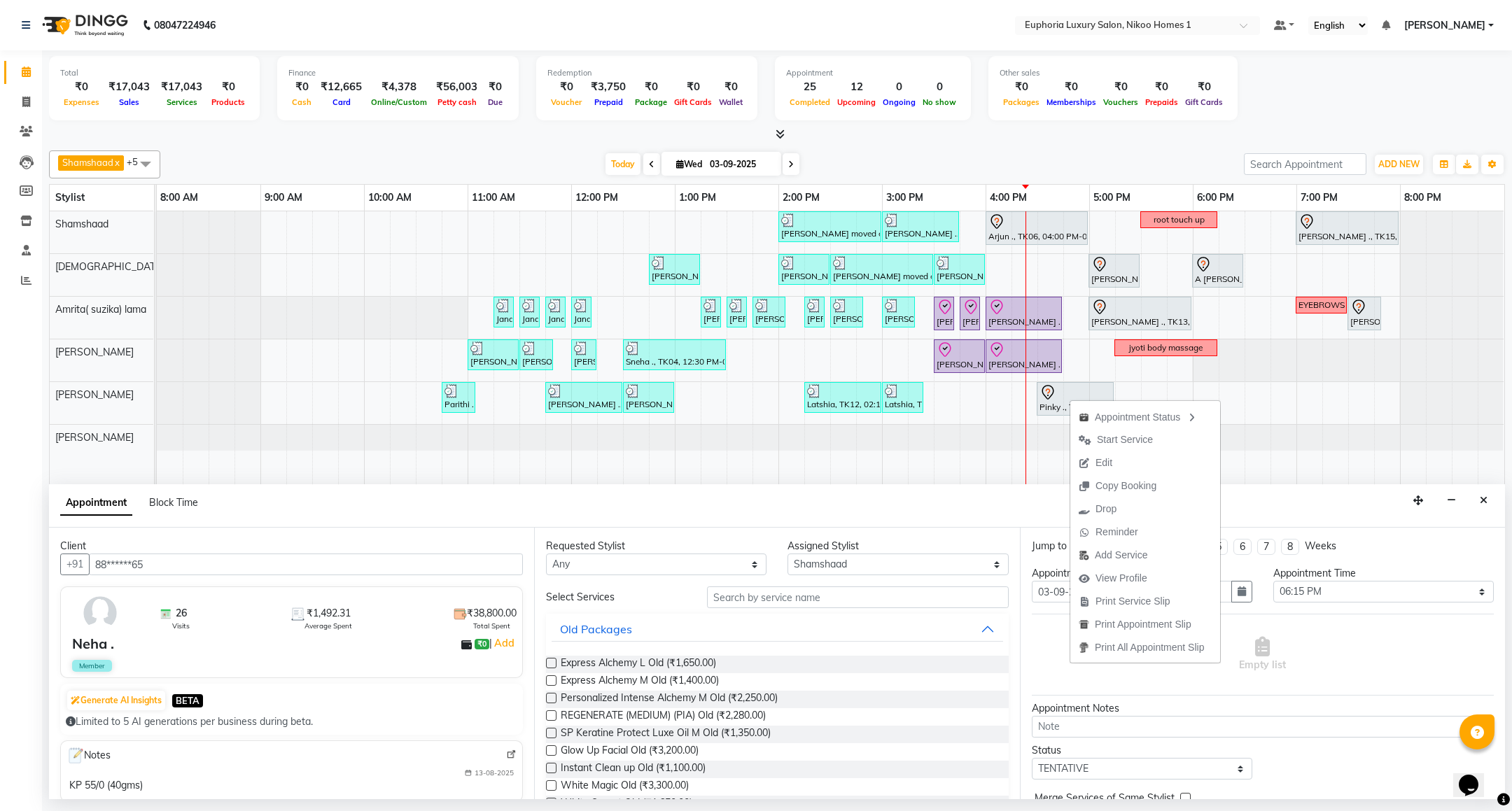
click at [1069, 399] on div "Appointment Status Start Service Edit Copy Booking Drop Reminder Add Service Vi…" at bounding box center [1145, 531] width 151 height 265
click at [1061, 397] on div at bounding box center [1075, 391] width 72 height 16
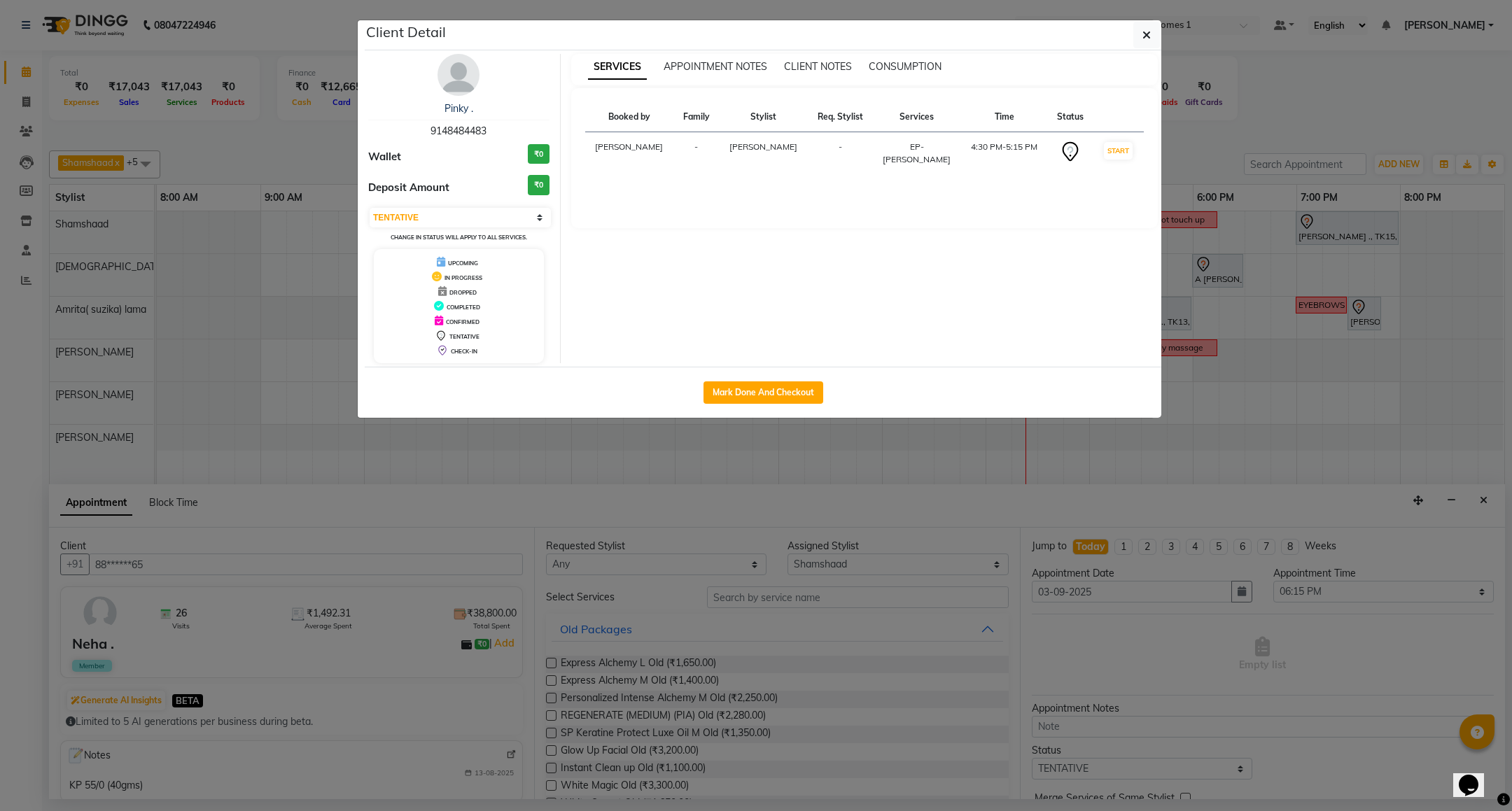
click at [472, 229] on div "Select IN SERVICE CONFIRMED TENTATIVE CHECK IN MARK DONE DROPPED UPCOMING Chang…" at bounding box center [458, 225] width 181 height 37
click at [459, 223] on select "Select IN SERVICE CONFIRMED TENTATIVE CHECK IN MARK DONE DROPPED UPCOMING" at bounding box center [459, 217] width 181 height 19
click at [369, 208] on select "Select IN SERVICE CONFIRMED TENTATIVE CHECK IN MARK DONE DROPPED UPCOMING" at bounding box center [459, 217] width 181 height 19
click at [453, 217] on select "Select IN SERVICE CONFIRMED TENTATIVE CHECK IN MARK DONE DROPPED UPCOMING" at bounding box center [459, 217] width 181 height 19
select select "8"
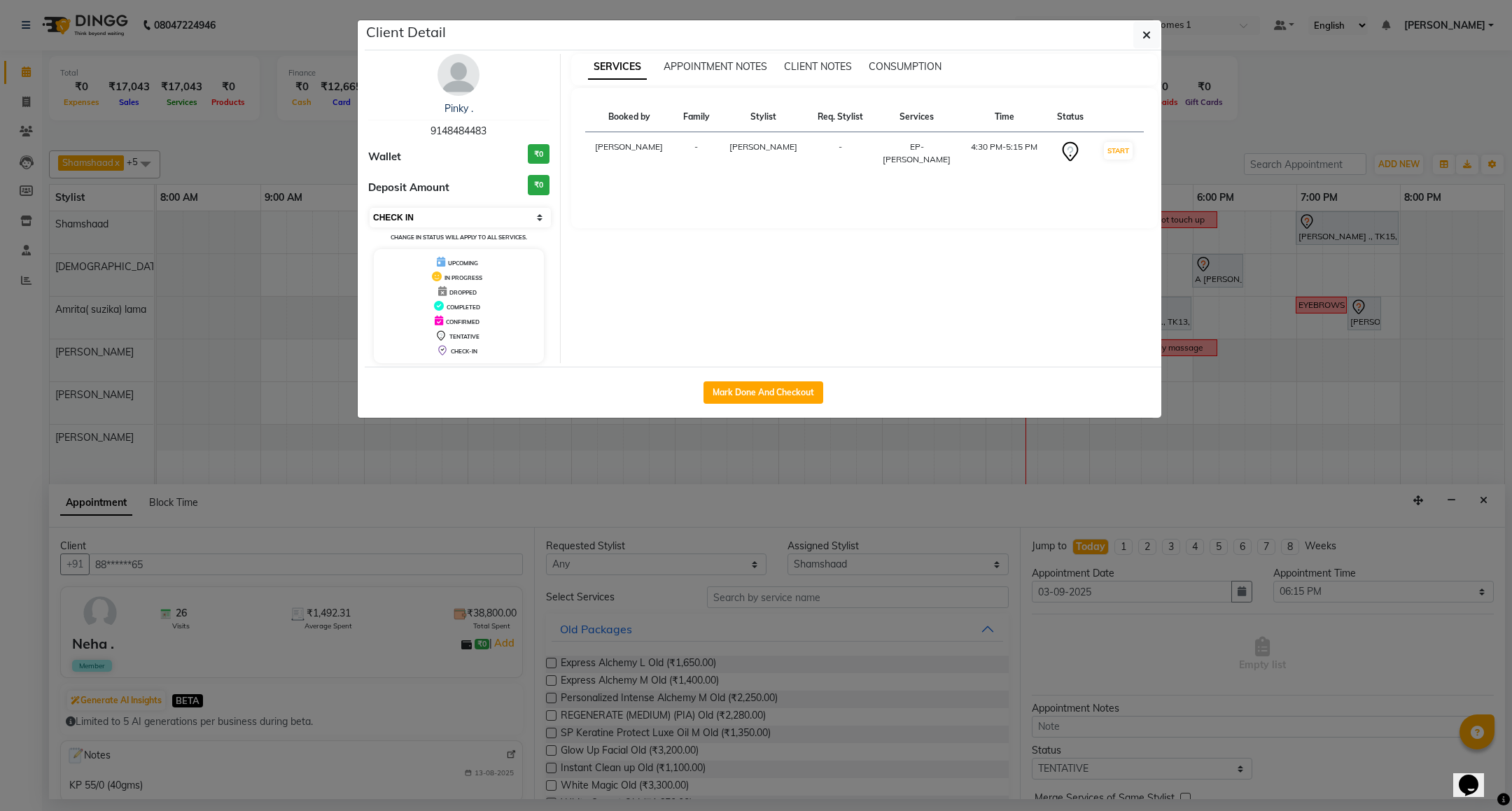
click at [369, 208] on select "Select IN SERVICE CONFIRMED TENTATIVE CHECK IN MARK DONE DROPPED UPCOMING" at bounding box center [459, 217] width 181 height 19
click at [1133, 31] on button "button" at bounding box center [1146, 34] width 26 height 26
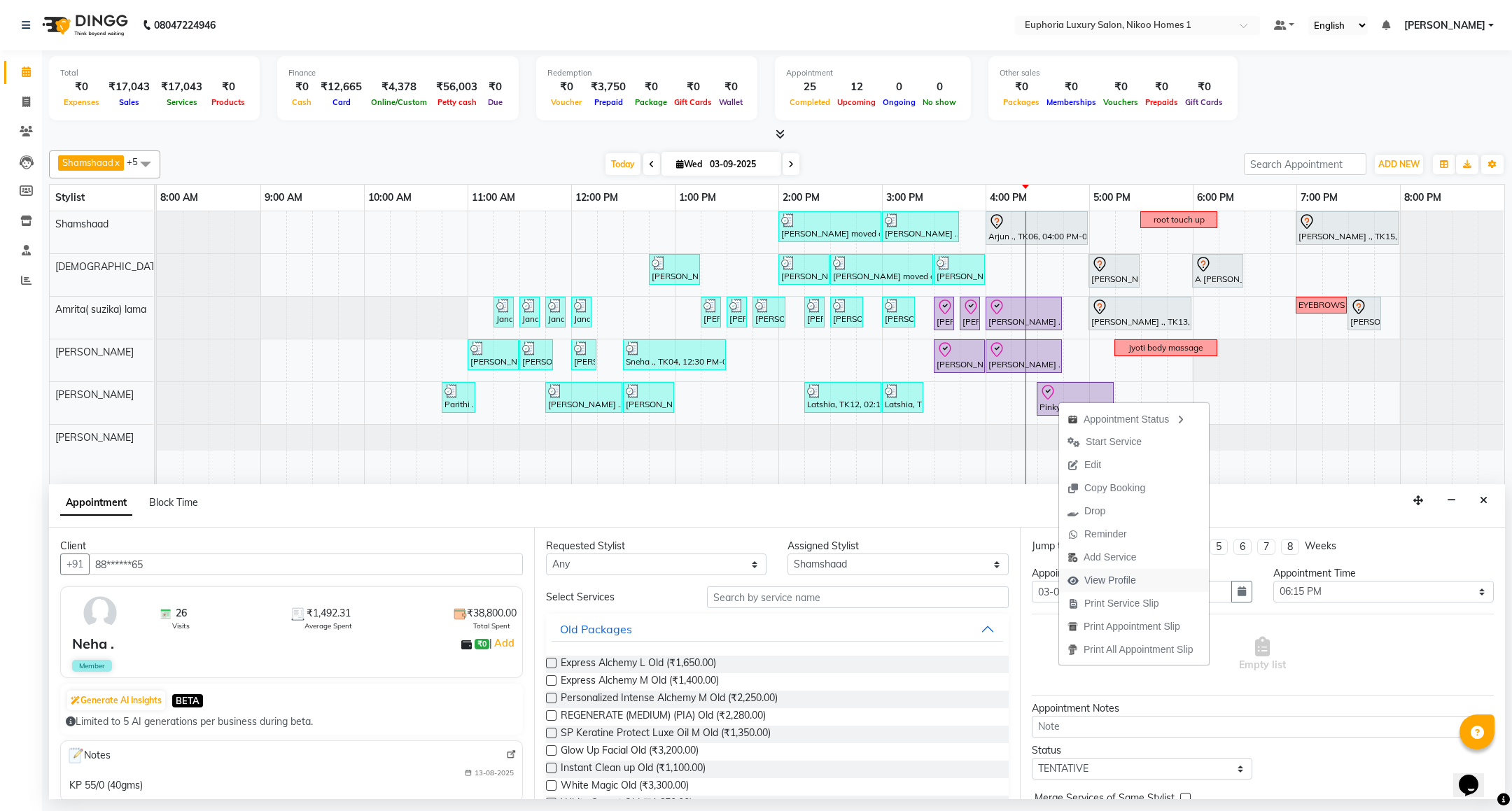
click at [1102, 580] on span "View Profile" at bounding box center [1110, 579] width 51 height 15
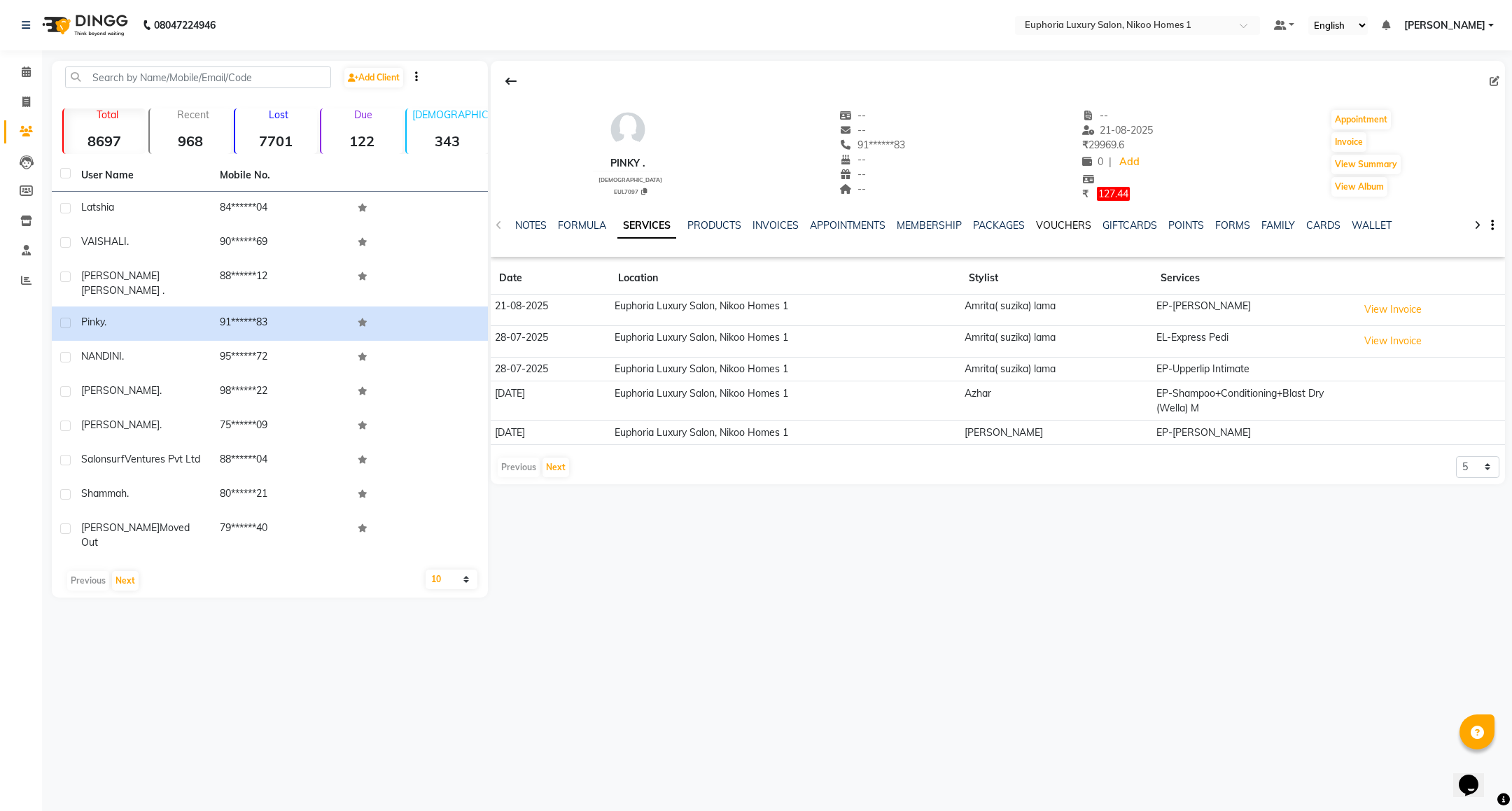
click at [1060, 223] on link "VOUCHERS" at bounding box center [1063, 225] width 55 height 13
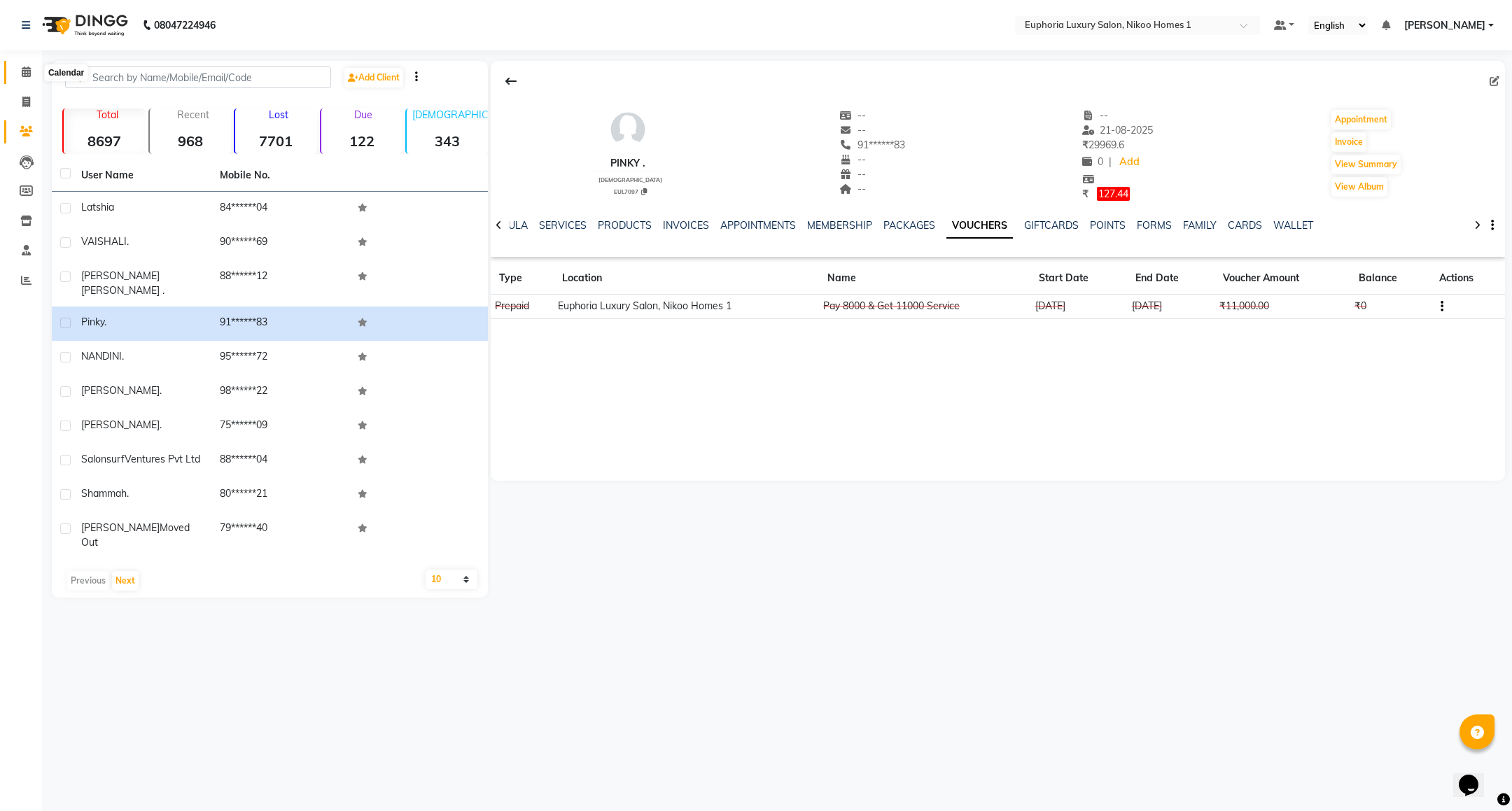
click at [27, 77] on icon at bounding box center [25, 72] width 9 height 11
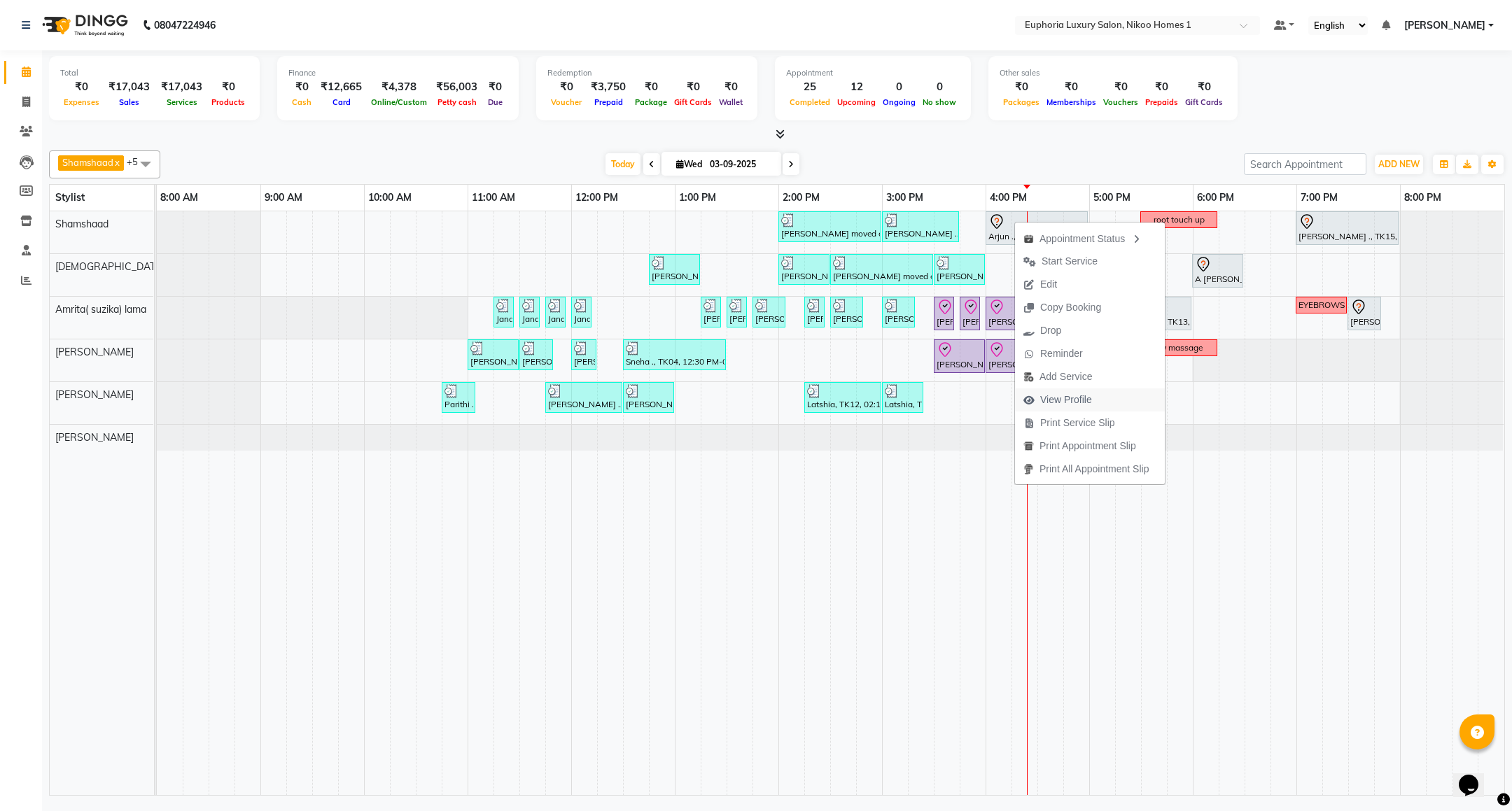
click at [1052, 394] on span "View Profile" at bounding box center [1065, 399] width 51 height 15
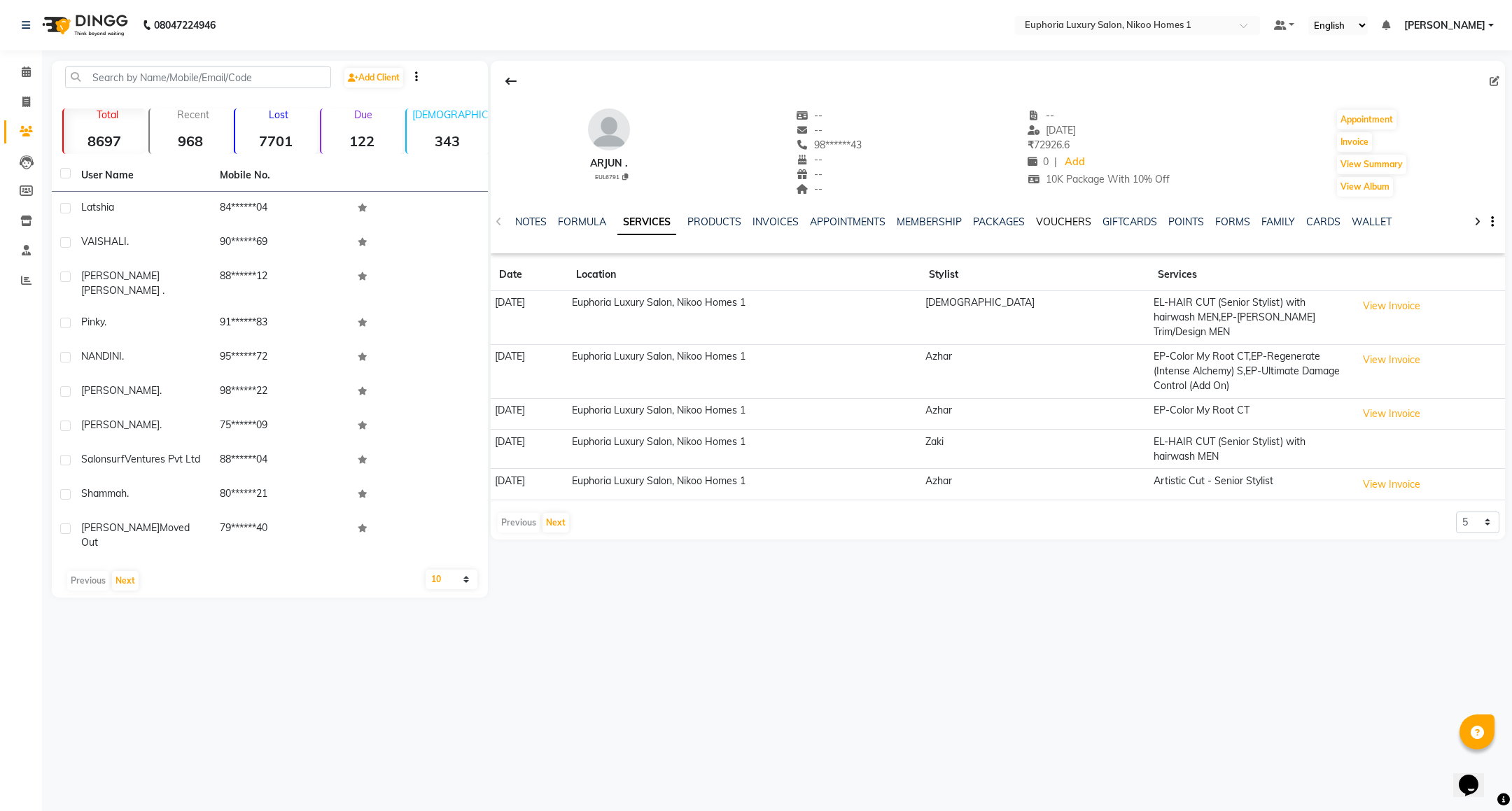
click at [1051, 223] on link "VOUCHERS" at bounding box center [1063, 221] width 55 height 13
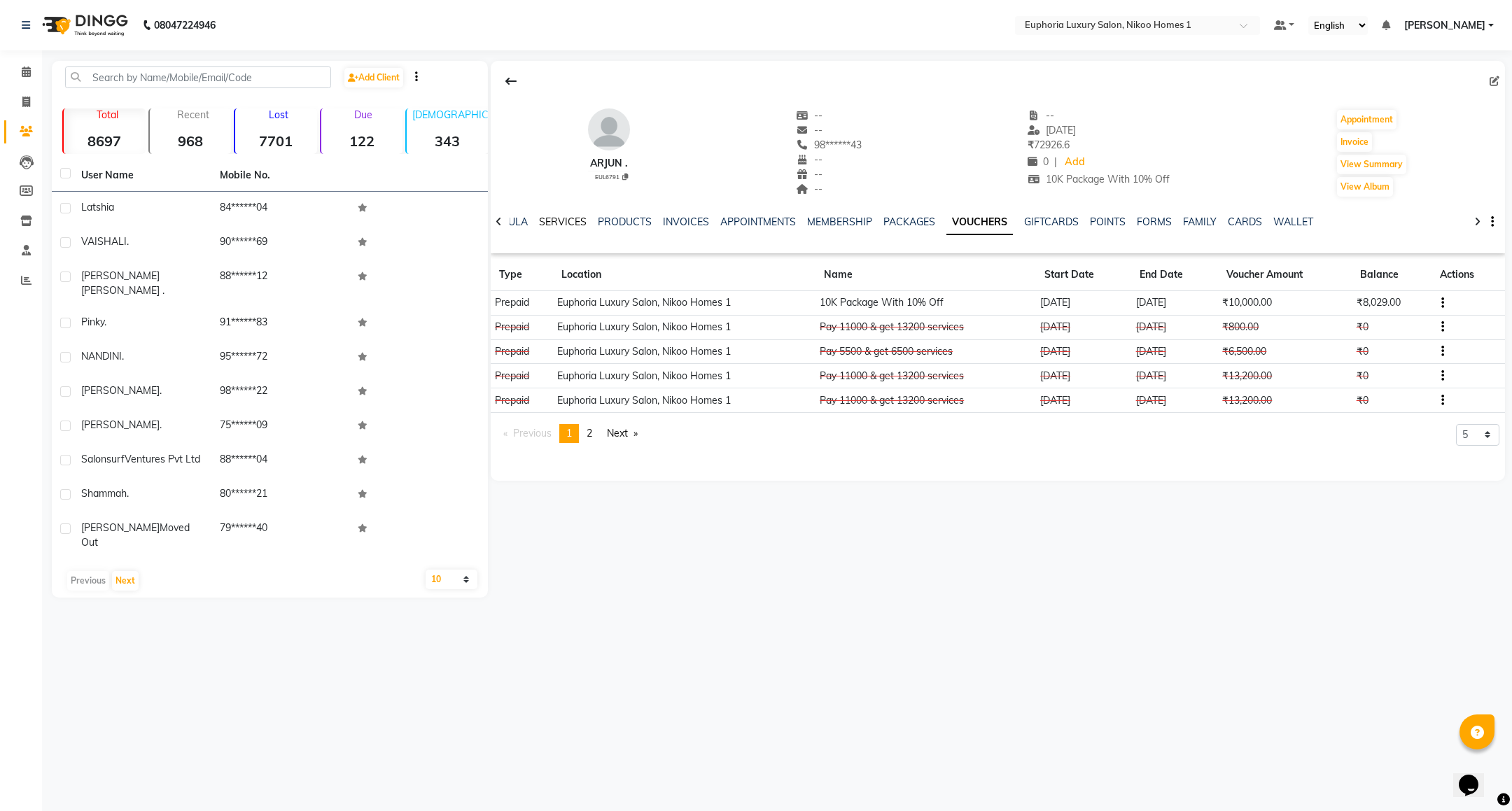
click at [540, 218] on link "SERVICES" at bounding box center [562, 221] width 47 height 13
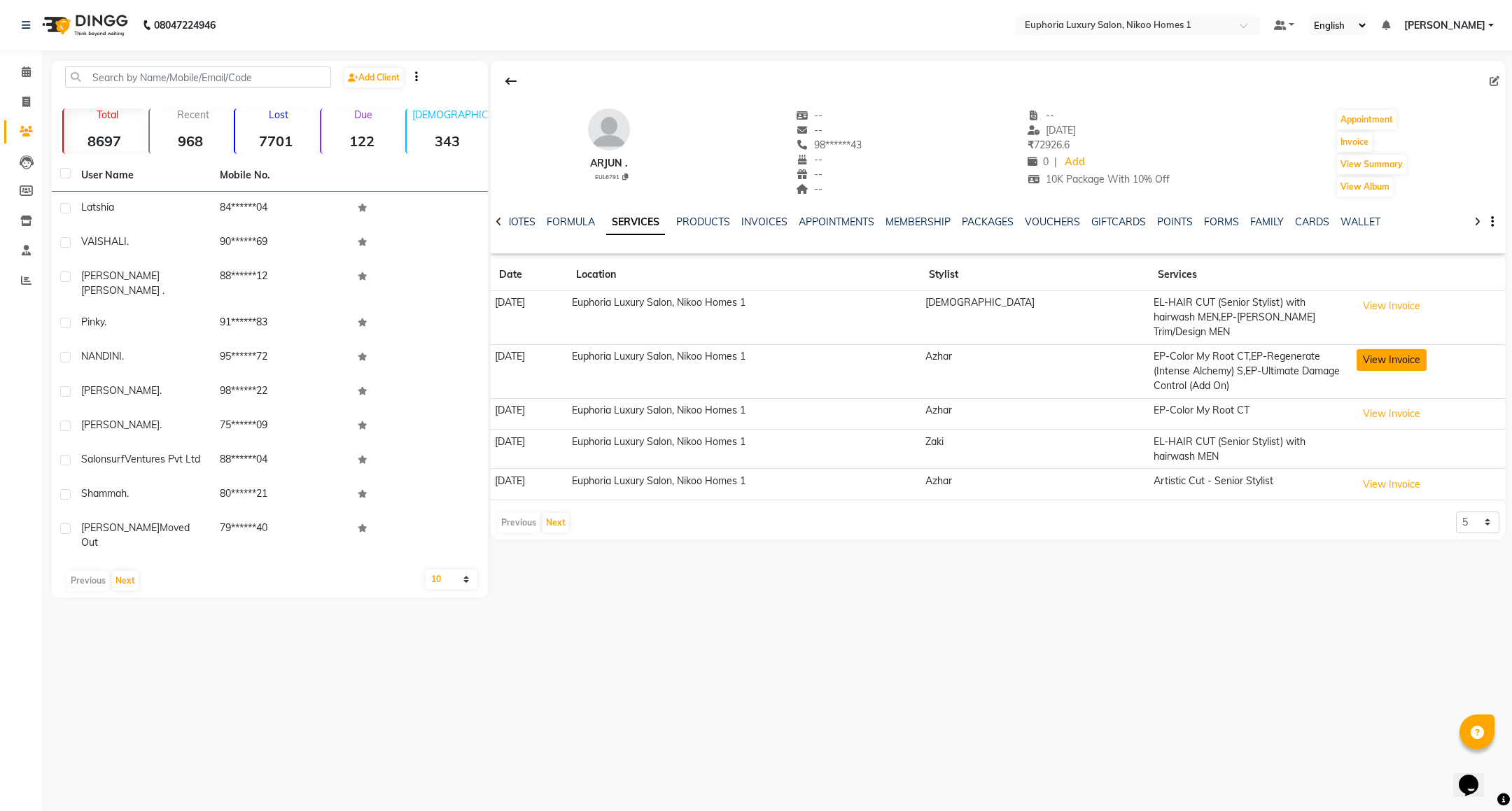
click at [1370, 349] on button "View Invoice" at bounding box center [1392, 359] width 70 height 21
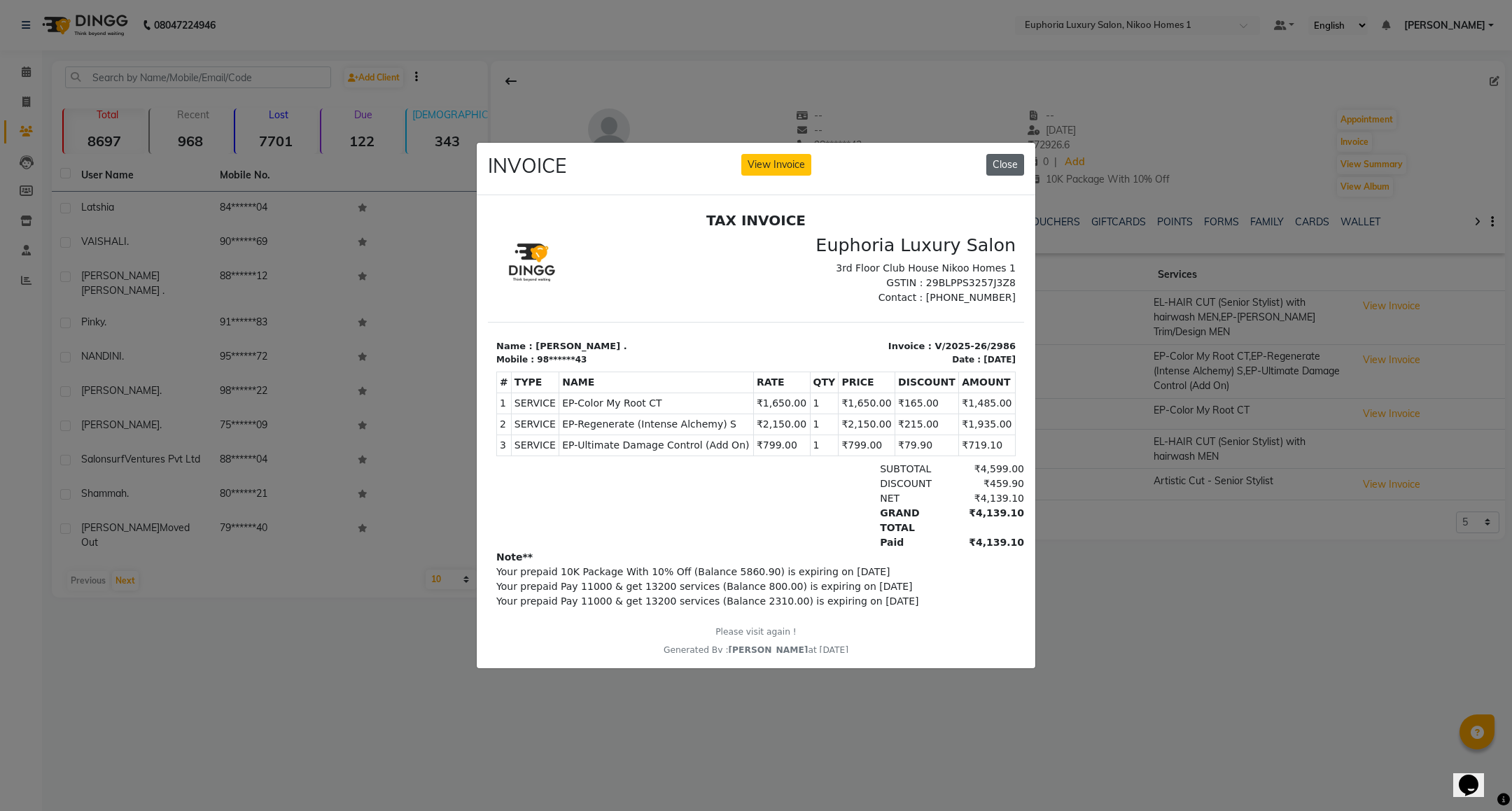
click at [995, 162] on button "Close" at bounding box center [1005, 165] width 38 height 21
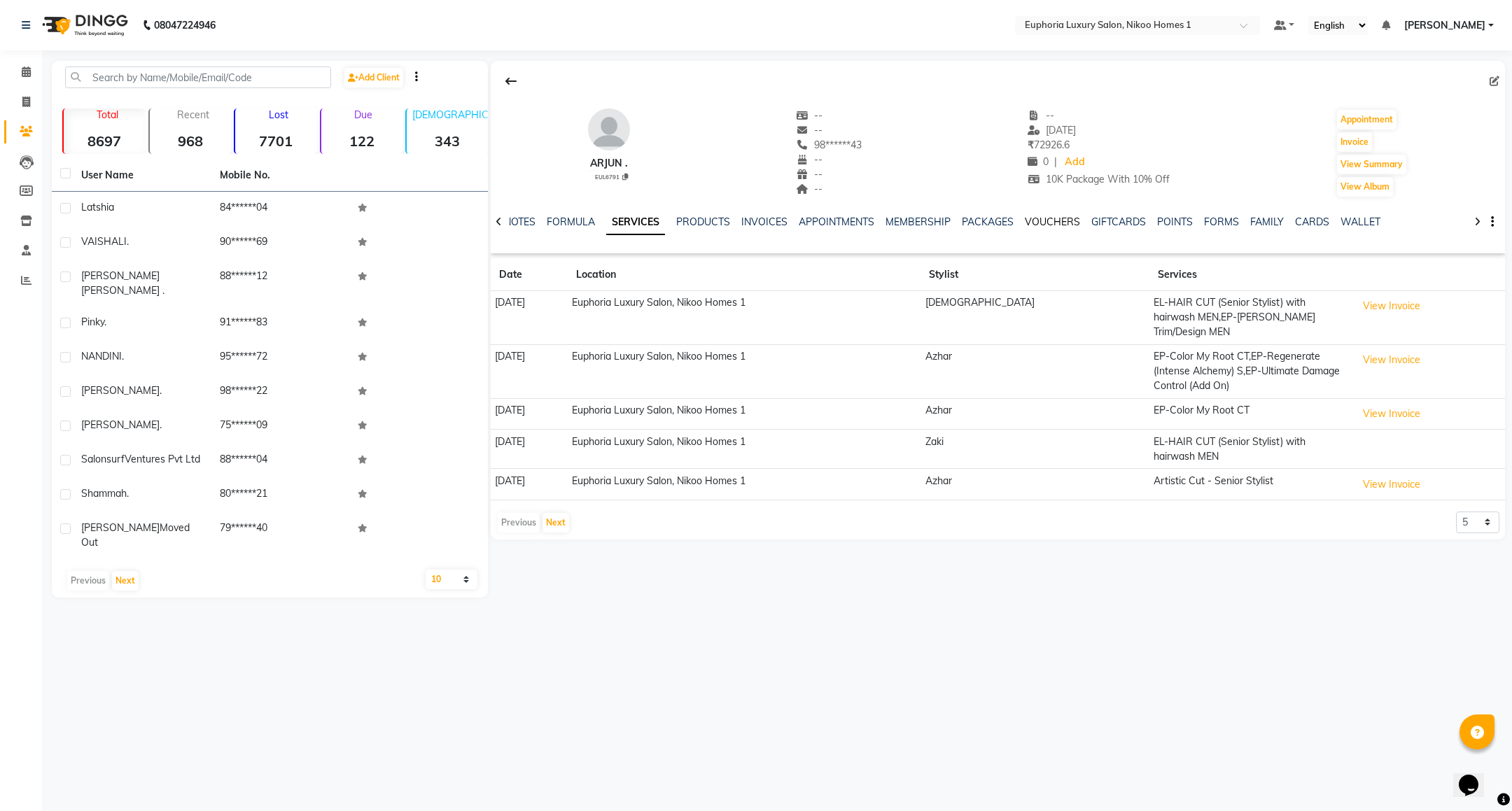
click at [1039, 225] on link "VOUCHERS" at bounding box center [1052, 221] width 55 height 13
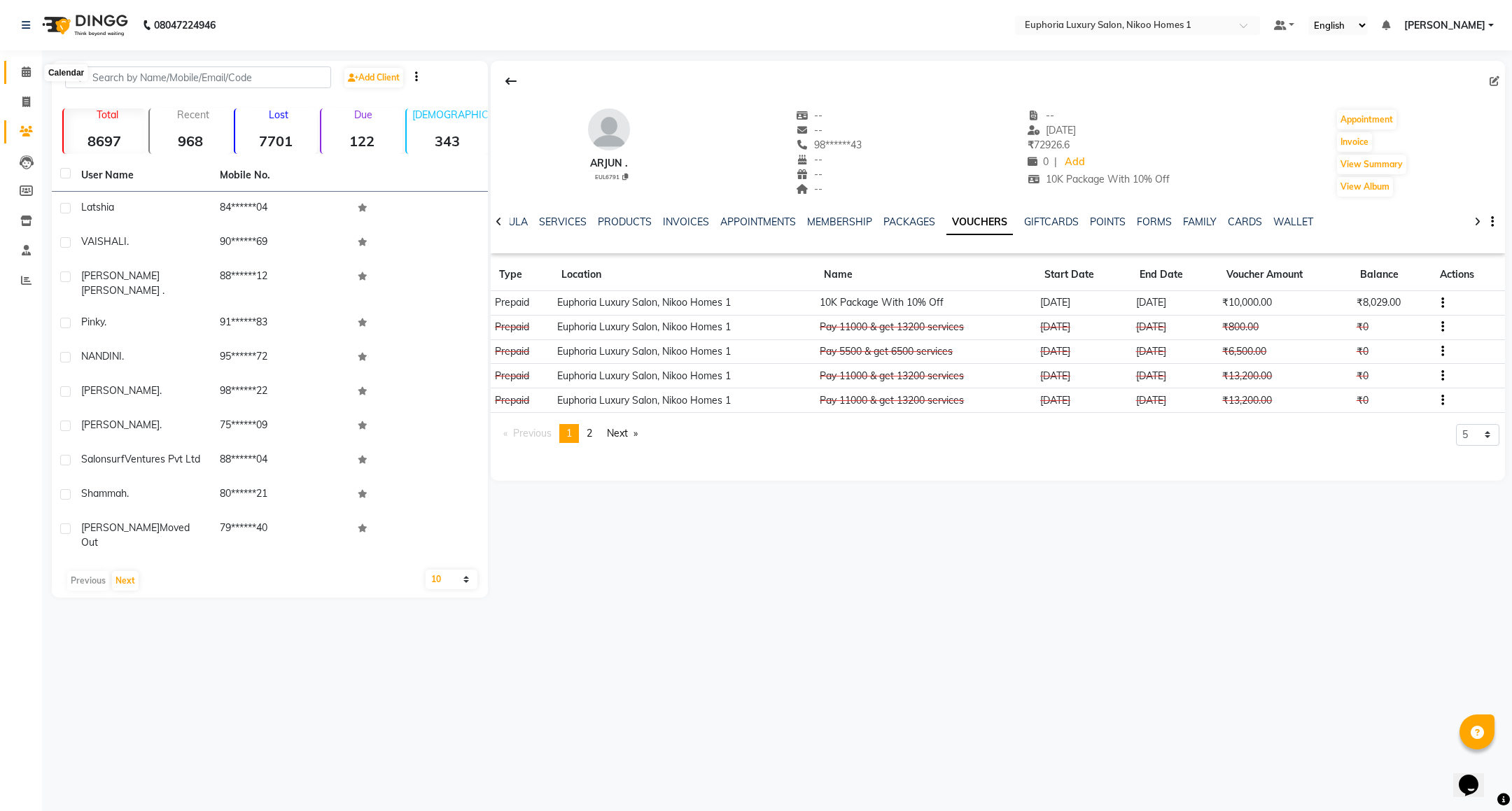
click at [27, 68] on icon at bounding box center [25, 72] width 9 height 11
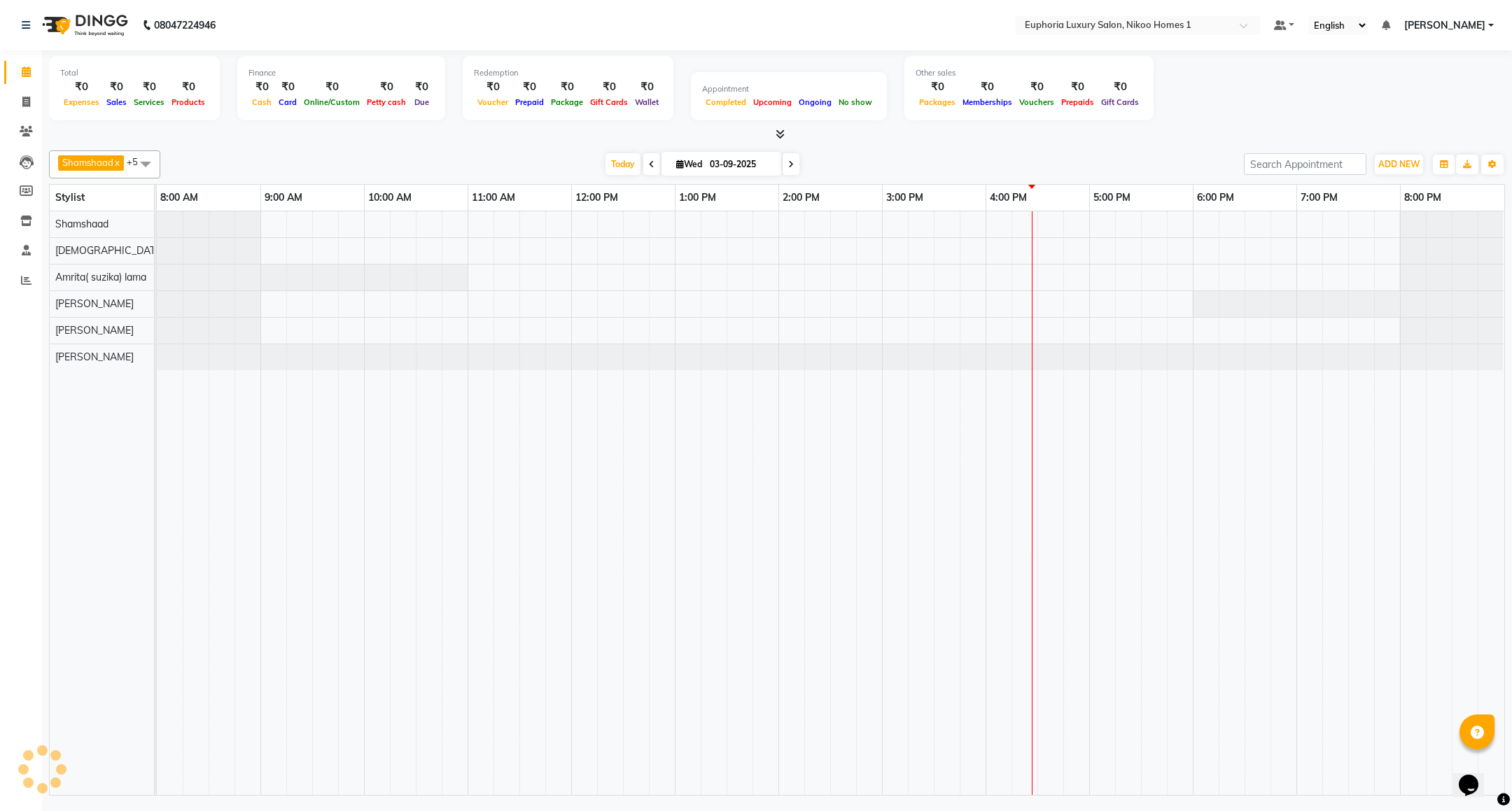
click at [680, 168] on span "Wed" at bounding box center [689, 164] width 33 height 11
select select "9"
select select "2025"
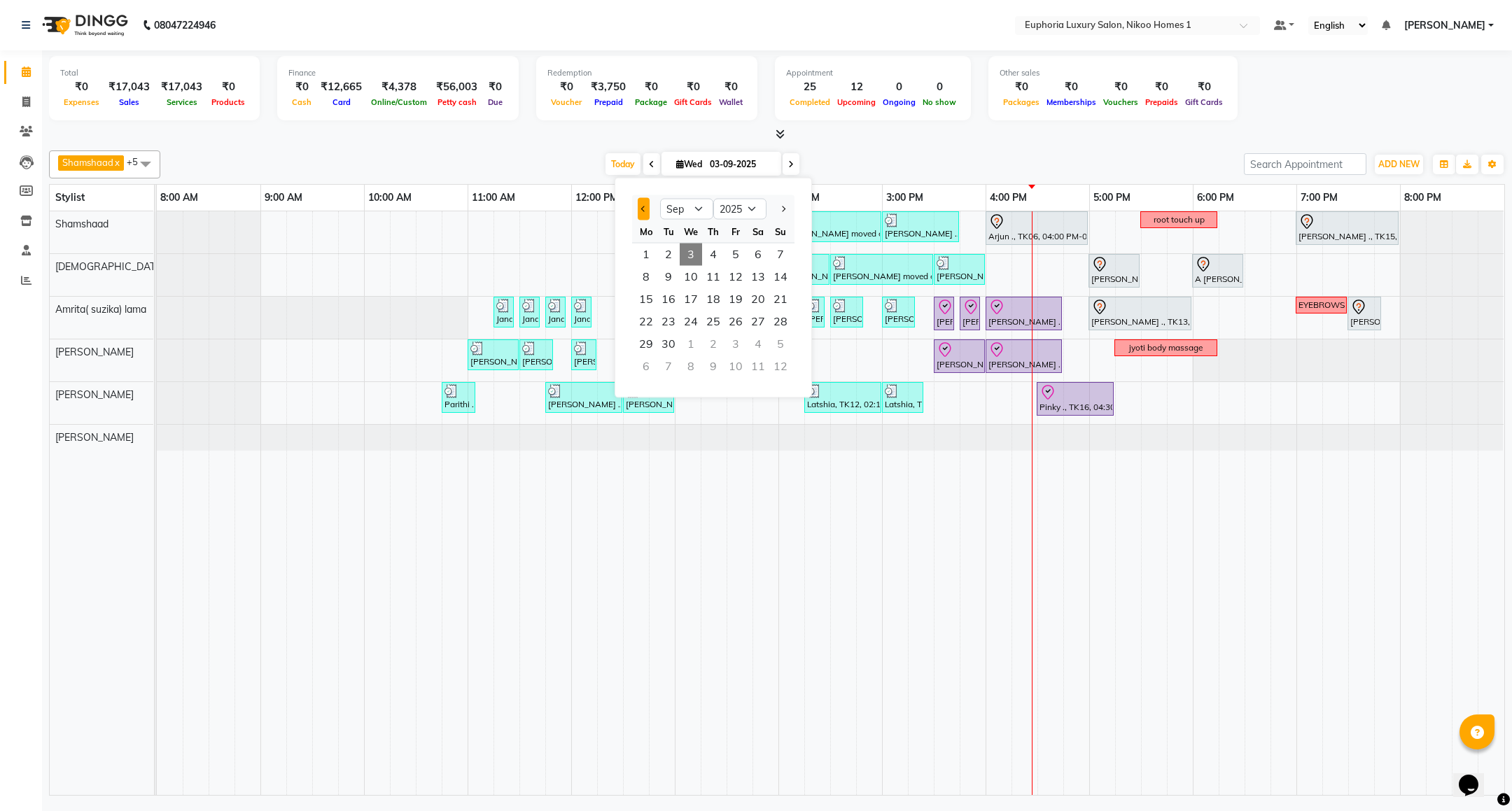
click at [641, 212] on button "Previous month" at bounding box center [644, 208] width 12 height 22
select select "8"
click at [712, 254] on div "31" at bounding box center [712, 254] width 22 height 22
type input "31-07-2025"
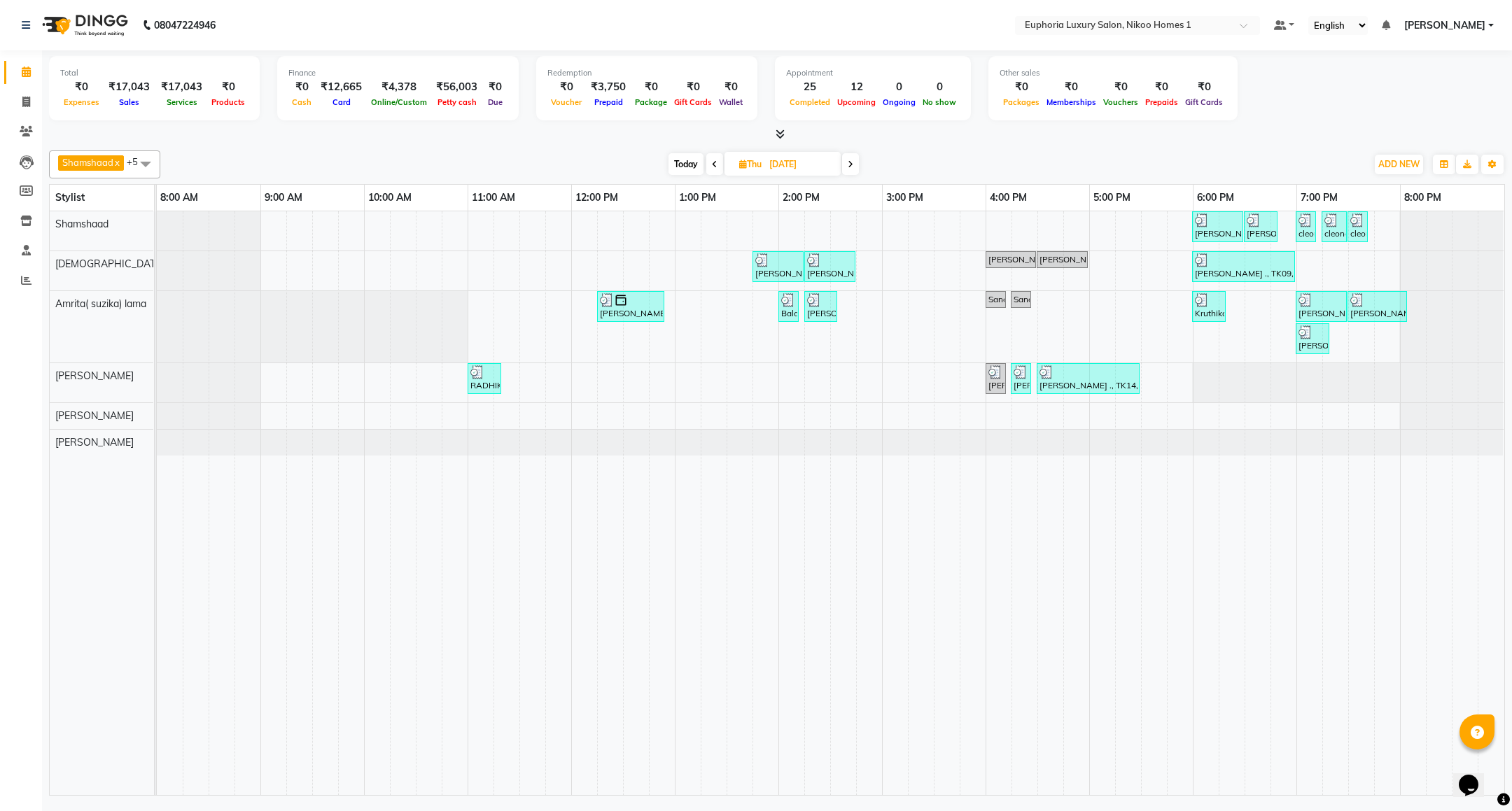
click at [151, 158] on span at bounding box center [145, 163] width 28 height 26
click at [104, 231] on div "Azhar" at bounding box center [104, 231] width 96 height 15
checkbox input "true"
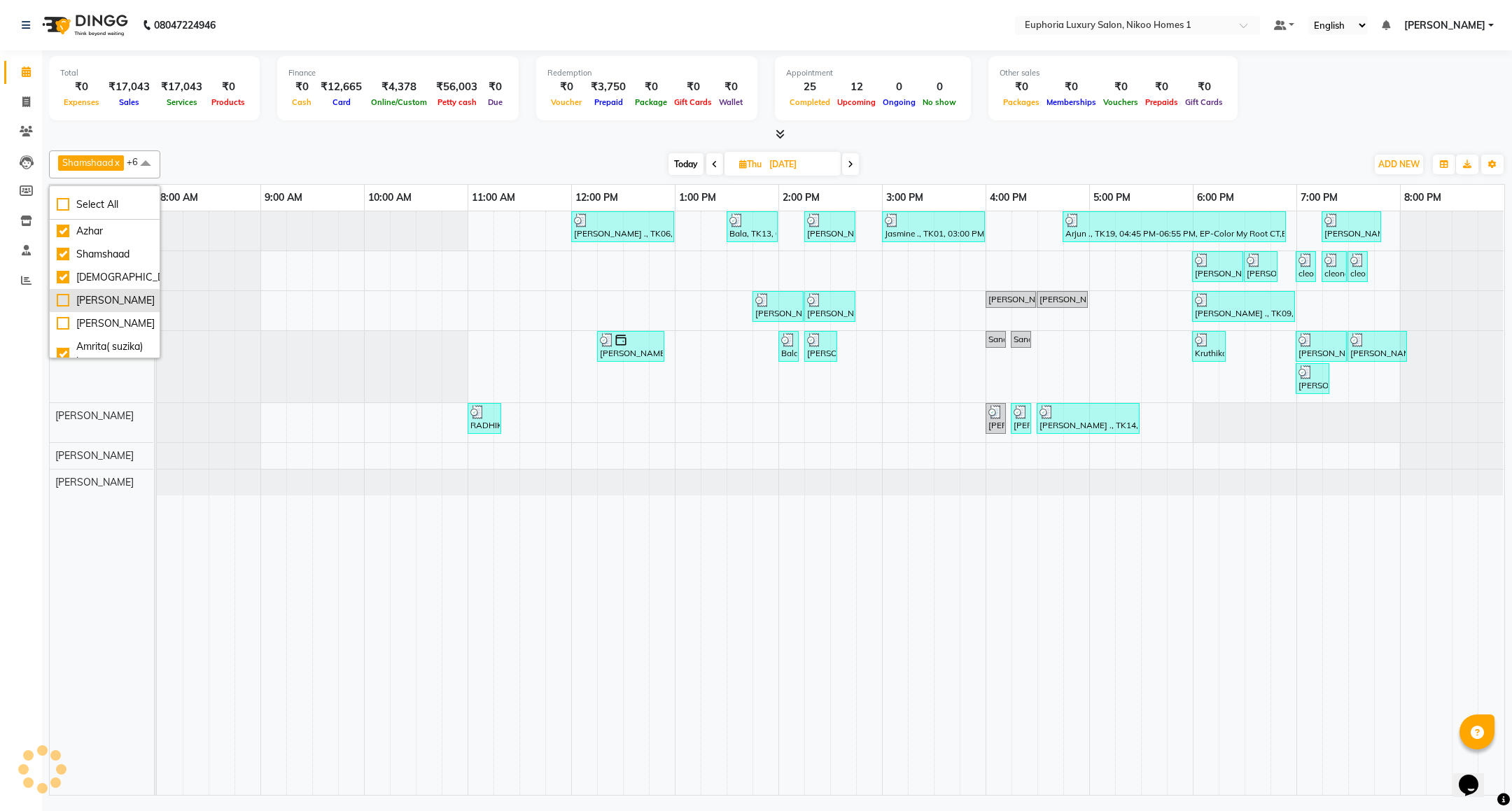
click at [106, 303] on div "[PERSON_NAME]" at bounding box center [104, 300] width 96 height 15
checkbox input "true"
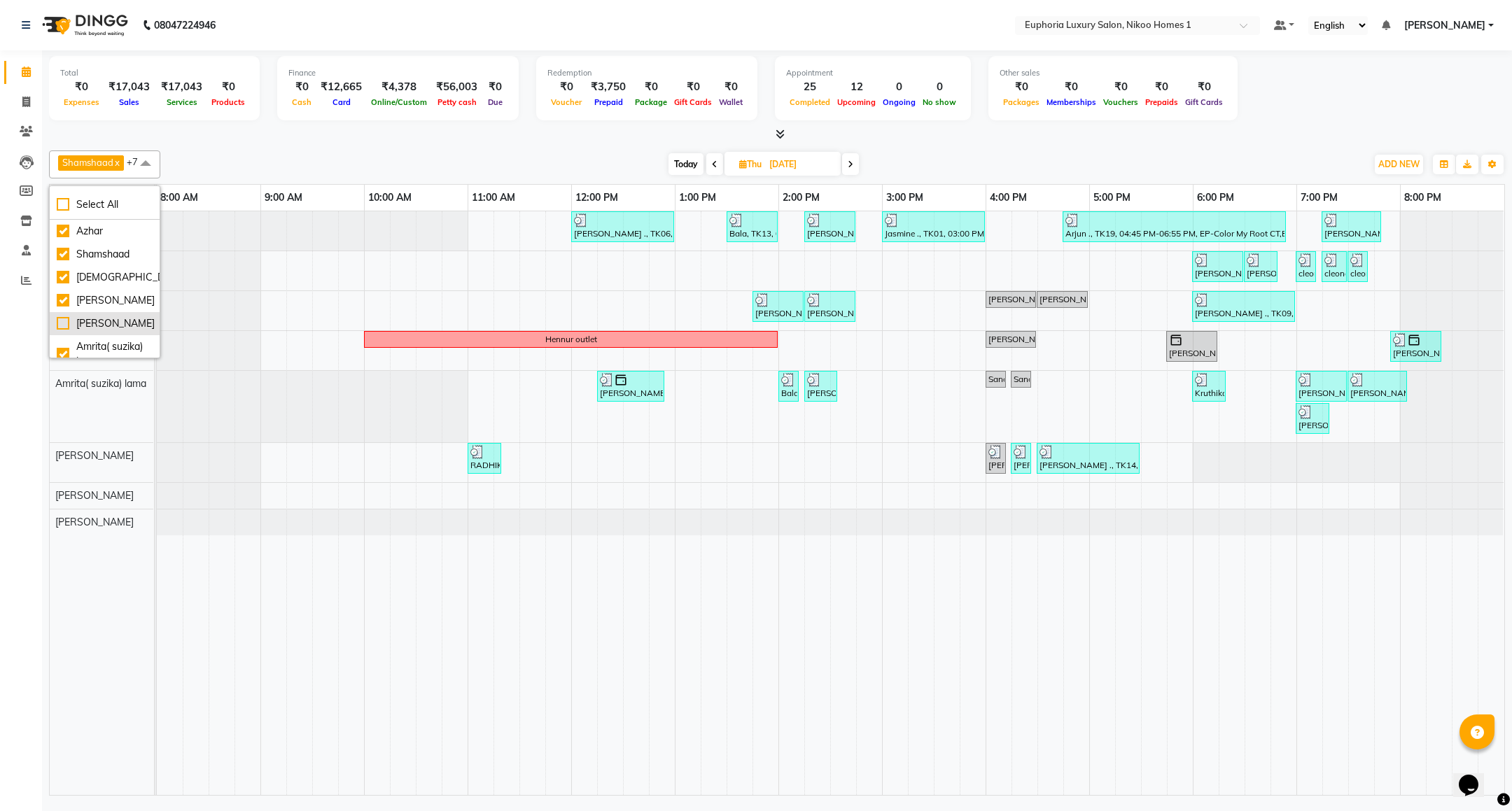
click at [110, 324] on div "[PERSON_NAME]" at bounding box center [104, 323] width 96 height 15
checkbox input "true"
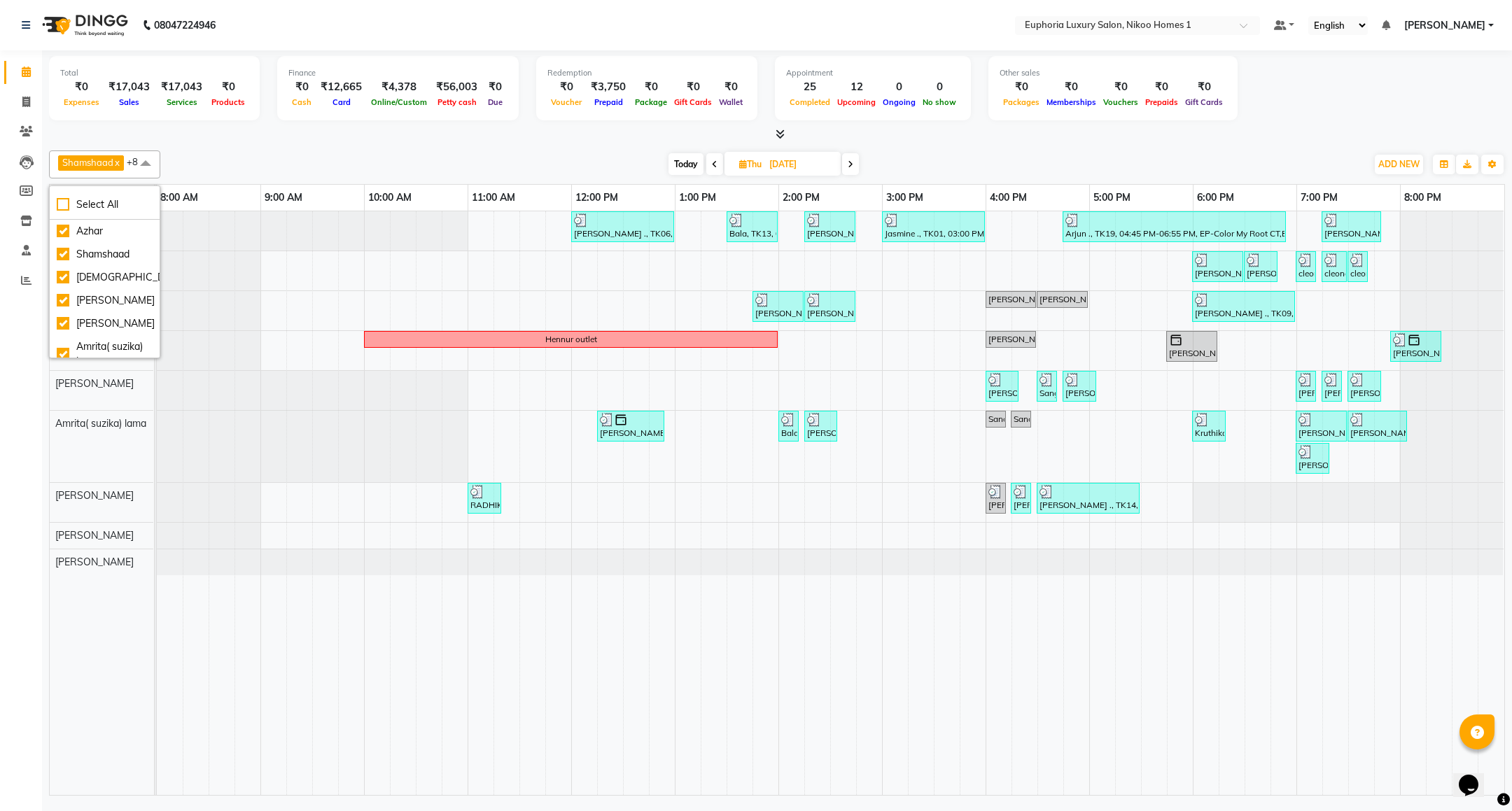
click at [34, 581] on div "Calendar Invoice Clients Leads Members Inventory Staff Reports Completed InProg…" at bounding box center [94, 415] width 189 height 750
click at [680, 164] on span "Today" at bounding box center [686, 164] width 35 height 21
type input "03-09-2025"
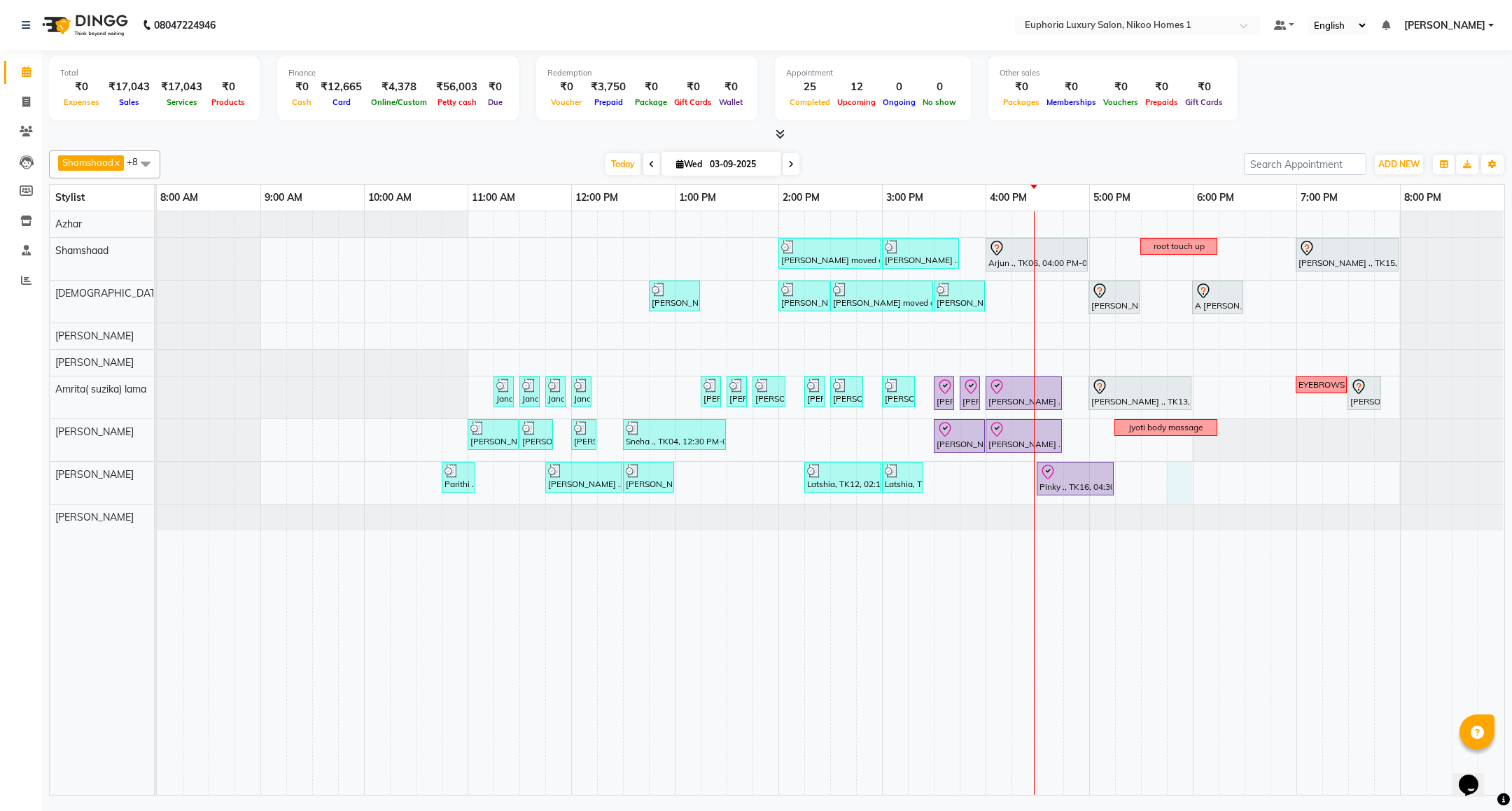
click at [1170, 482] on div "Mahima moved out, TK11, 02:00 PM-03:00 PM, EP-Artistic Cut - Creative Stylist V…" at bounding box center [831, 503] width 1347 height 583
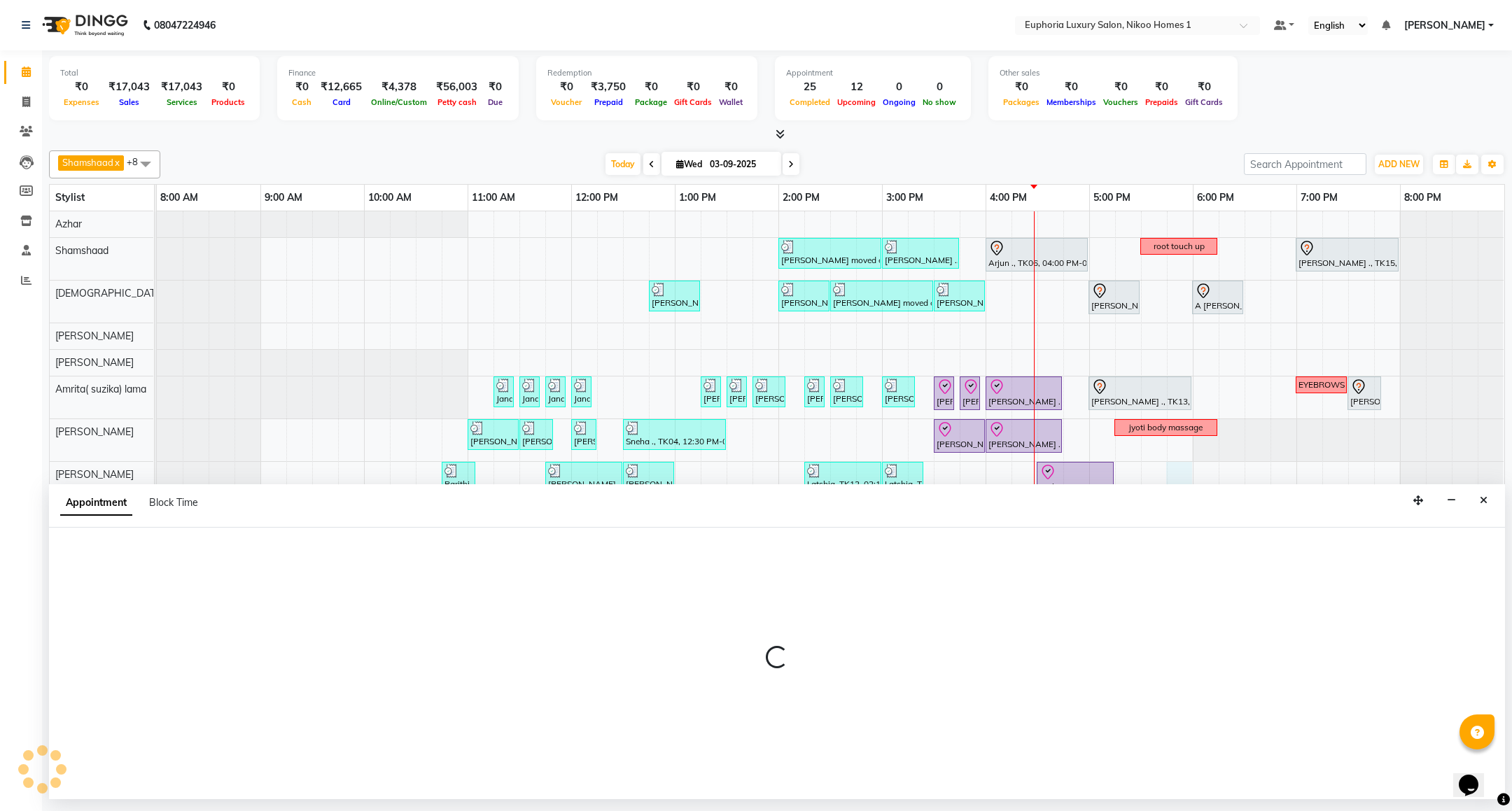
select select "86001"
select select "1065"
select select "tentative"
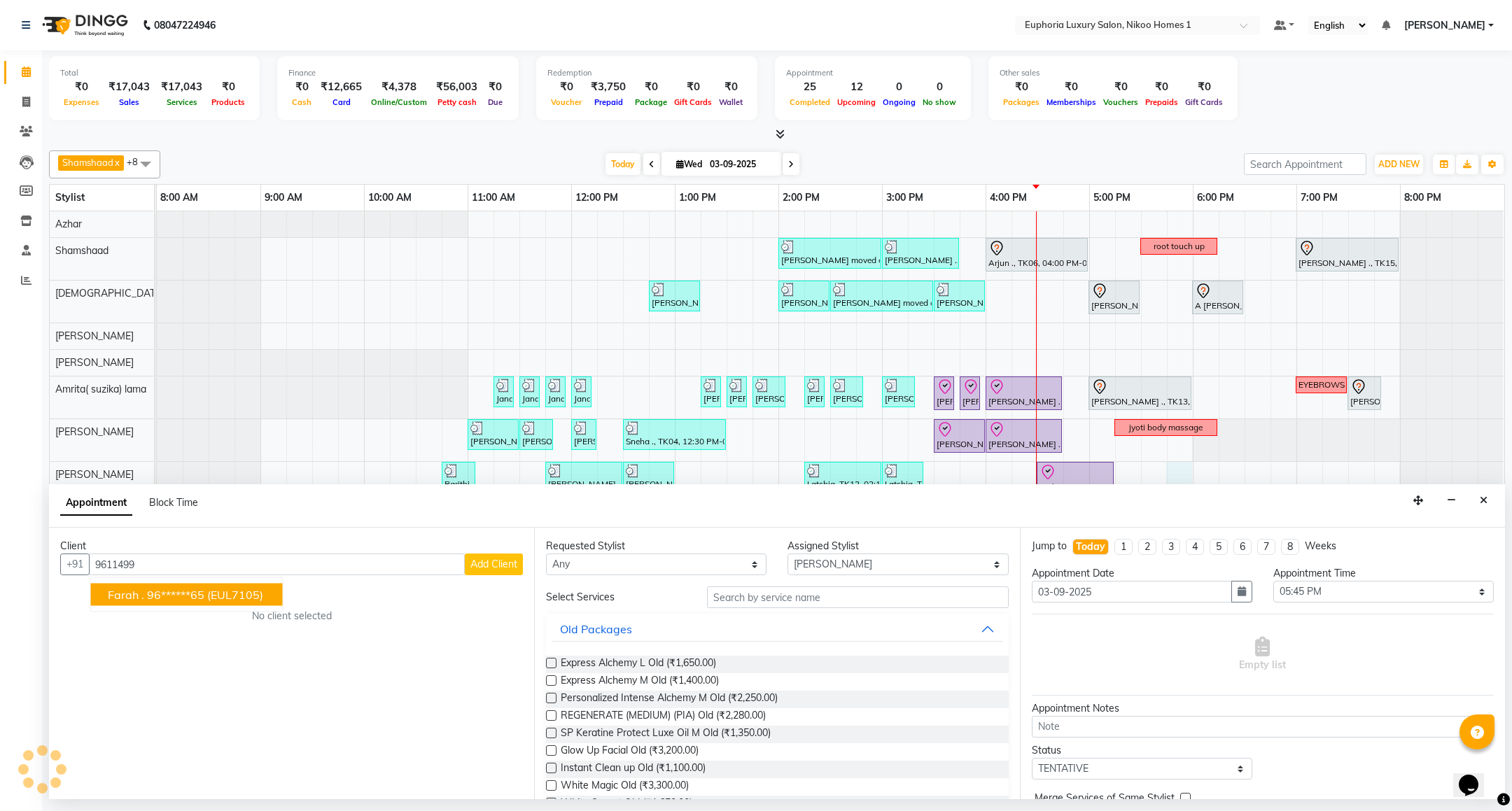
click at [207, 599] on button "Farah . 96******65 (EUL7105)" at bounding box center [187, 594] width 192 height 22
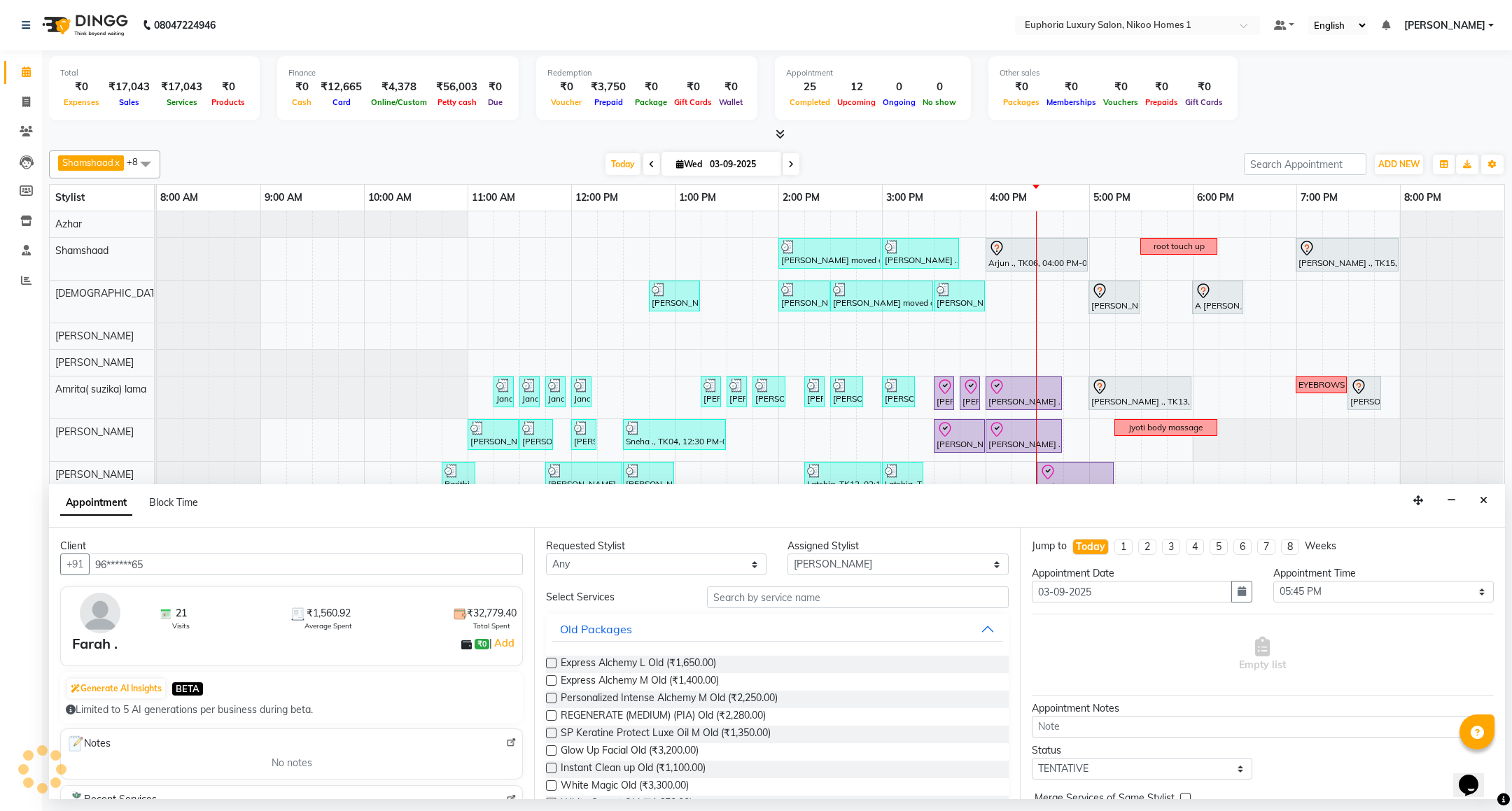
type input "96******65"
click at [806, 601] on input "text" at bounding box center [857, 597] width 301 height 21
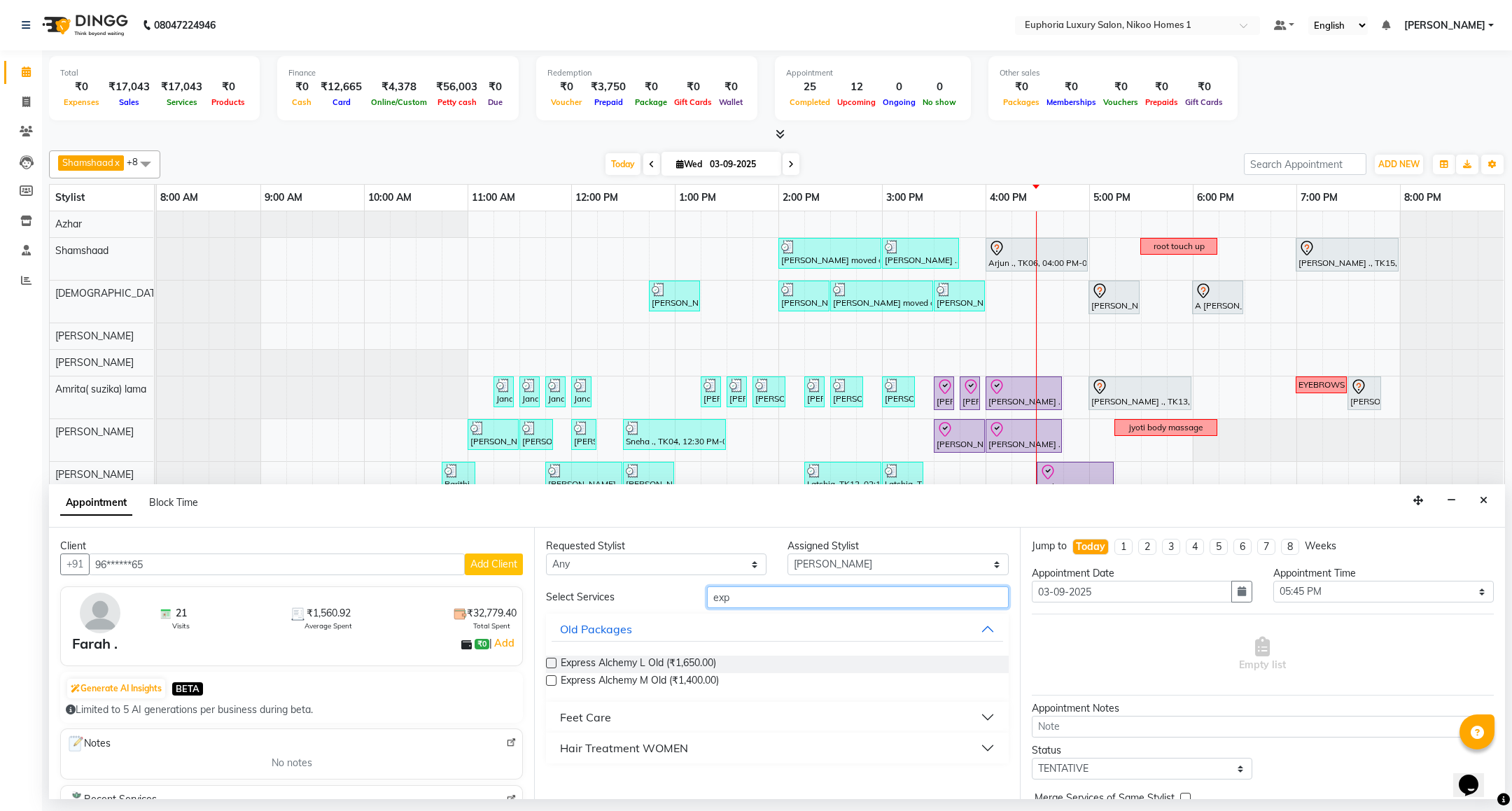
type input "exp"
click at [595, 721] on div "Feet Care" at bounding box center [585, 717] width 51 height 16
click at [646, 769] on span "EL-Express Pedi (₹650.00)" at bounding box center [618, 770] width 117 height 17
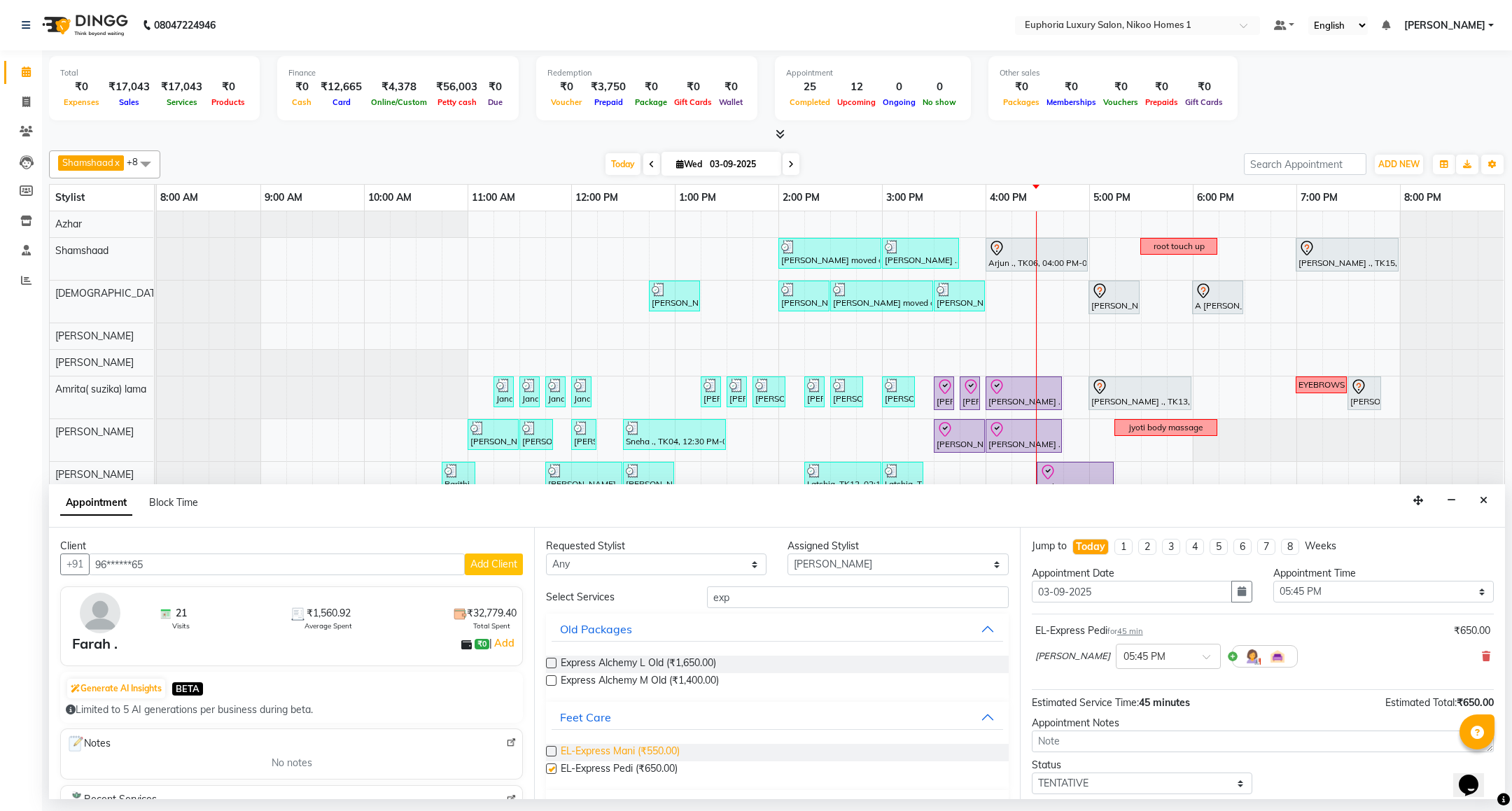
checkbox input "false"
click at [645, 752] on span "EL-Express Mani (₹550.00)" at bounding box center [619, 753] width 119 height 17
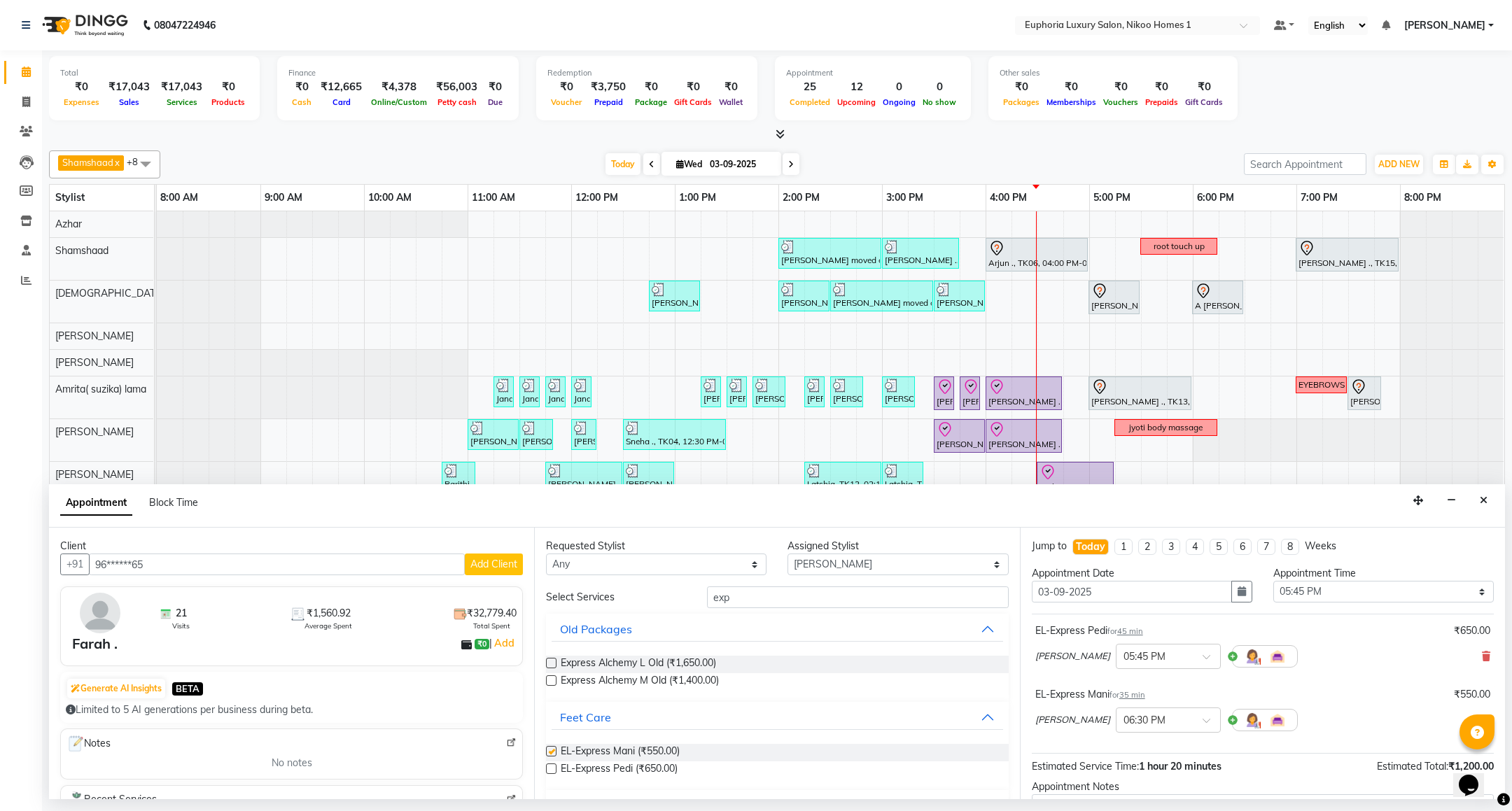
checkbox input "false"
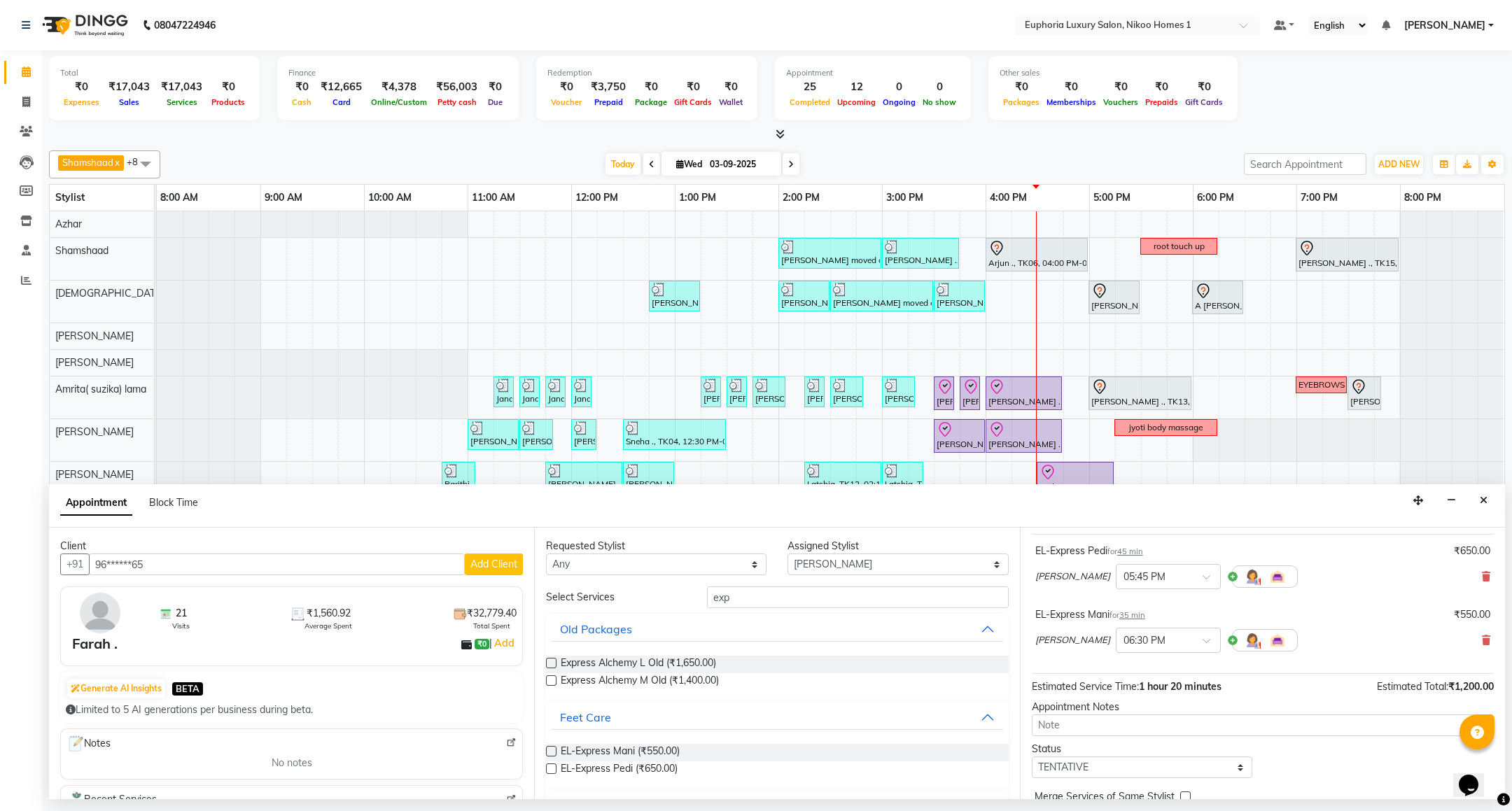
scroll to position [149, 0]
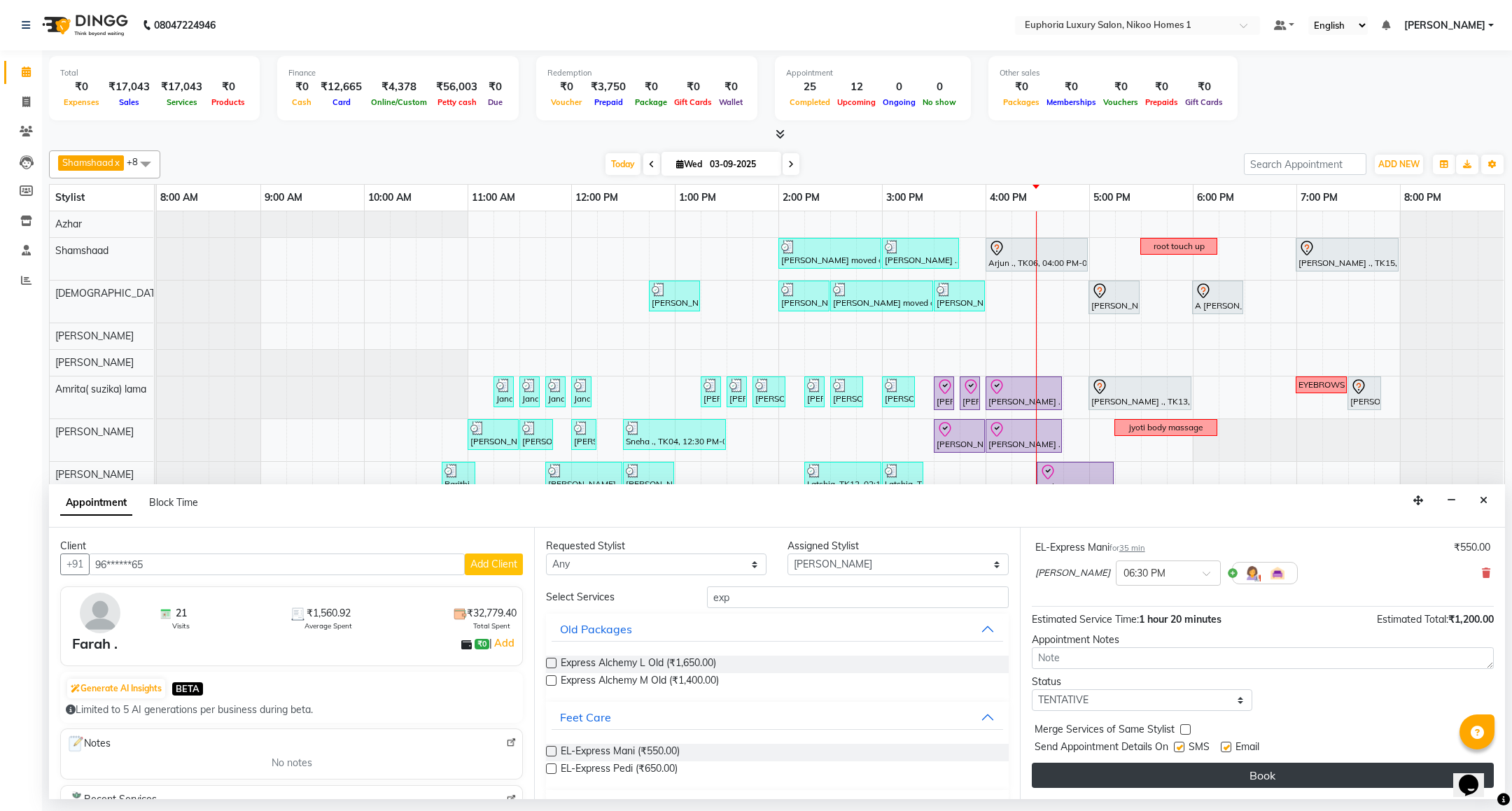
click at [1256, 777] on button "Book" at bounding box center [1262, 775] width 462 height 25
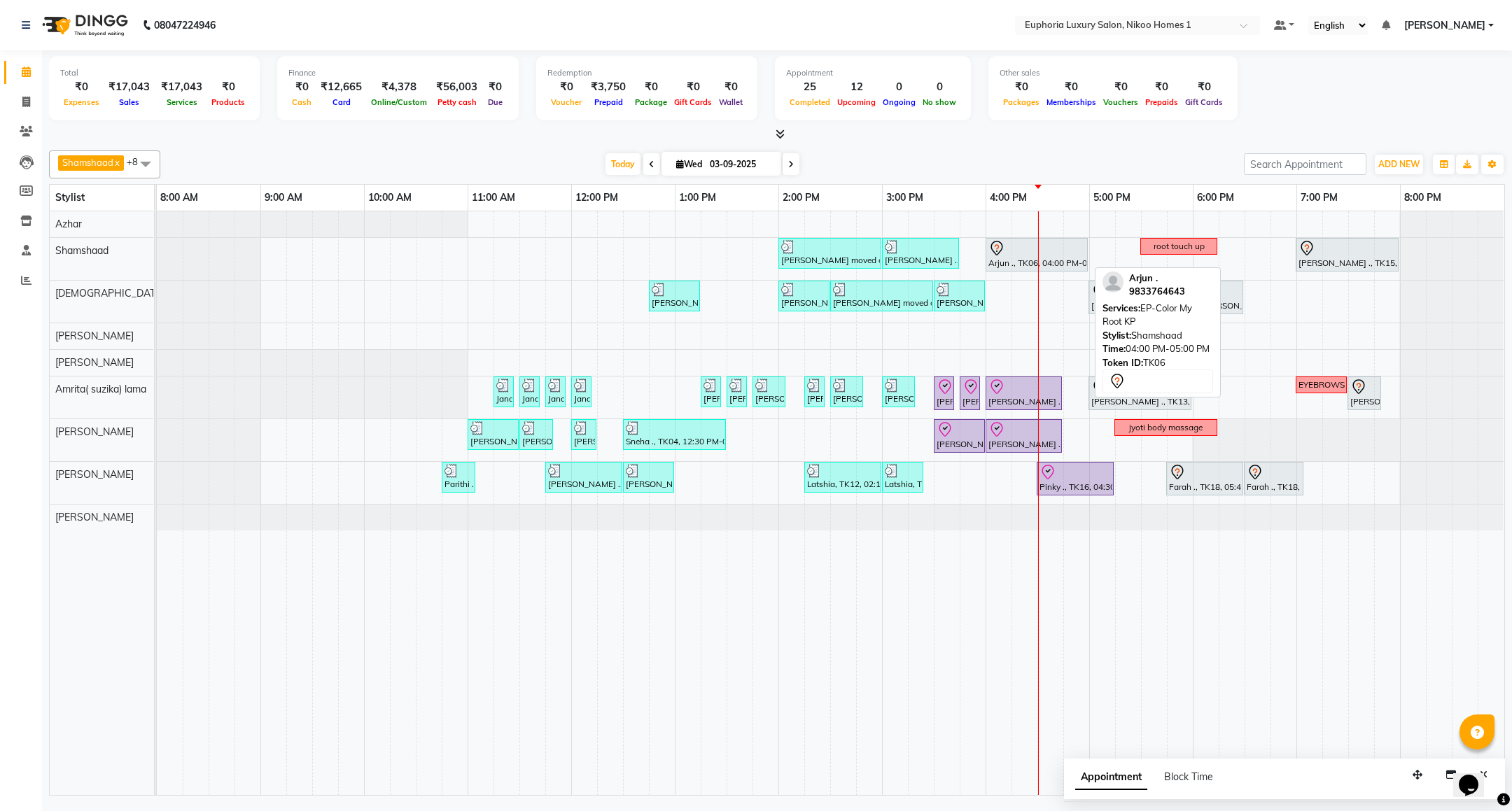
click at [1013, 246] on div at bounding box center [1037, 248] width 97 height 16
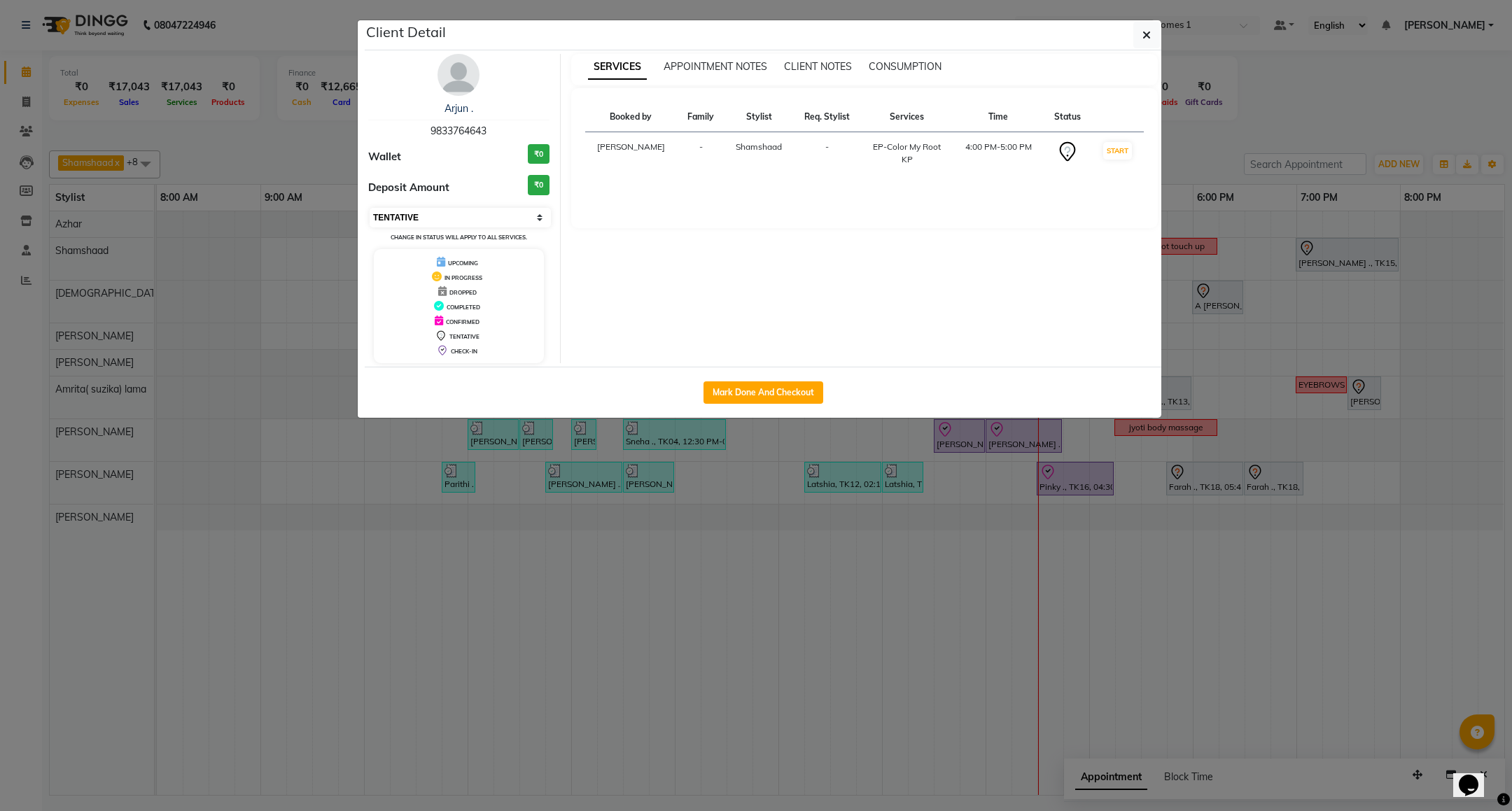
click at [428, 219] on select "Select IN SERVICE CONFIRMED TENTATIVE CHECK IN MARK DONE DROPPED UPCOMING" at bounding box center [459, 217] width 181 height 19
select select "8"
click at [369, 208] on select "Select IN SERVICE CONFIRMED TENTATIVE CHECK IN MARK DONE DROPPED UPCOMING" at bounding box center [459, 217] width 181 height 19
click at [1138, 39] on button "button" at bounding box center [1146, 34] width 26 height 26
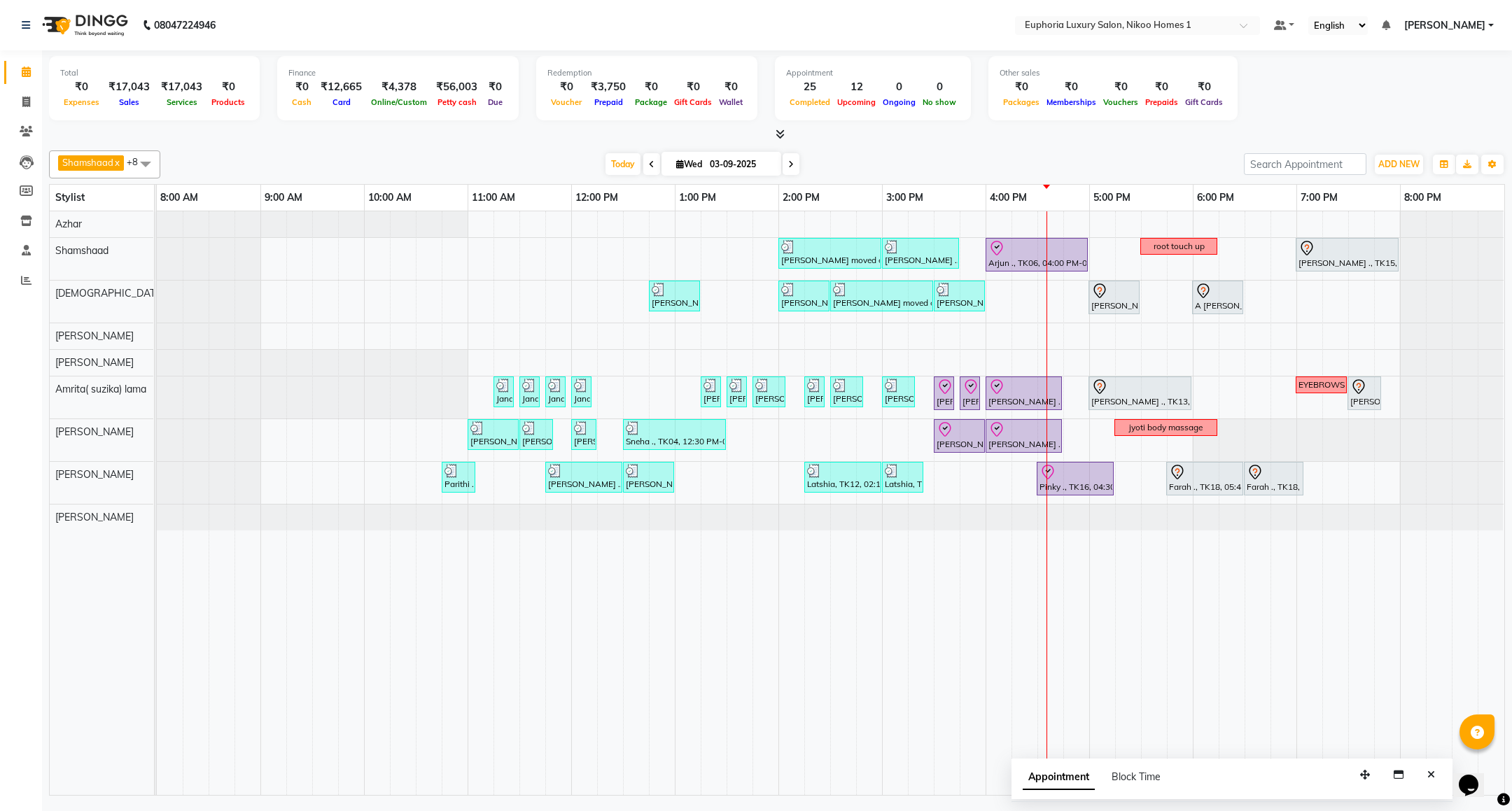
drag, startPoint x: 1416, startPoint y: 780, endPoint x: 1286, endPoint y: 772, distance: 130.2
click at [1360, 780] on icon "button" at bounding box center [1365, 774] width 10 height 10
click at [1405, 777] on button "Close" at bounding box center [1414, 775] width 20 height 21
click at [1462, 21] on span "[PERSON_NAME]" at bounding box center [1445, 25] width 81 height 15
click at [1434, 103] on link "Sign out" at bounding box center [1422, 96] width 128 height 21
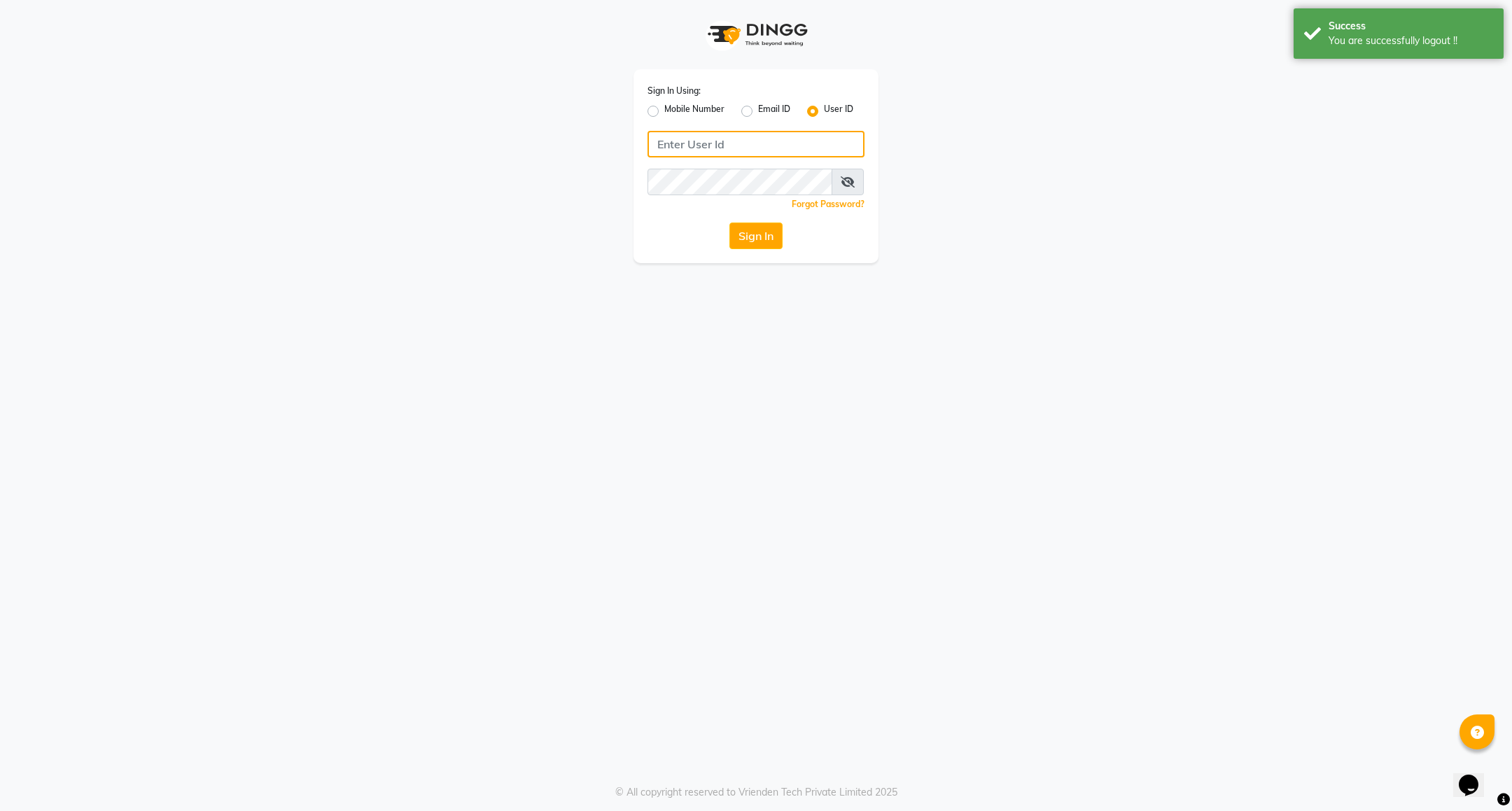
type input "8884568139"
click at [664, 111] on label "Mobile Number" at bounding box center [694, 110] width 60 height 16
click at [664, 111] on input "Mobile Number" at bounding box center [668, 107] width 9 height 9
radio input "true"
radio input "false"
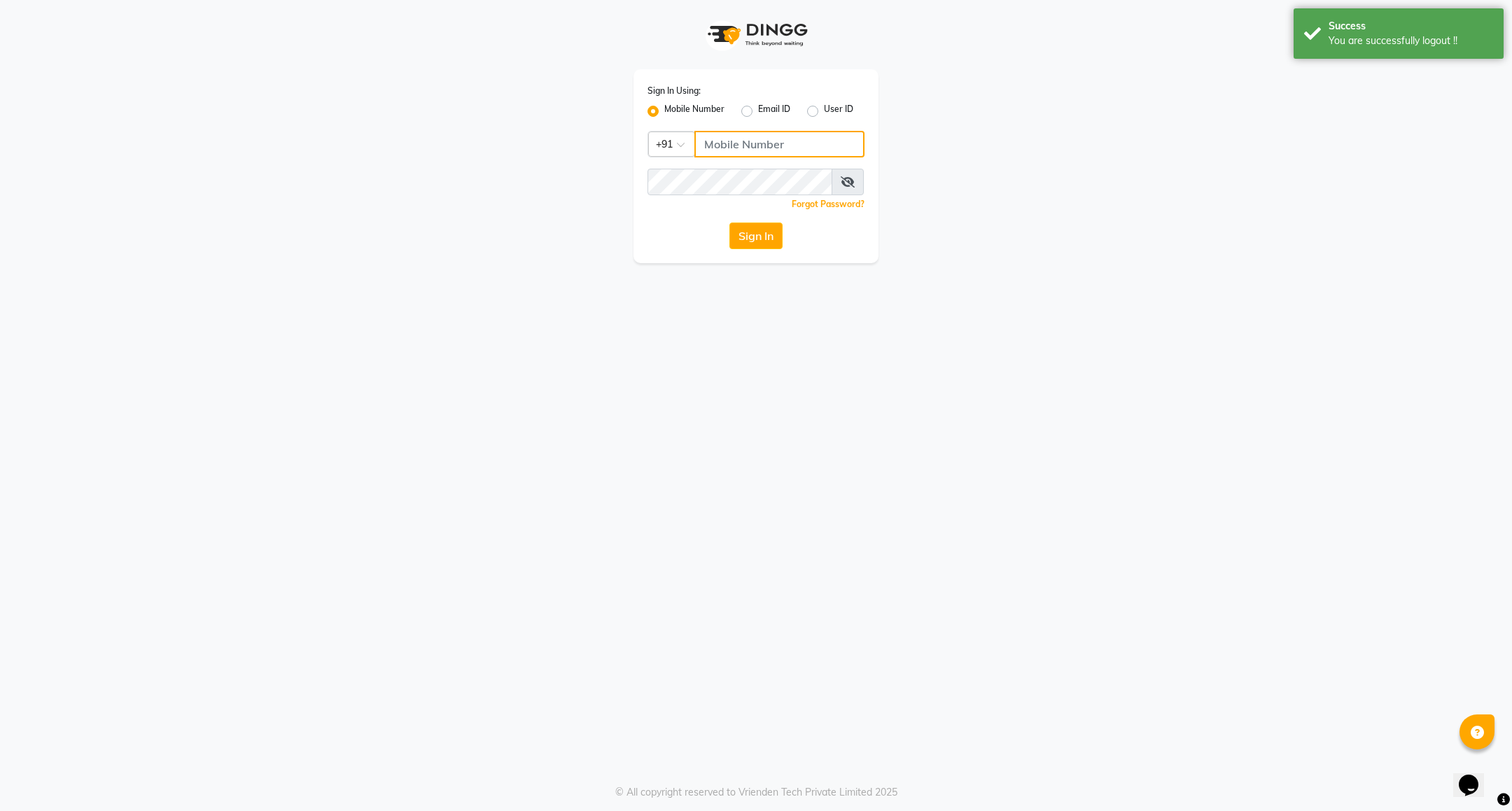
drag, startPoint x: 730, startPoint y: 145, endPoint x: 735, endPoint y: 152, distance: 8.6
click at [730, 145] on input "Username" at bounding box center [778, 143] width 170 height 26
type input "7411165600"
click at [781, 248] on button "Sign In" at bounding box center [756, 235] width 53 height 26
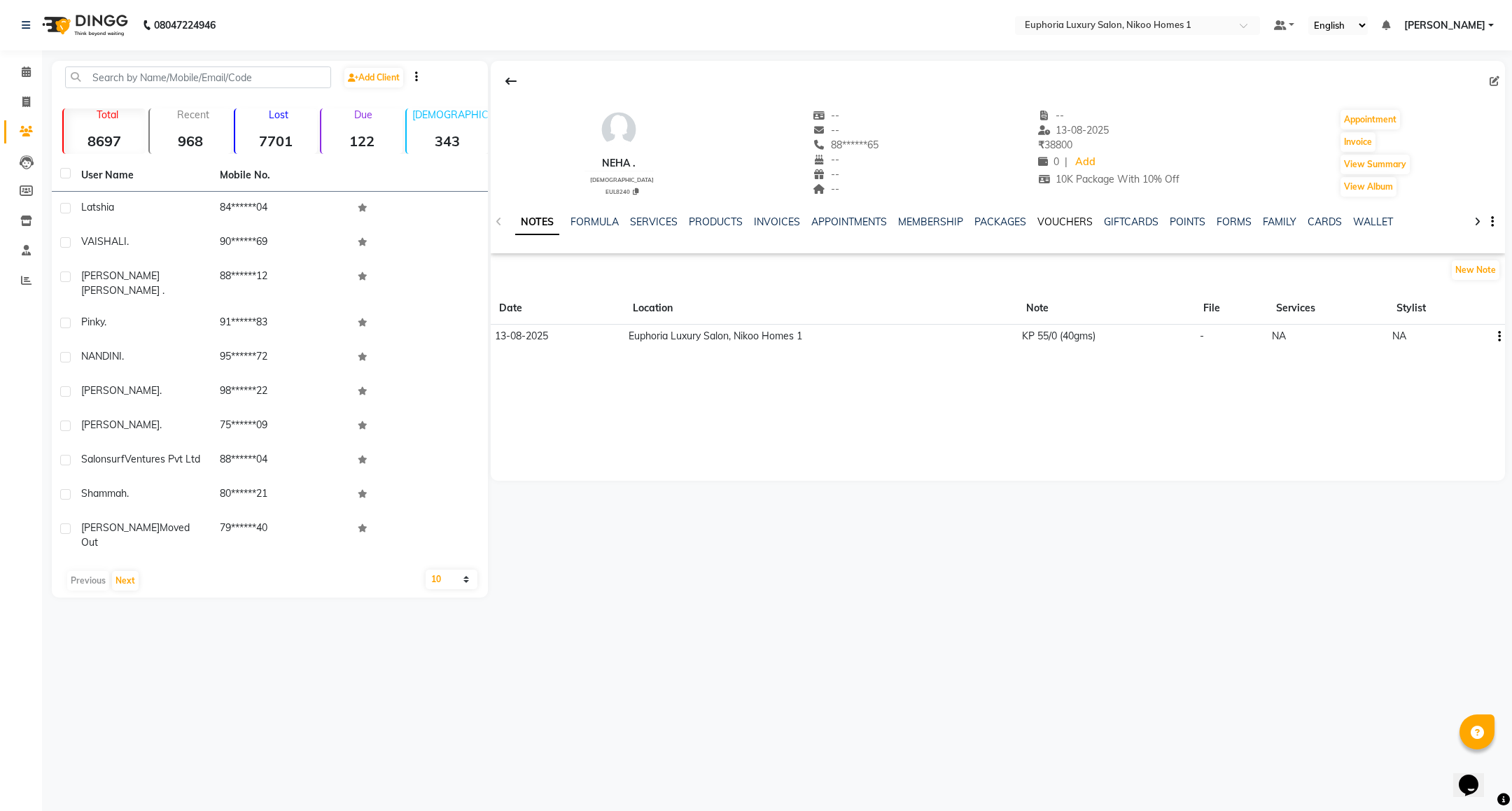
click at [1058, 219] on link "VOUCHERS" at bounding box center [1064, 221] width 55 height 13
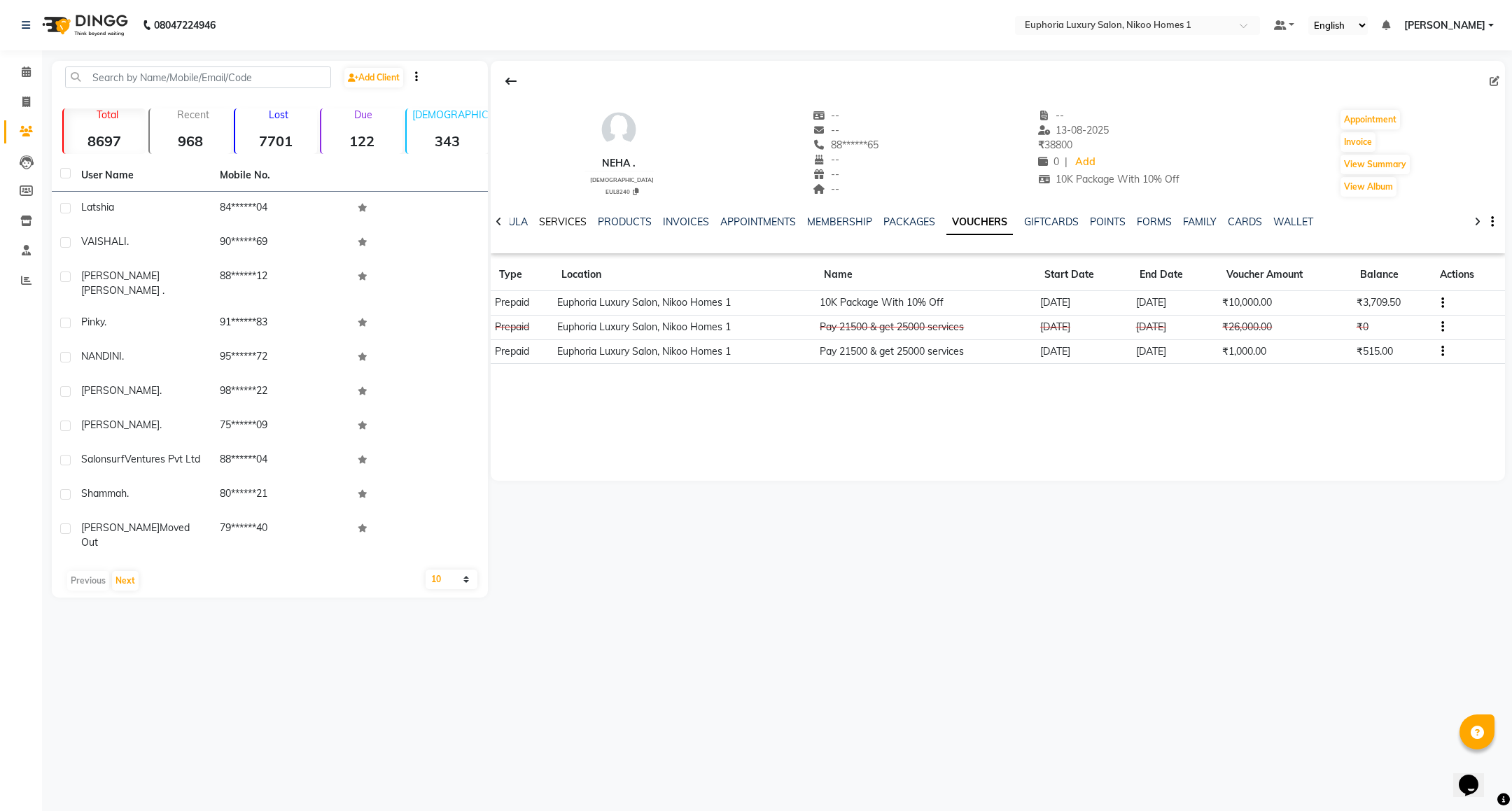
click at [560, 219] on link "SERVICES" at bounding box center [562, 221] width 47 height 13
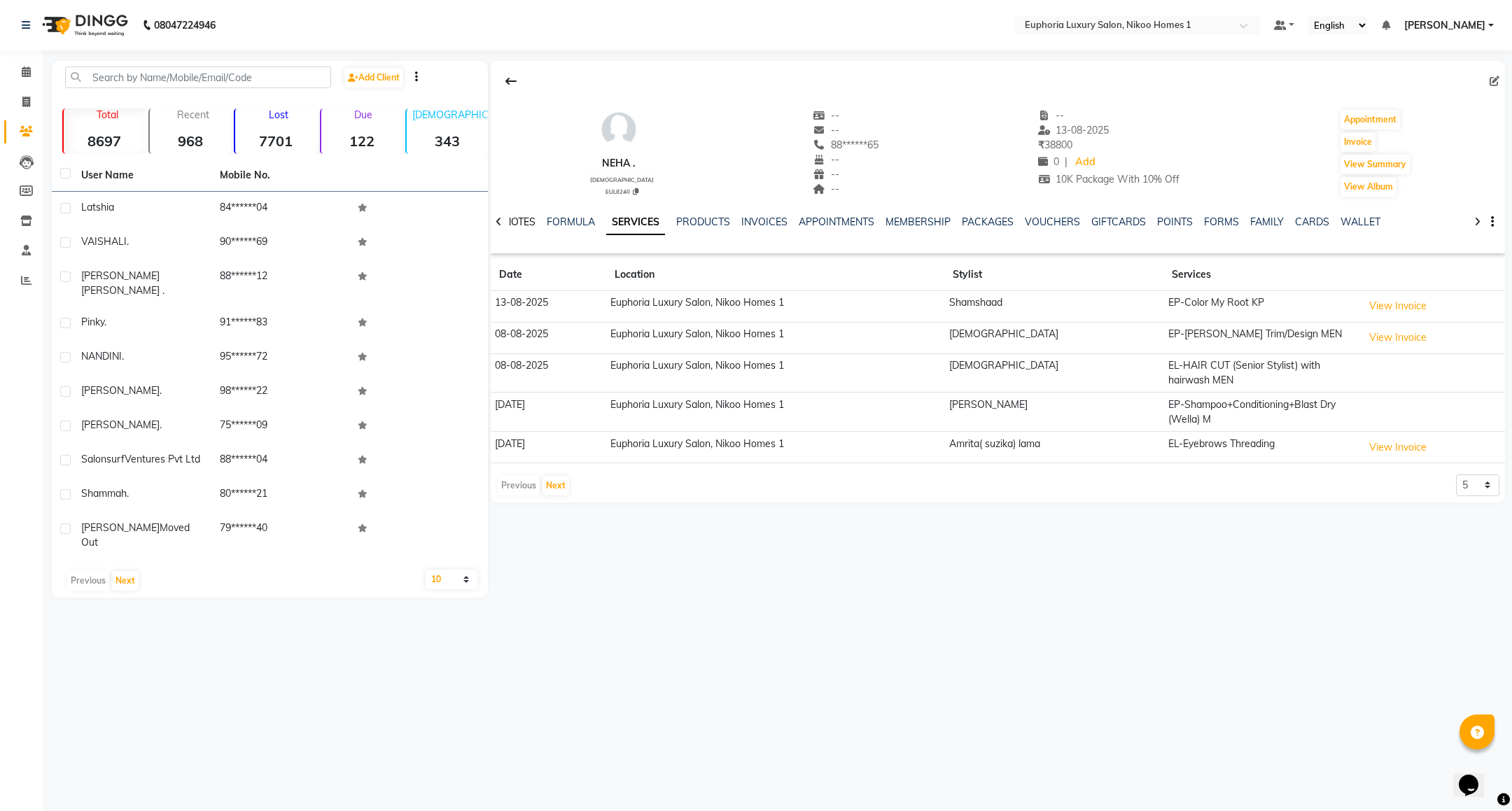
click at [518, 223] on link "NOTES" at bounding box center [520, 221] width 31 height 13
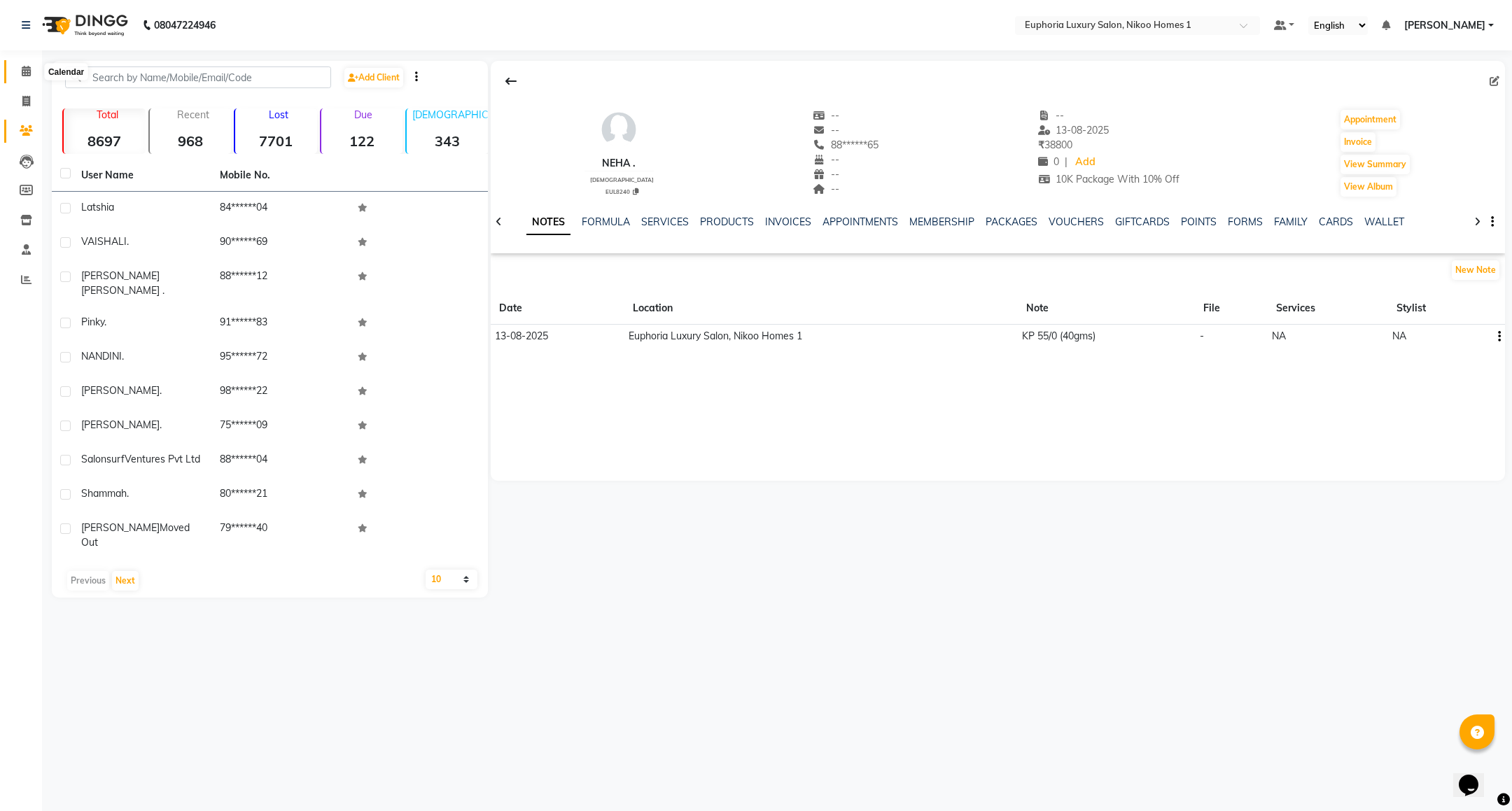
click at [28, 70] on icon at bounding box center [25, 71] width 9 height 11
